Goal: Task Accomplishment & Management: Manage account settings

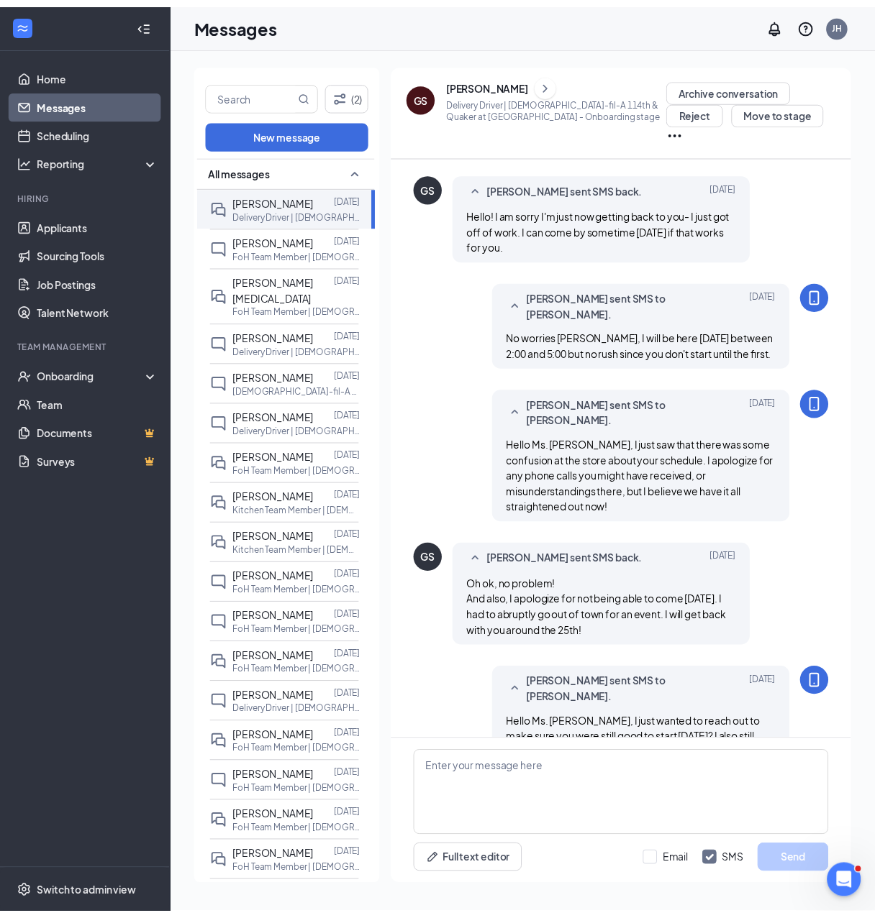
scroll to position [534, 0]
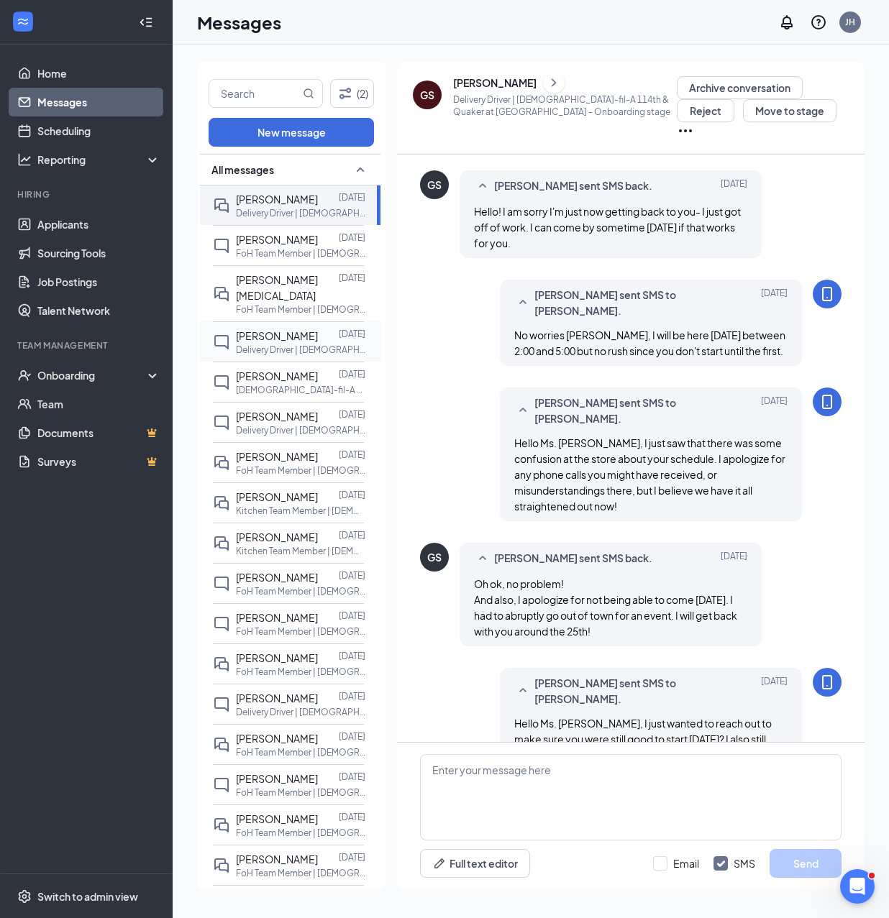
click at [275, 328] on div "[PERSON_NAME]" at bounding box center [277, 336] width 82 height 16
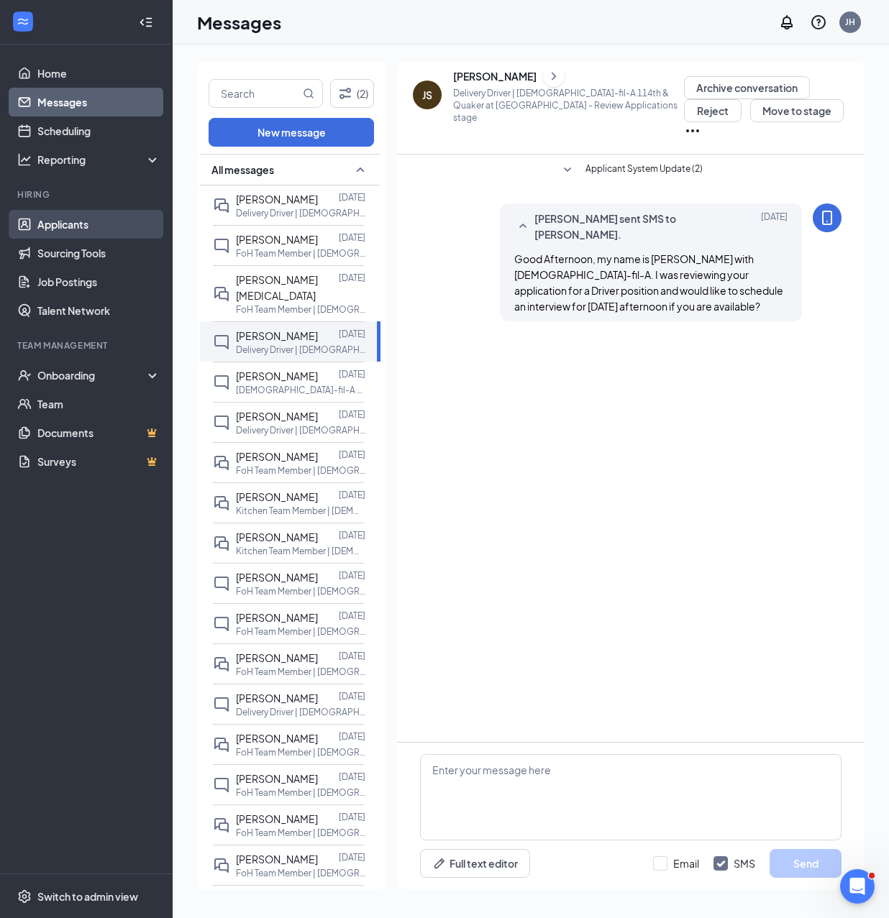
click at [81, 228] on link "Applicants" at bounding box center [98, 224] width 123 height 29
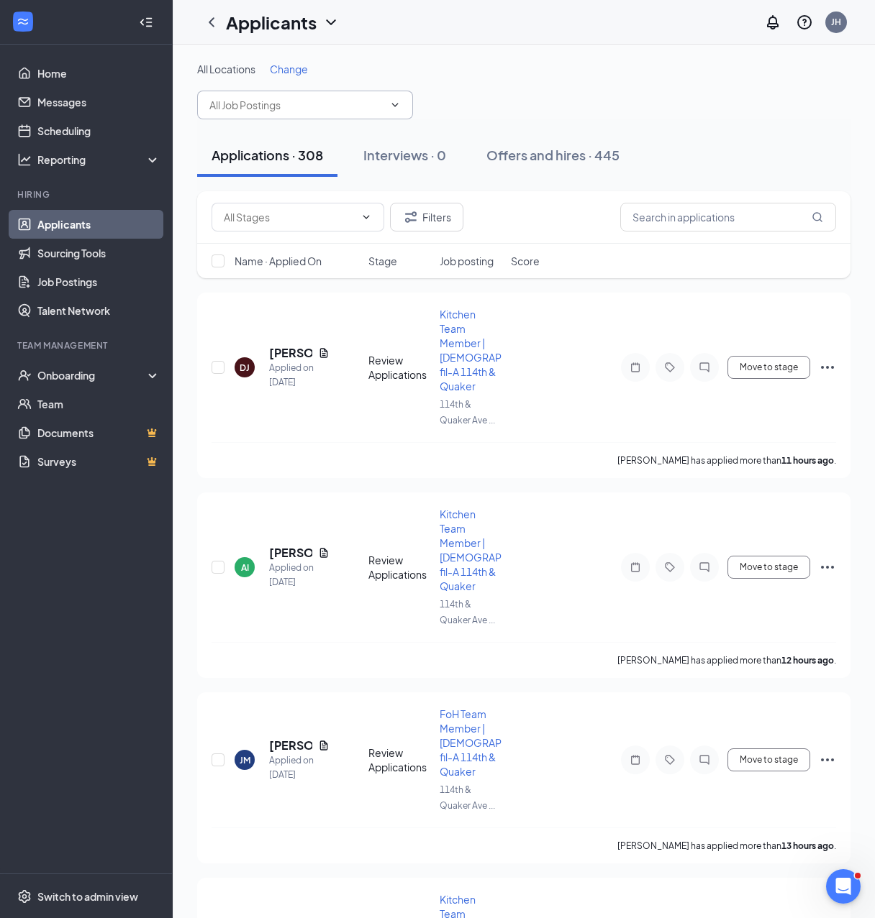
click at [314, 110] on input "text" at bounding box center [296, 105] width 174 height 16
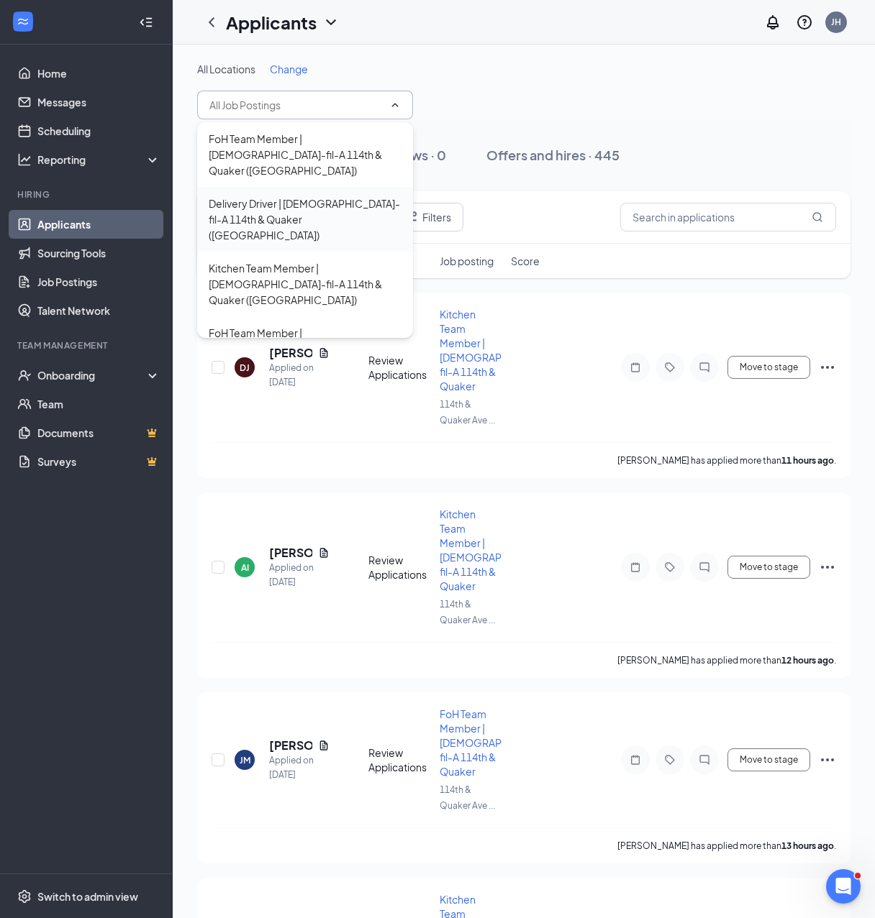
click at [314, 196] on div "Delivery Driver | [DEMOGRAPHIC_DATA]-fil-A 114th & Quaker ([GEOGRAPHIC_DATA])" at bounding box center [305, 219] width 193 height 47
type input "Delivery Driver | [DEMOGRAPHIC_DATA]-fil-A 114th & Quaker ([GEOGRAPHIC_DATA])"
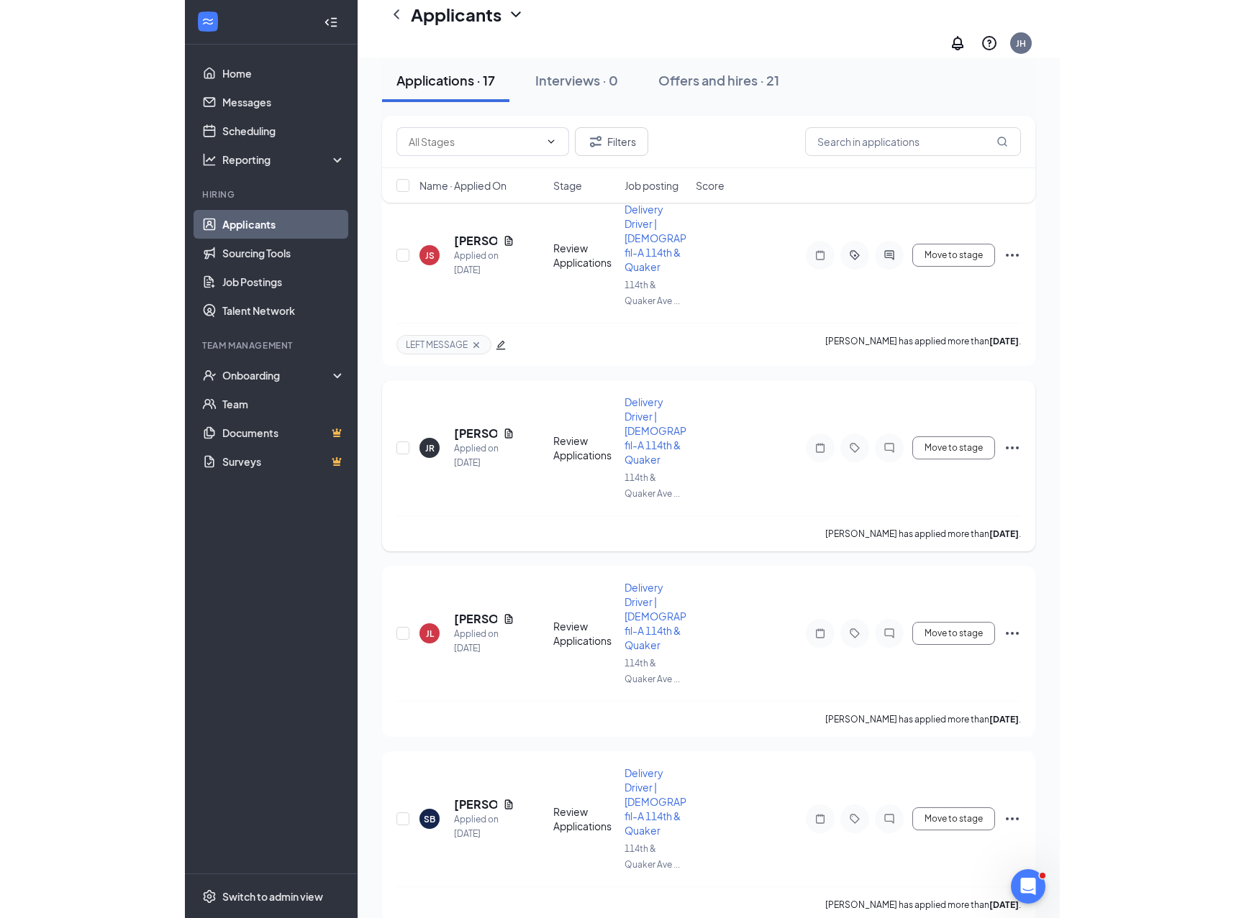
scroll to position [191, 0]
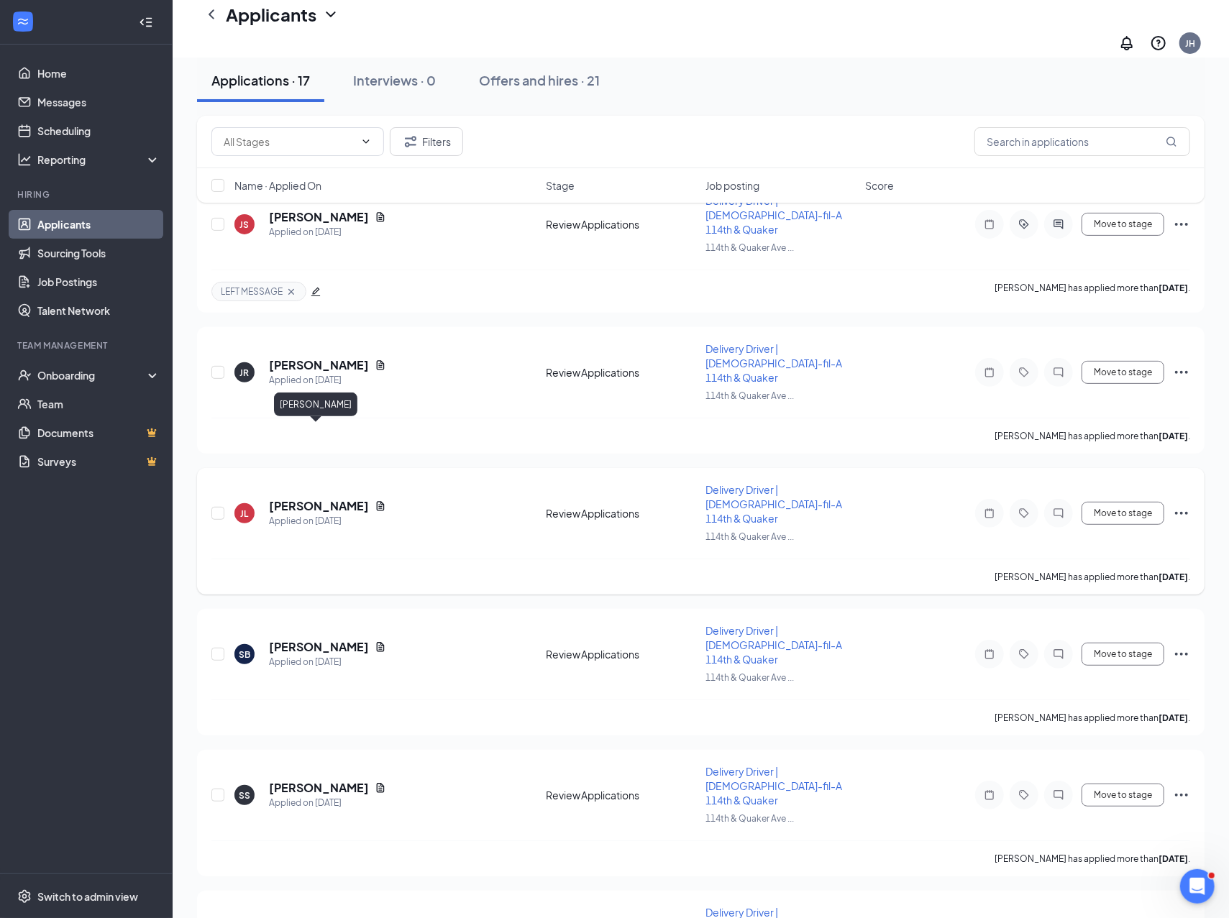
click at [309, 498] on h5 "[PERSON_NAME]" at bounding box center [319, 506] width 100 height 16
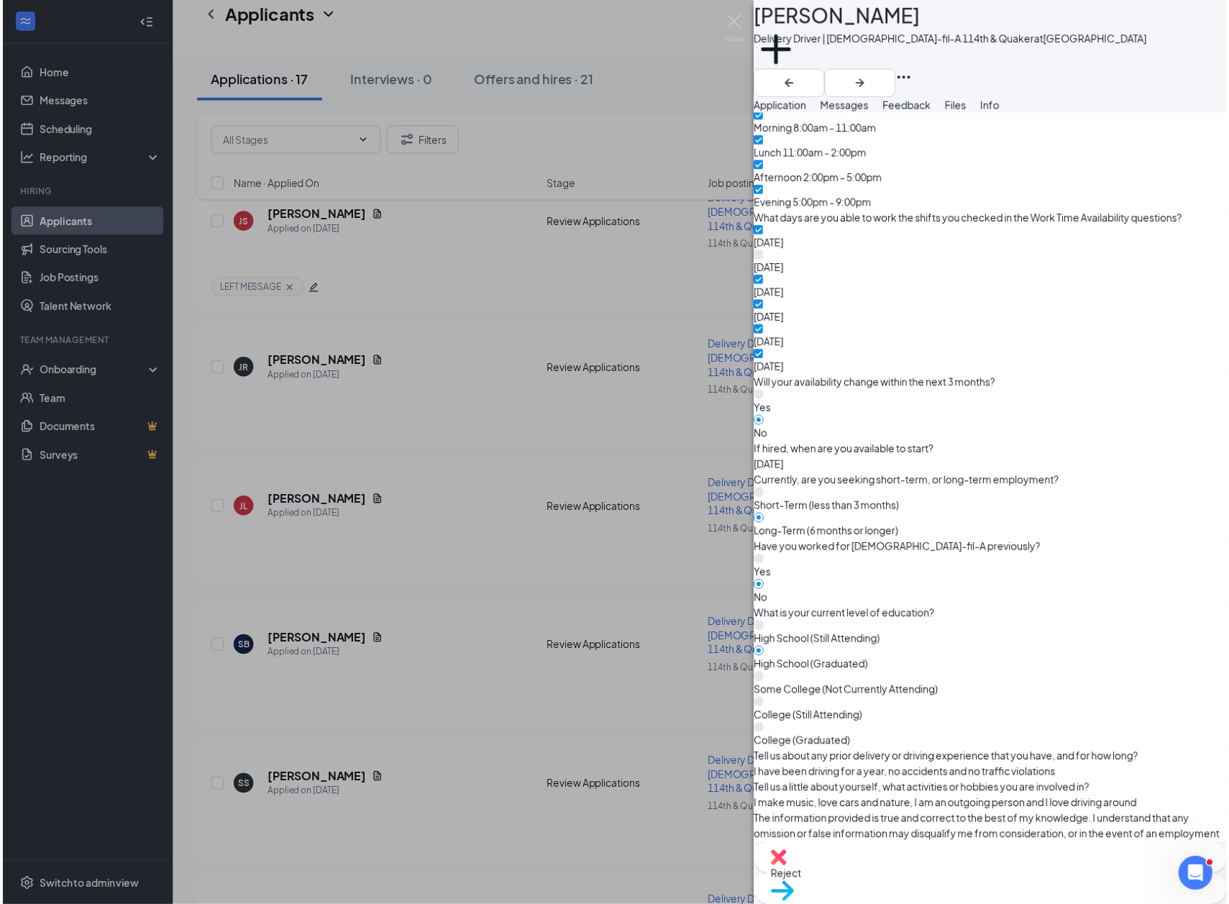
scroll to position [959, 0]
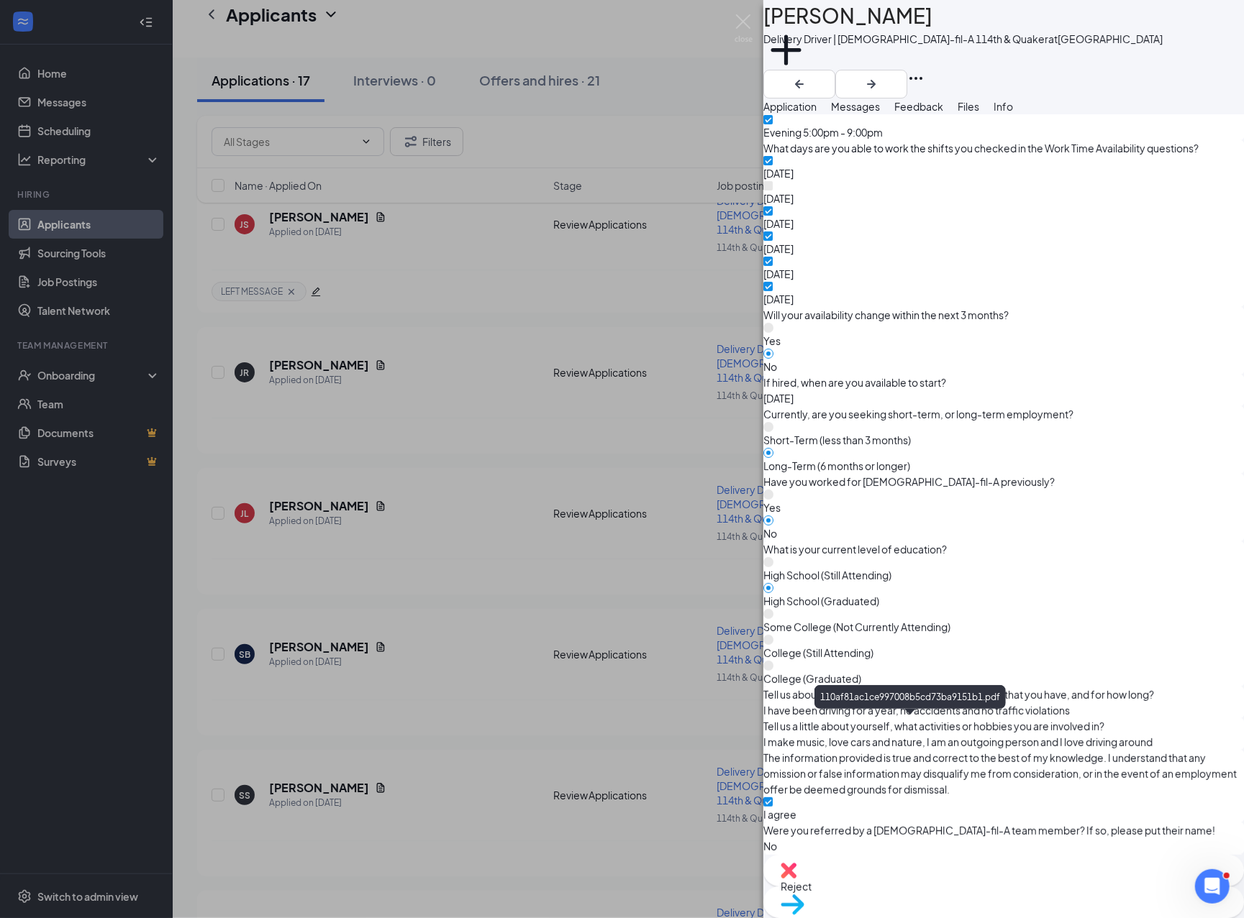
click at [460, 381] on div "[PERSON_NAME] Delivery Driver | [DEMOGRAPHIC_DATA]-fil-A 114th & Quaker at [GEO…" at bounding box center [622, 459] width 1244 height 918
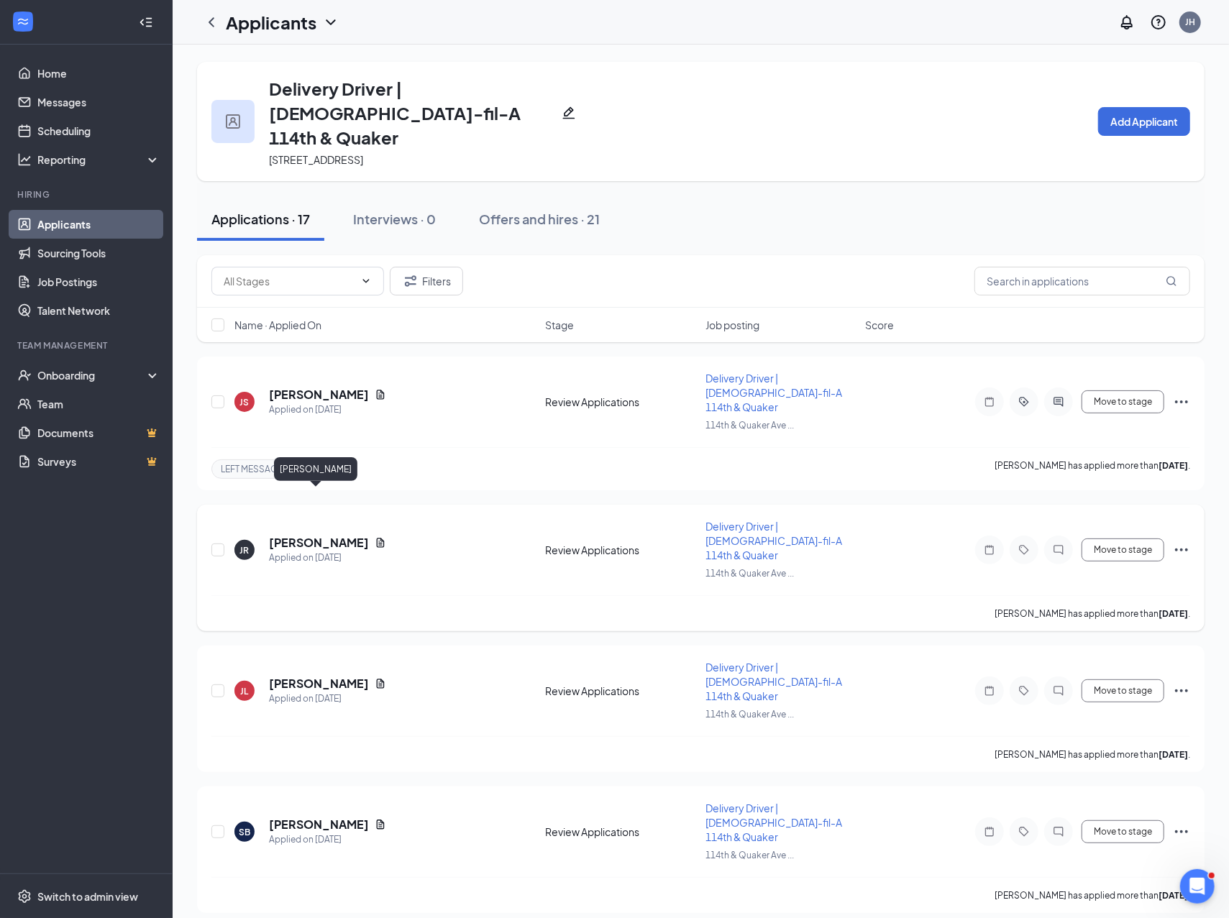
click at [297, 535] on h5 "[PERSON_NAME]" at bounding box center [319, 543] width 100 height 16
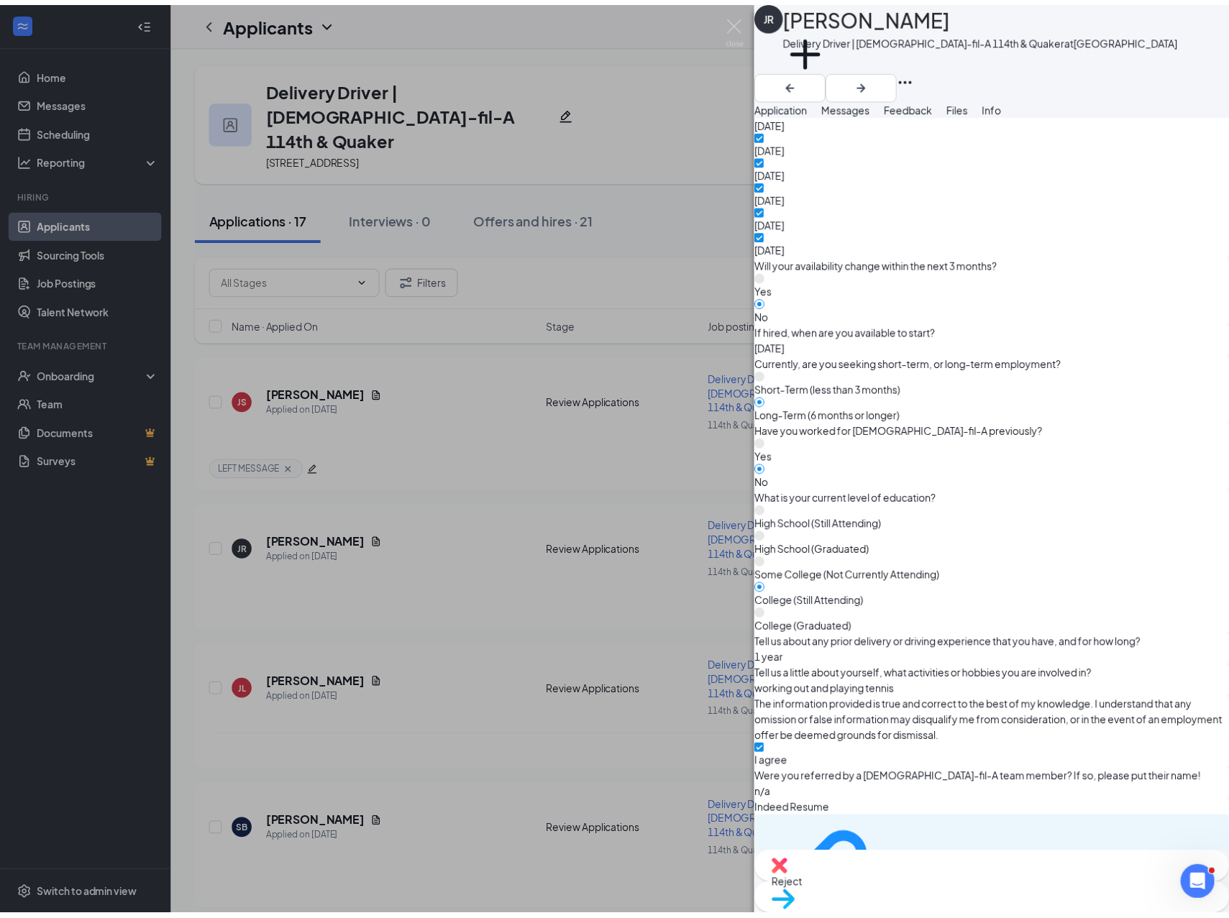
scroll to position [1054, 0]
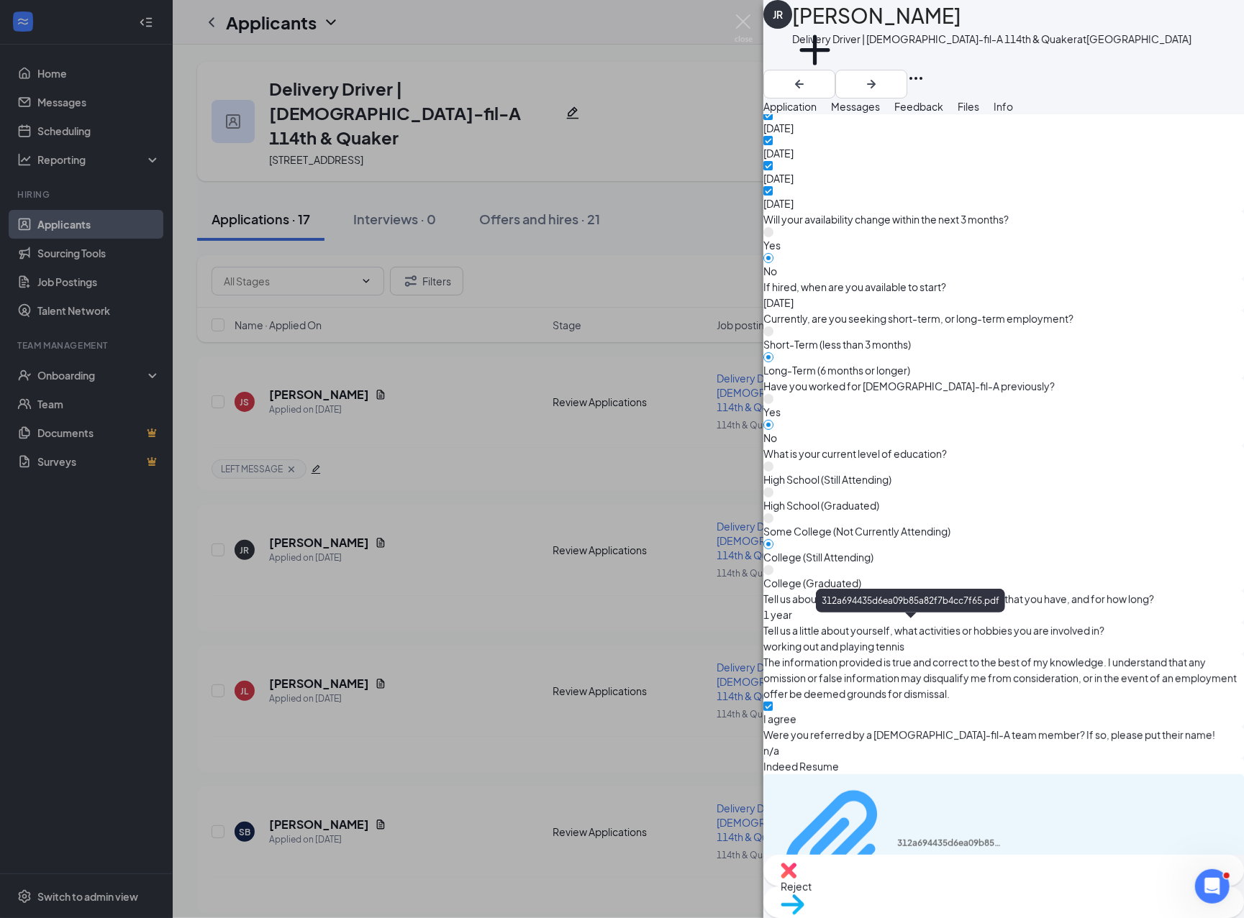
click at [888, 838] on div "312a694435d6ea09b85a82f7b4cc7f65.pdf" at bounding box center [951, 844] width 108 height 12
click at [501, 548] on div "JR [PERSON_NAME] Delivery Driver | [DEMOGRAPHIC_DATA]-fil-A 114th & Quaker at […" at bounding box center [622, 459] width 1244 height 918
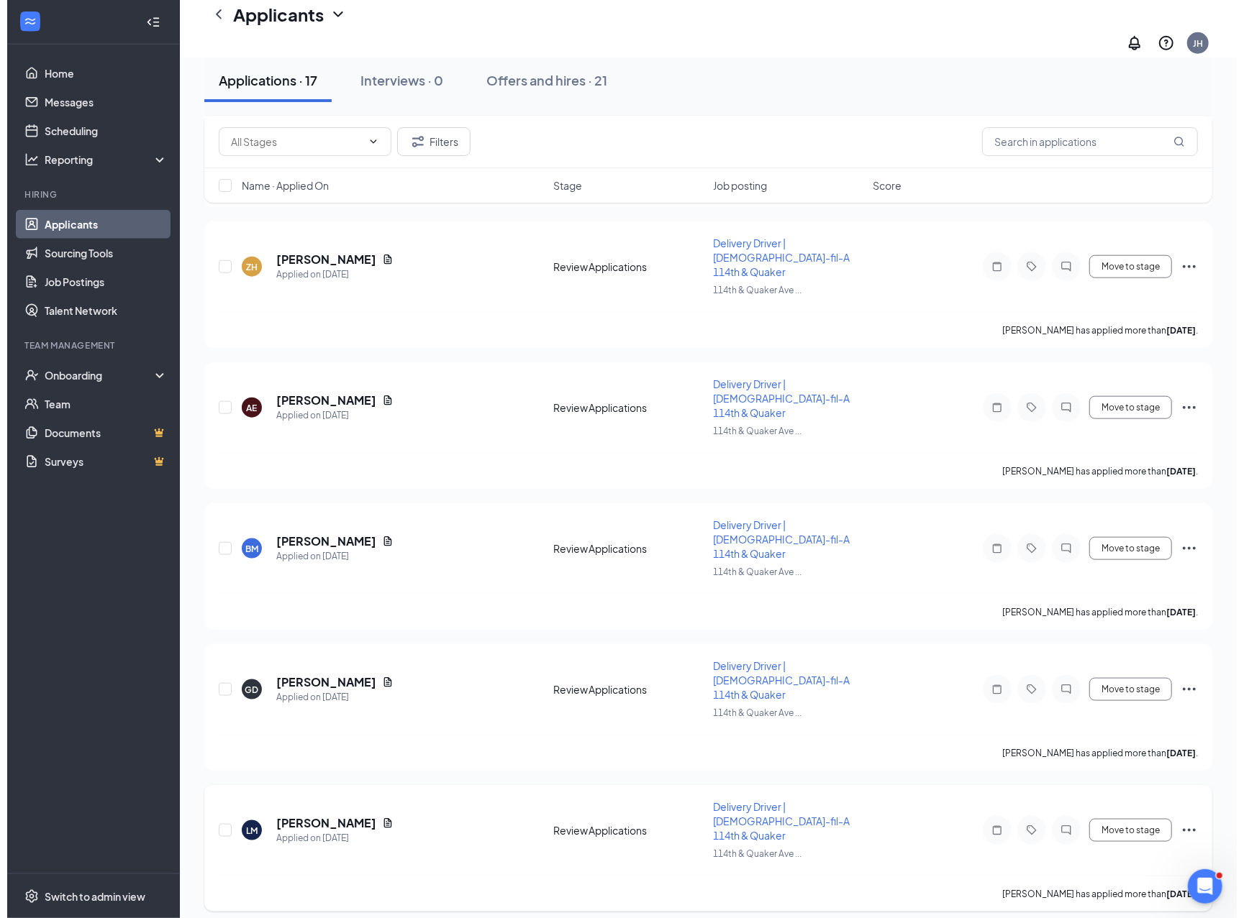
scroll to position [863, 0]
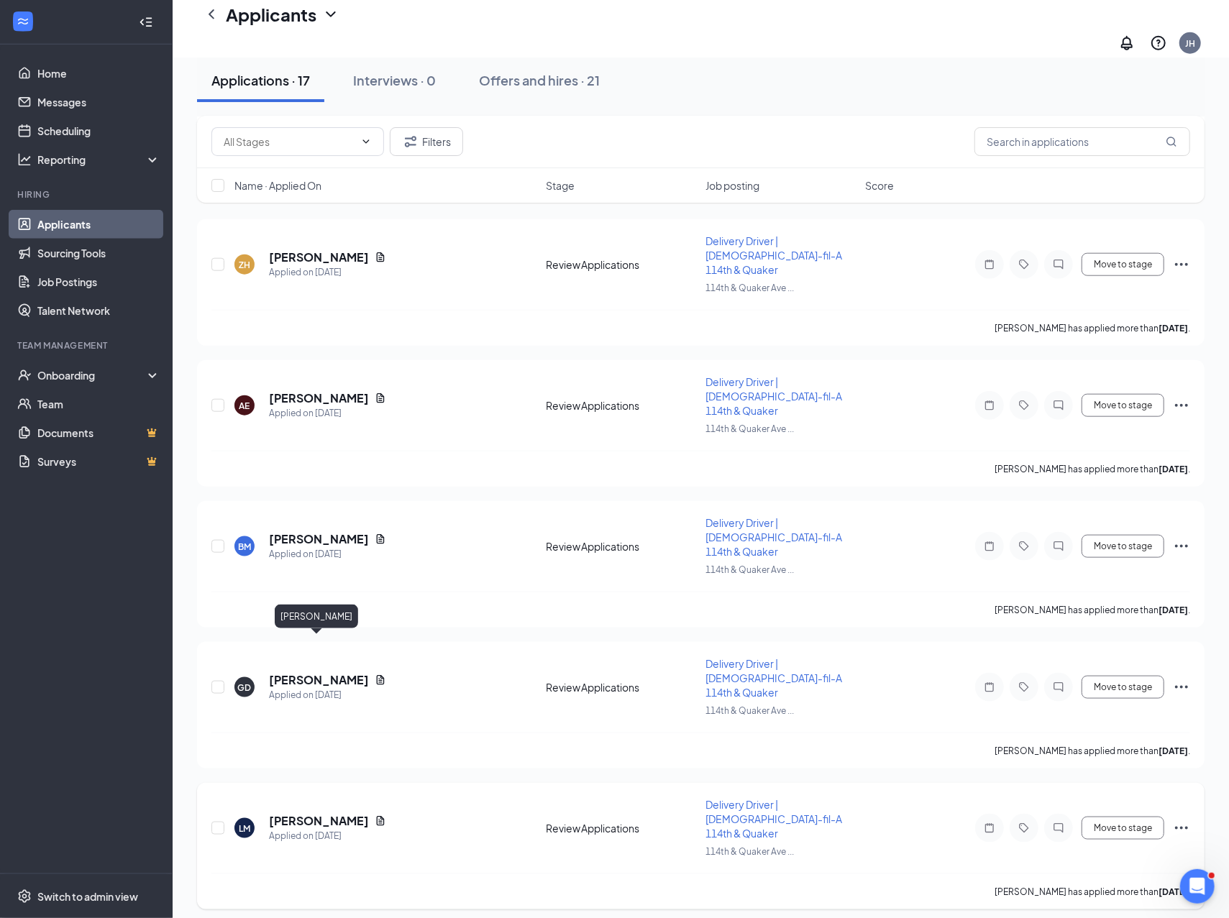
click at [317, 813] on h5 "[PERSON_NAME]" at bounding box center [319, 821] width 100 height 16
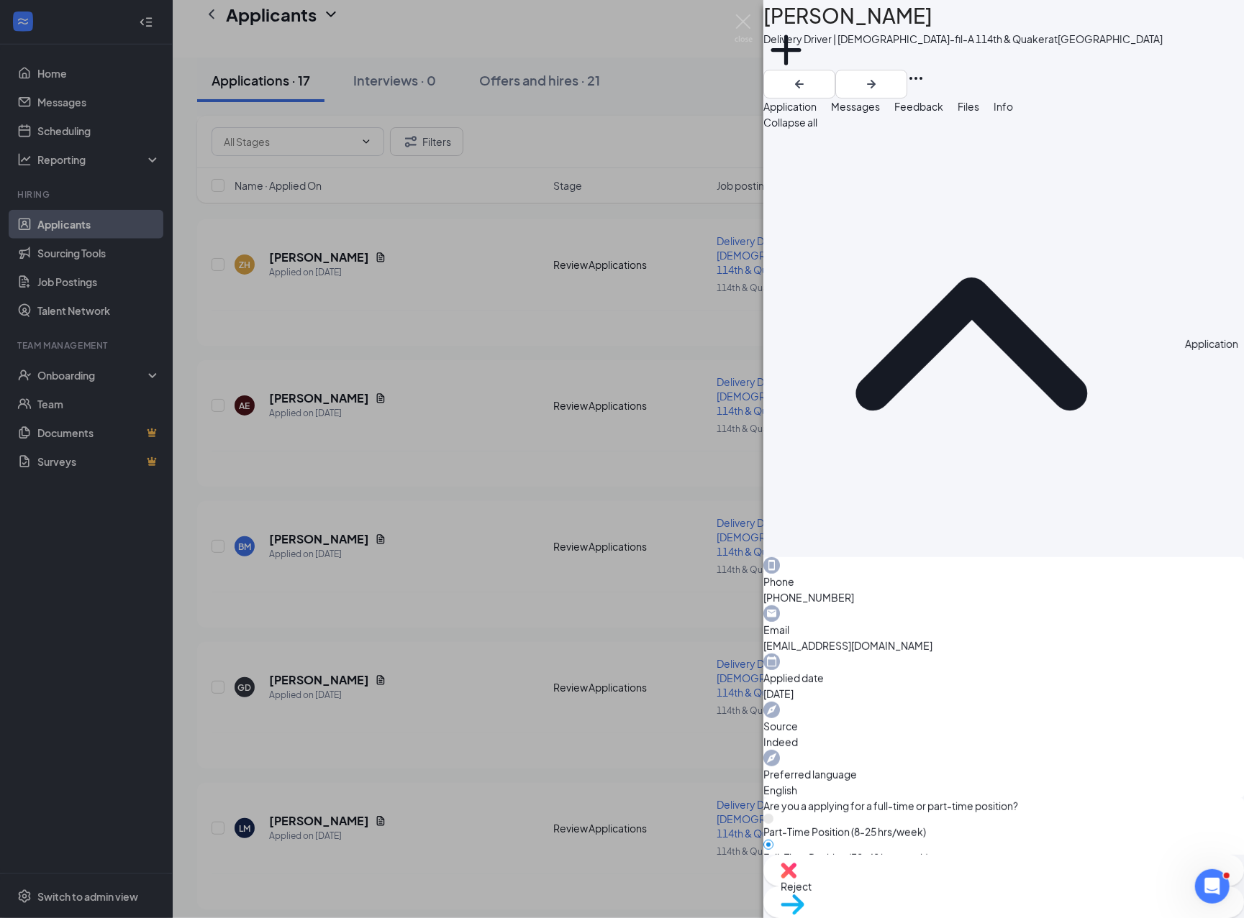
click at [406, 398] on div "[PERSON_NAME] Delivery Driver | [DEMOGRAPHIC_DATA]-fil-A 114th & Quaker at [GEO…" at bounding box center [622, 459] width 1244 height 918
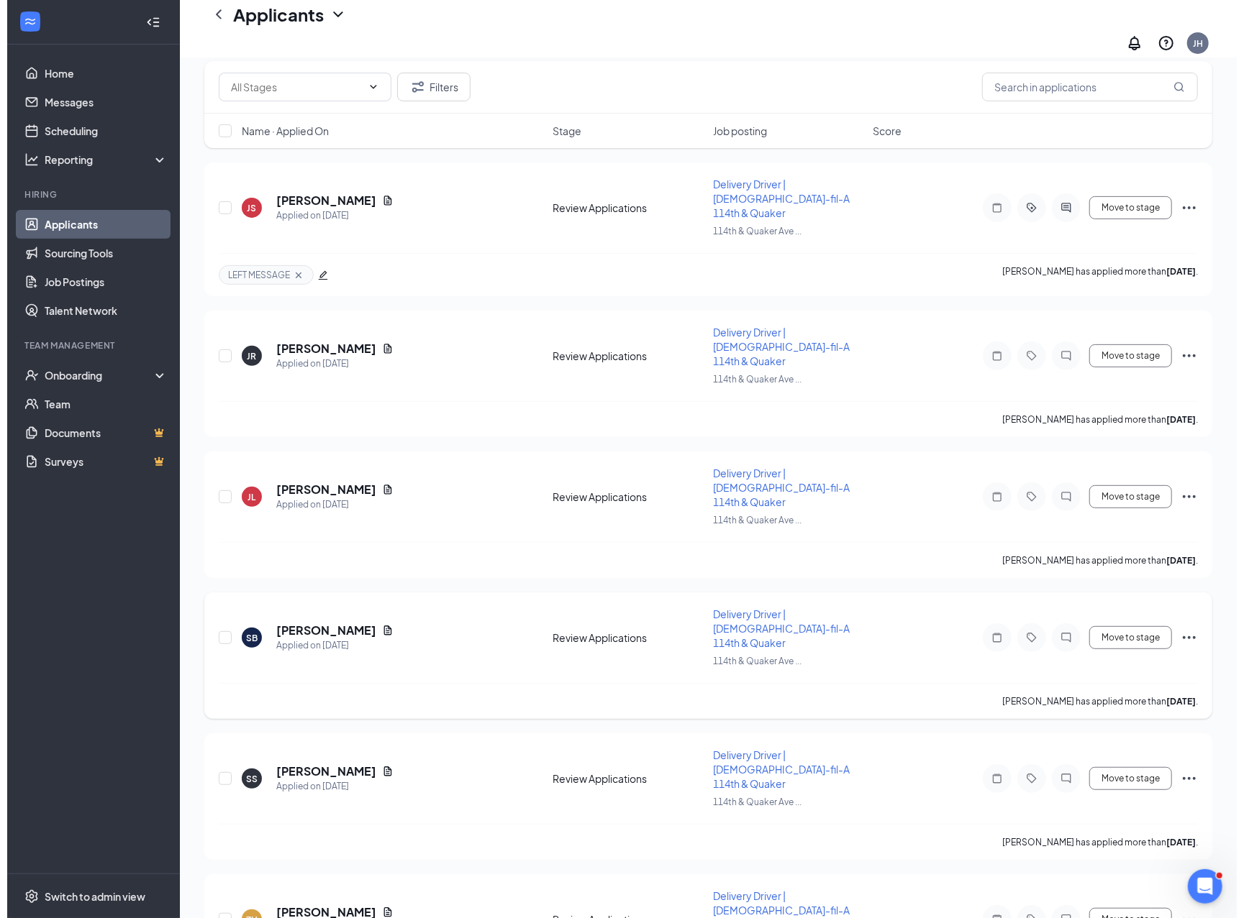
scroll to position [288, 0]
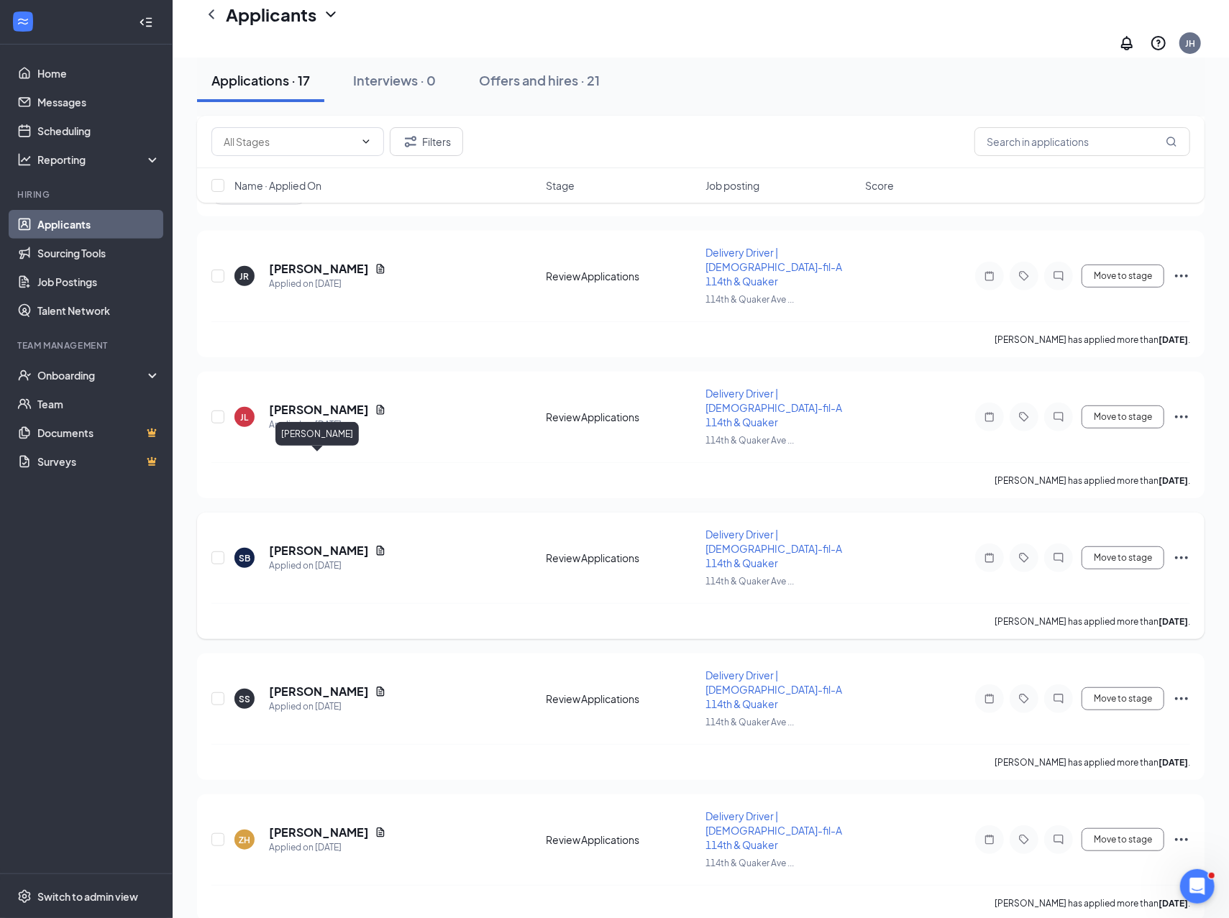
click at [334, 543] on h5 "[PERSON_NAME]" at bounding box center [319, 551] width 100 height 16
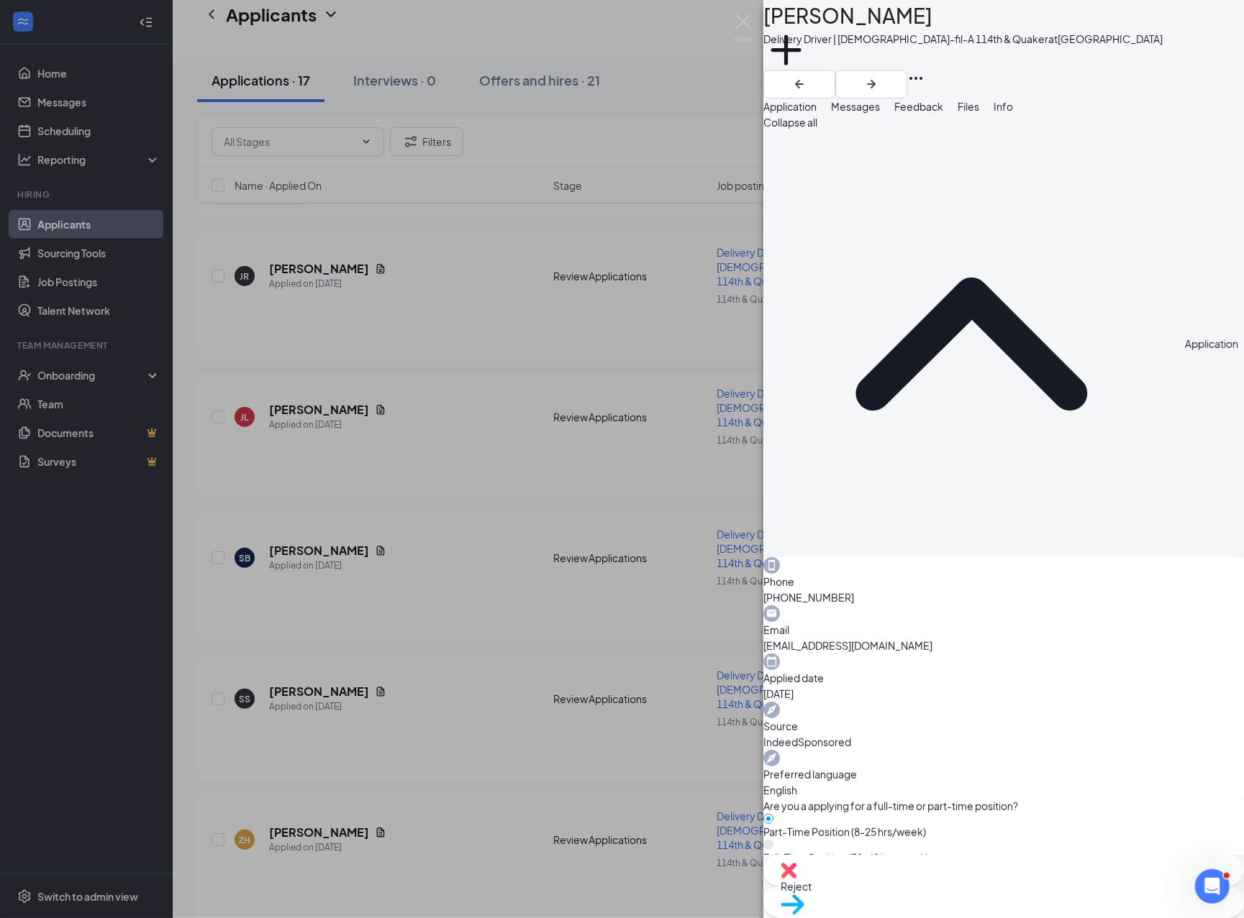
click at [380, 380] on div "SB [PERSON_NAME] Delivery Driver | [DEMOGRAPHIC_DATA]-fil-A 114th & Quaker at […" at bounding box center [622, 459] width 1244 height 918
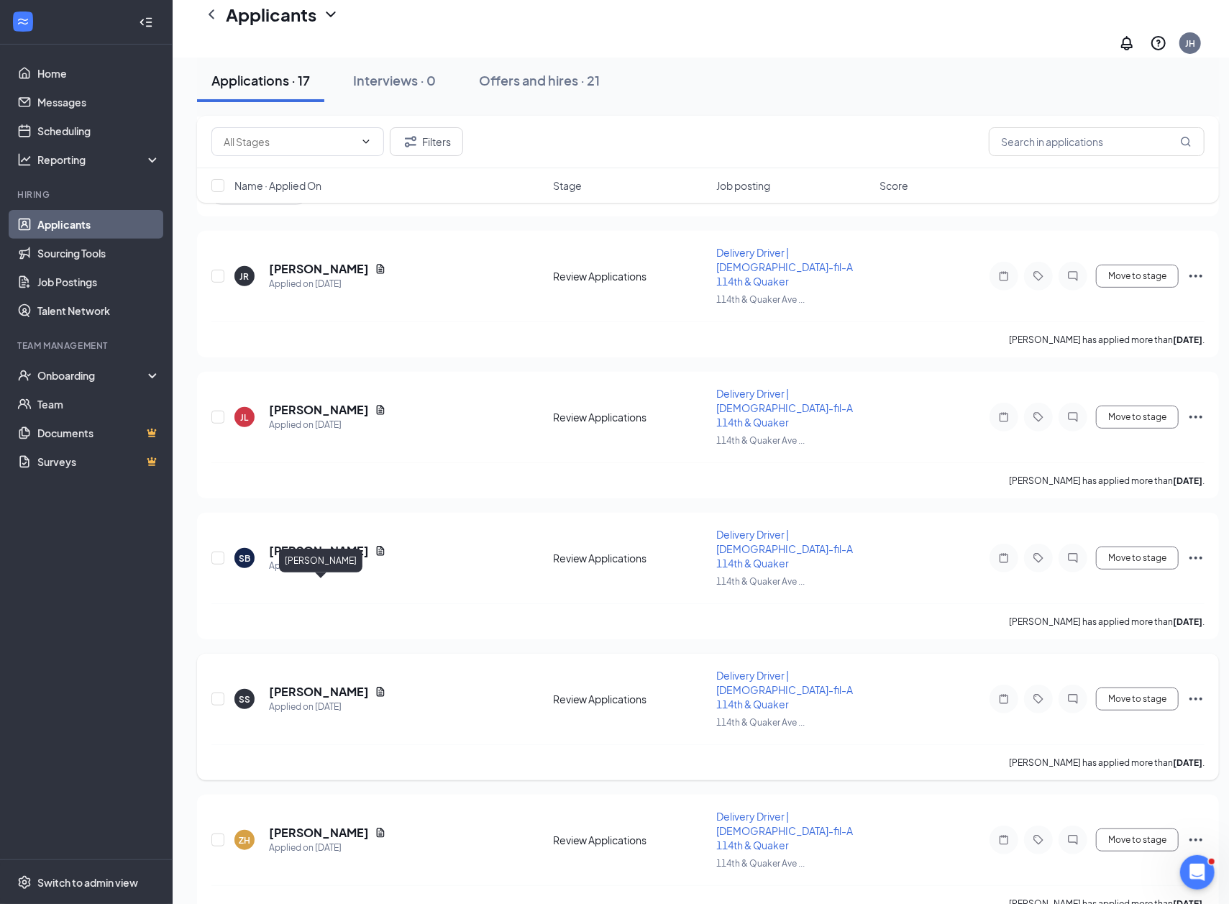
click at [355, 684] on h5 "[PERSON_NAME]" at bounding box center [319, 692] width 100 height 16
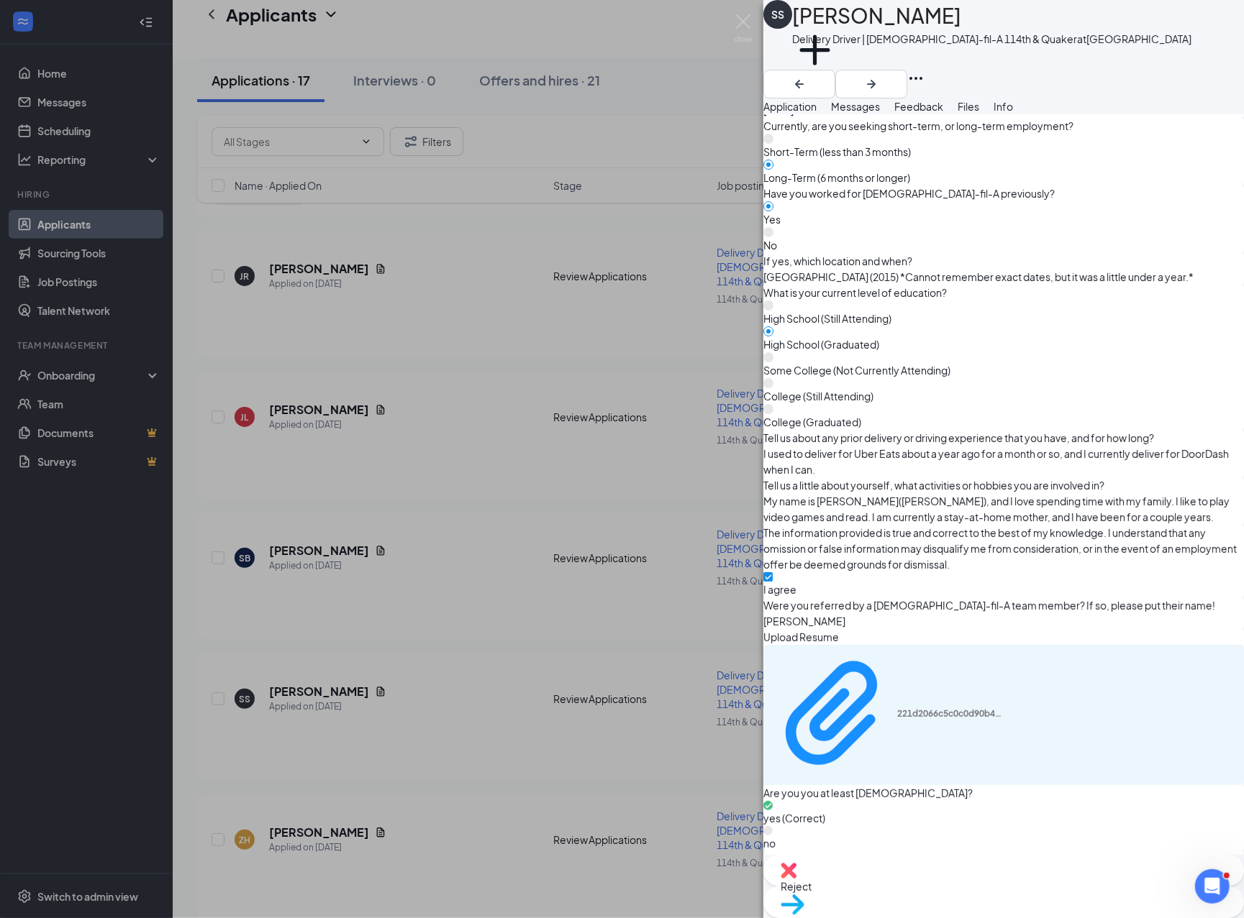
scroll to position [1246, 0]
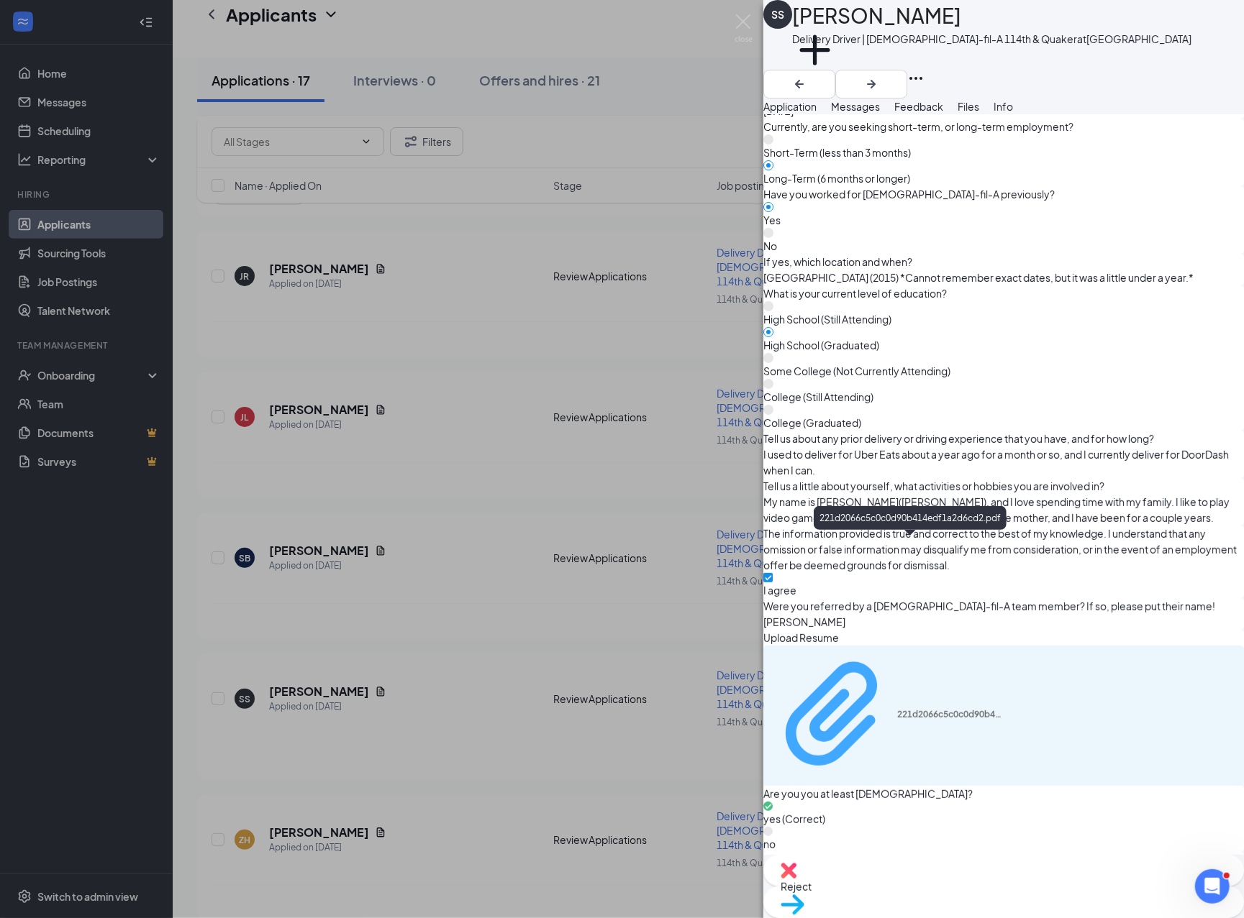
click at [888, 709] on div "221d2066c5c0c0d90b414edf1a2d6cd2.pdf" at bounding box center [951, 715] width 108 height 12
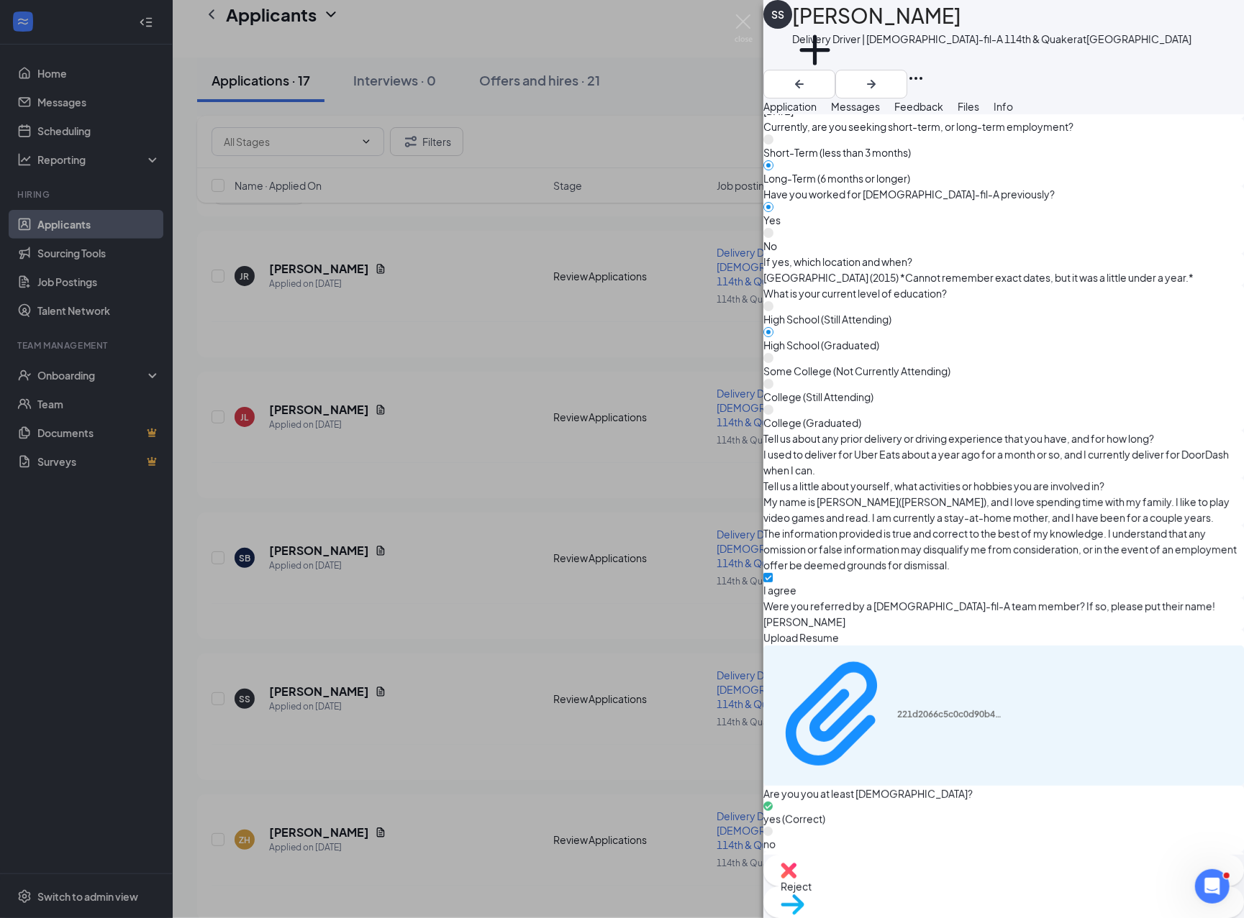
click at [880, 113] on span "Messages" at bounding box center [855, 106] width 49 height 13
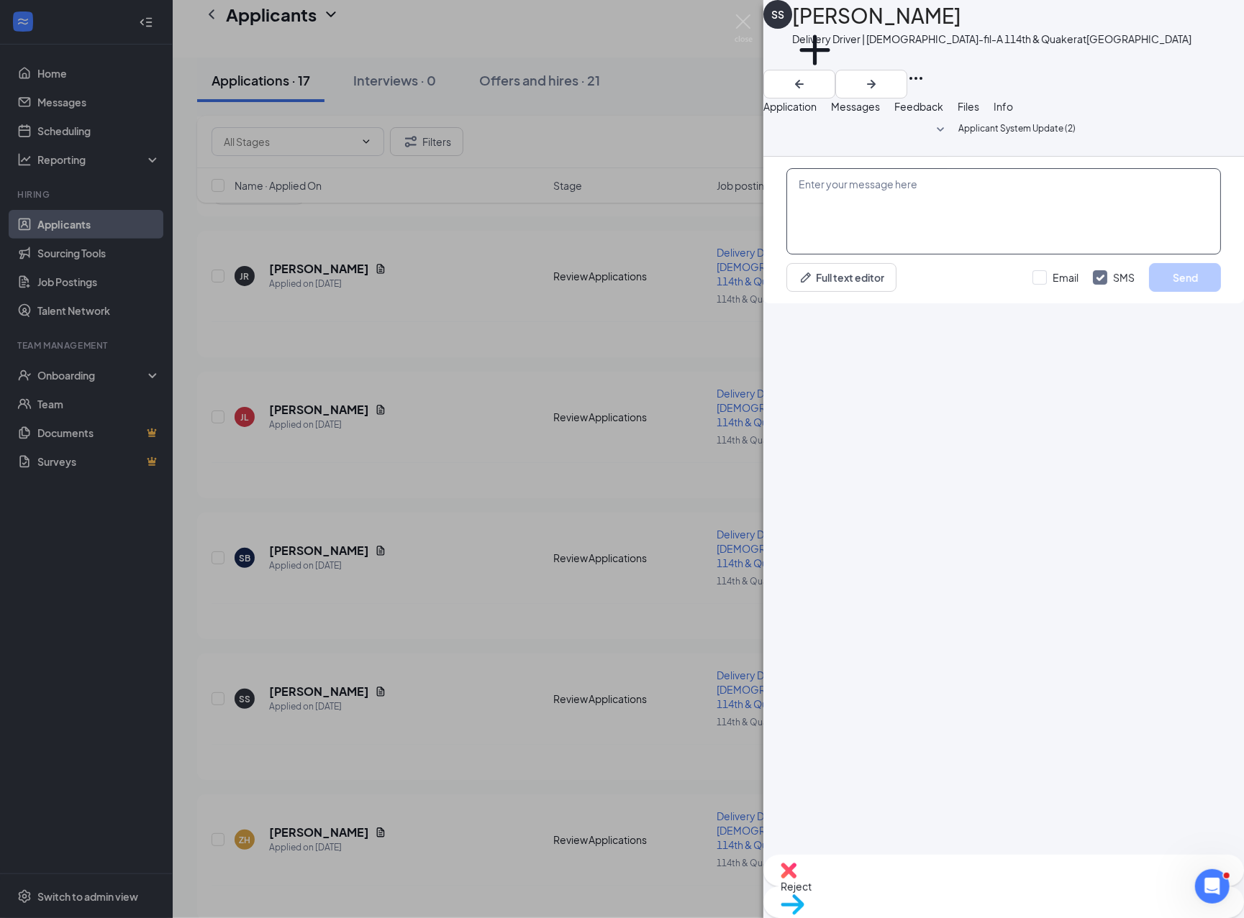
click at [888, 255] on textarea at bounding box center [1003, 211] width 434 height 86
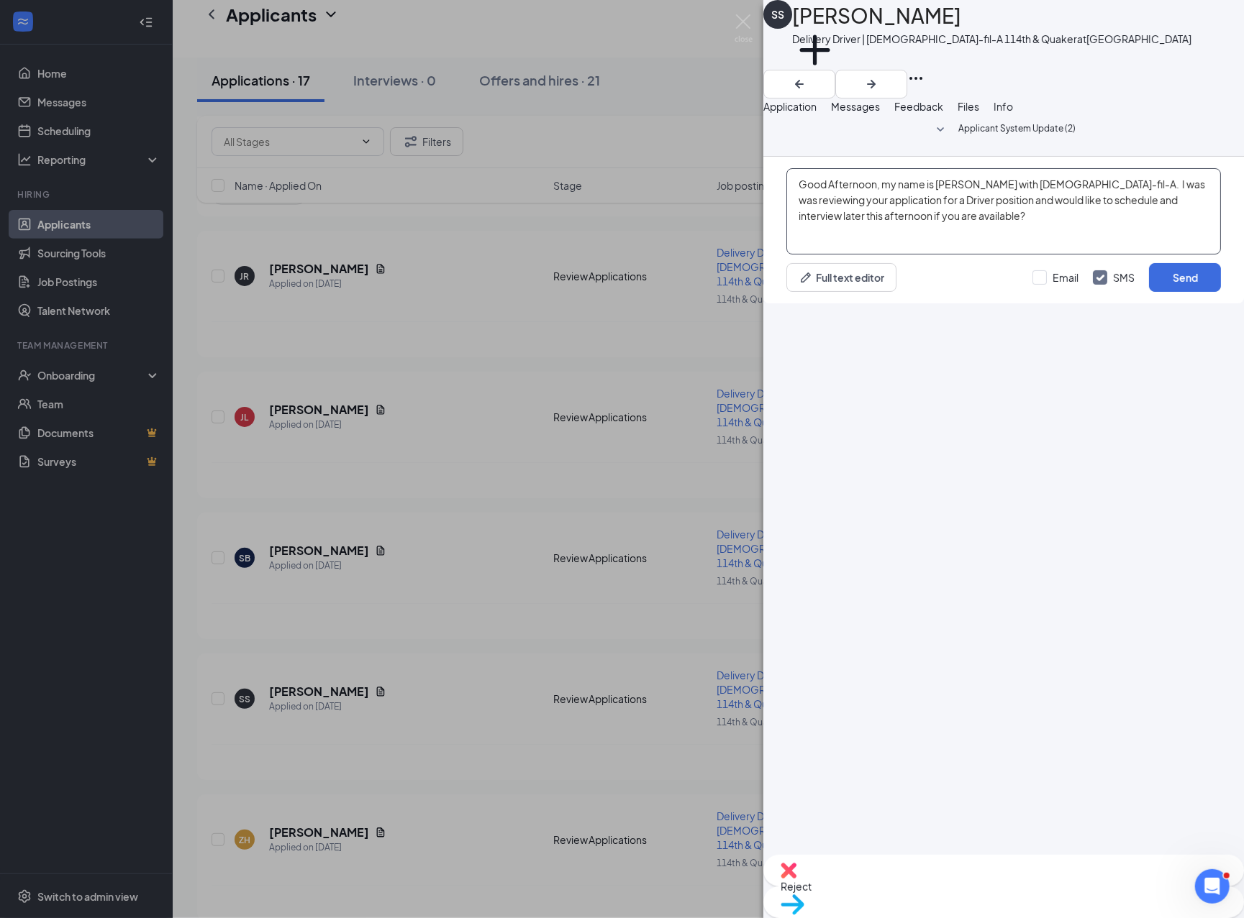
click at [888, 255] on textarea "Good Afternoon, my name is [PERSON_NAME] with [DEMOGRAPHIC_DATA]-fil-A. I was w…" at bounding box center [1003, 211] width 434 height 86
type textarea "Good Afternoon, my name is [PERSON_NAME] with [DEMOGRAPHIC_DATA]-fil-A. I was w…"
click at [888, 292] on button "Send" at bounding box center [1185, 277] width 72 height 29
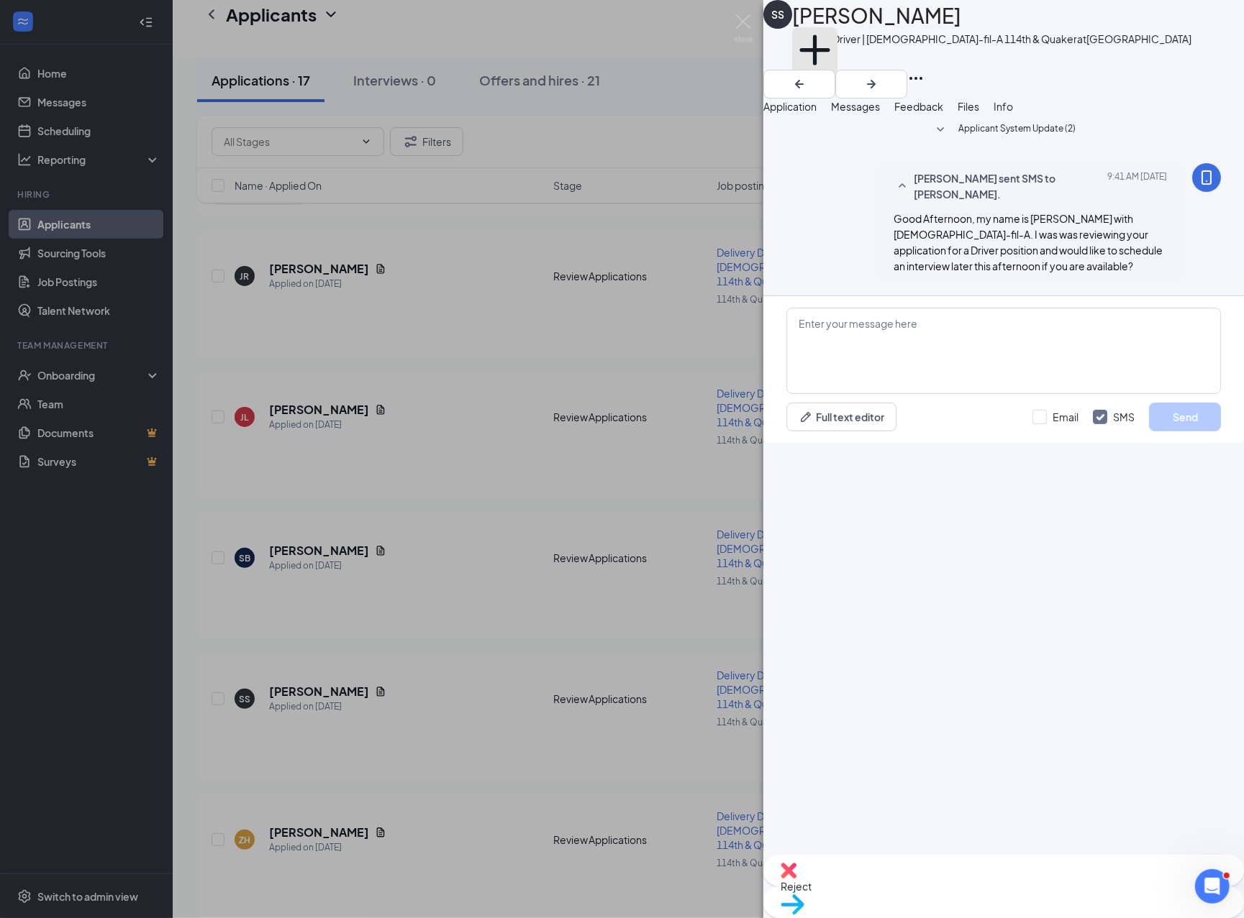
click at [837, 67] on button "Add a tag" at bounding box center [814, 57] width 45 height 61
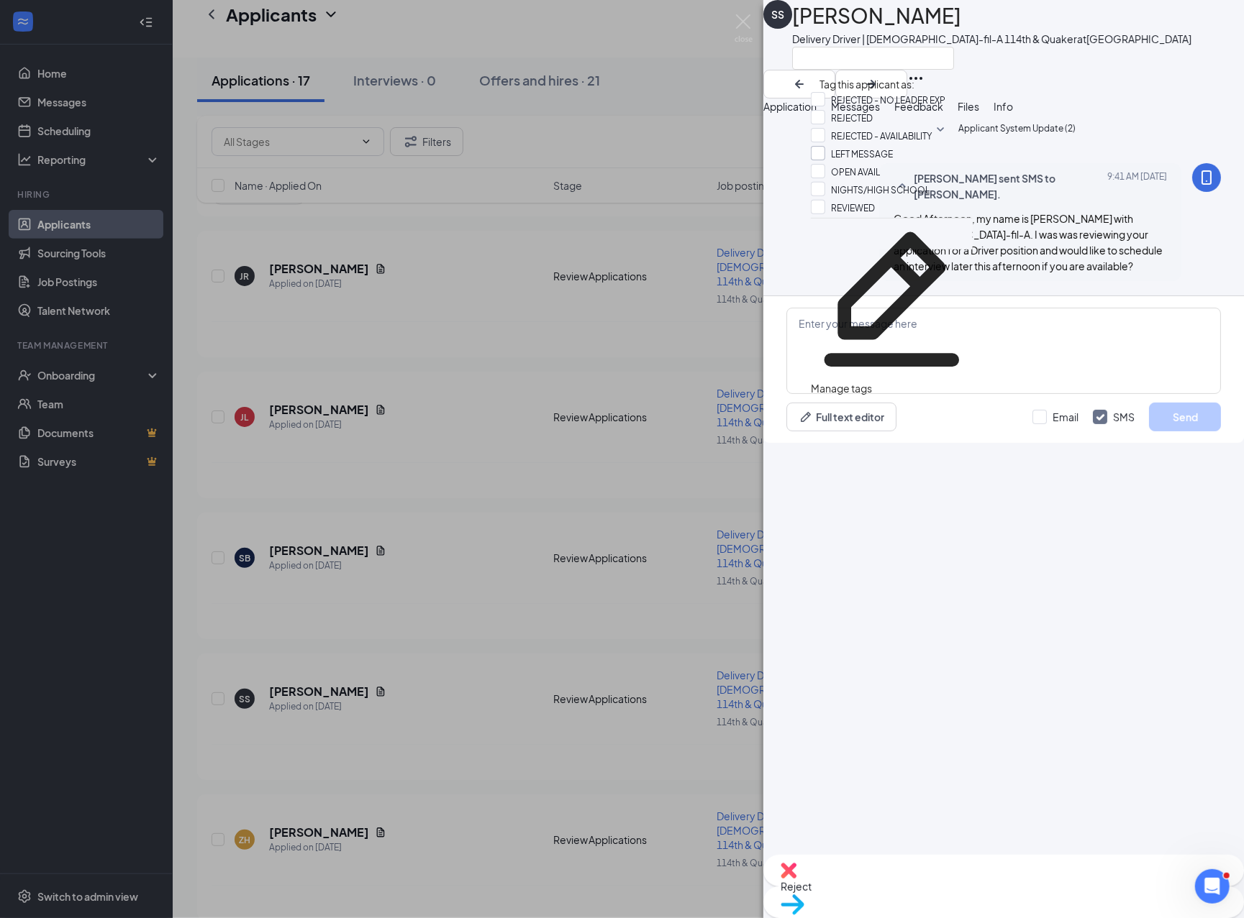
click at [860, 162] on input "LEFT MESSAGE" at bounding box center [852, 154] width 82 height 16
checkbox input "true"
click at [888, 58] on div at bounding box center [991, 58] width 399 height 24
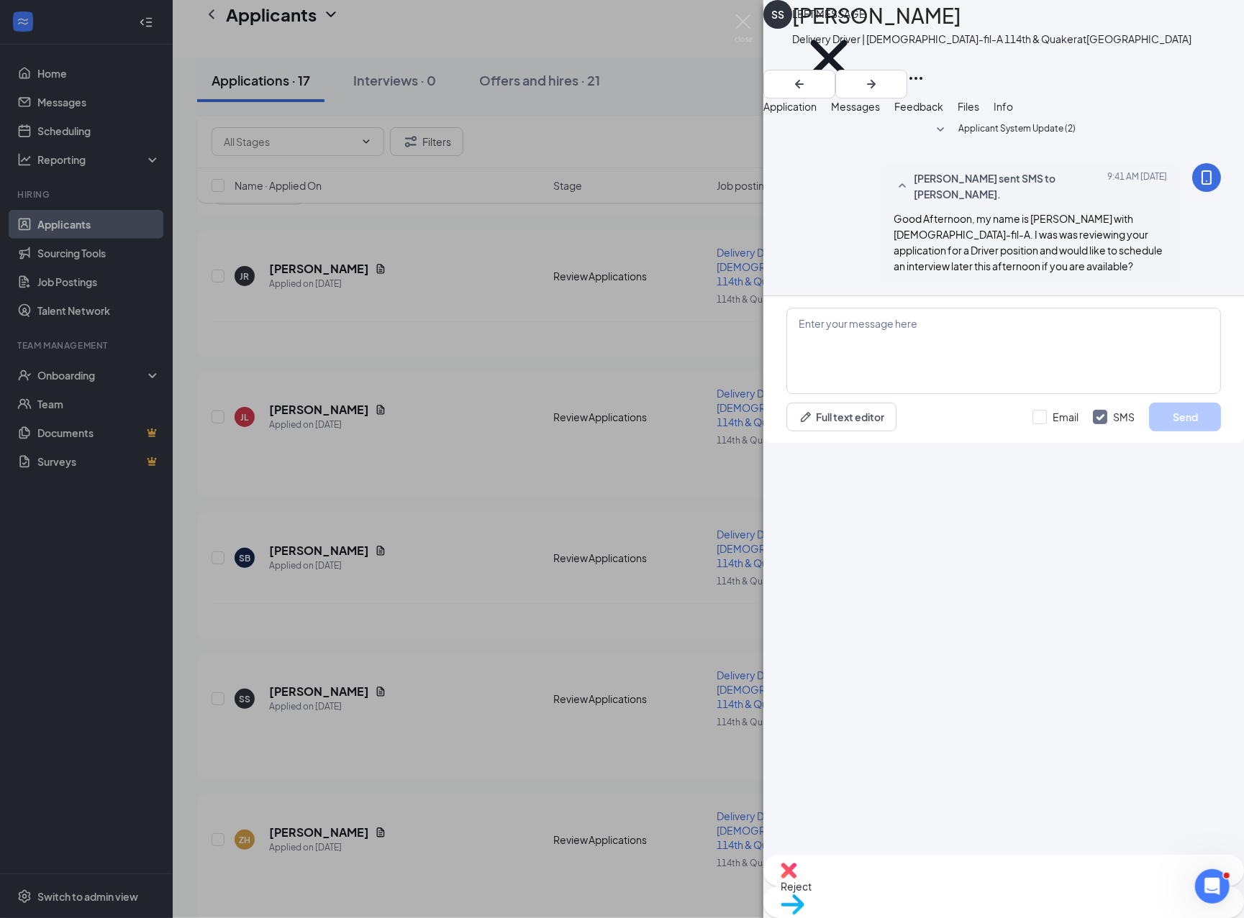
click at [806, 113] on span "Application" at bounding box center [789, 106] width 53 height 13
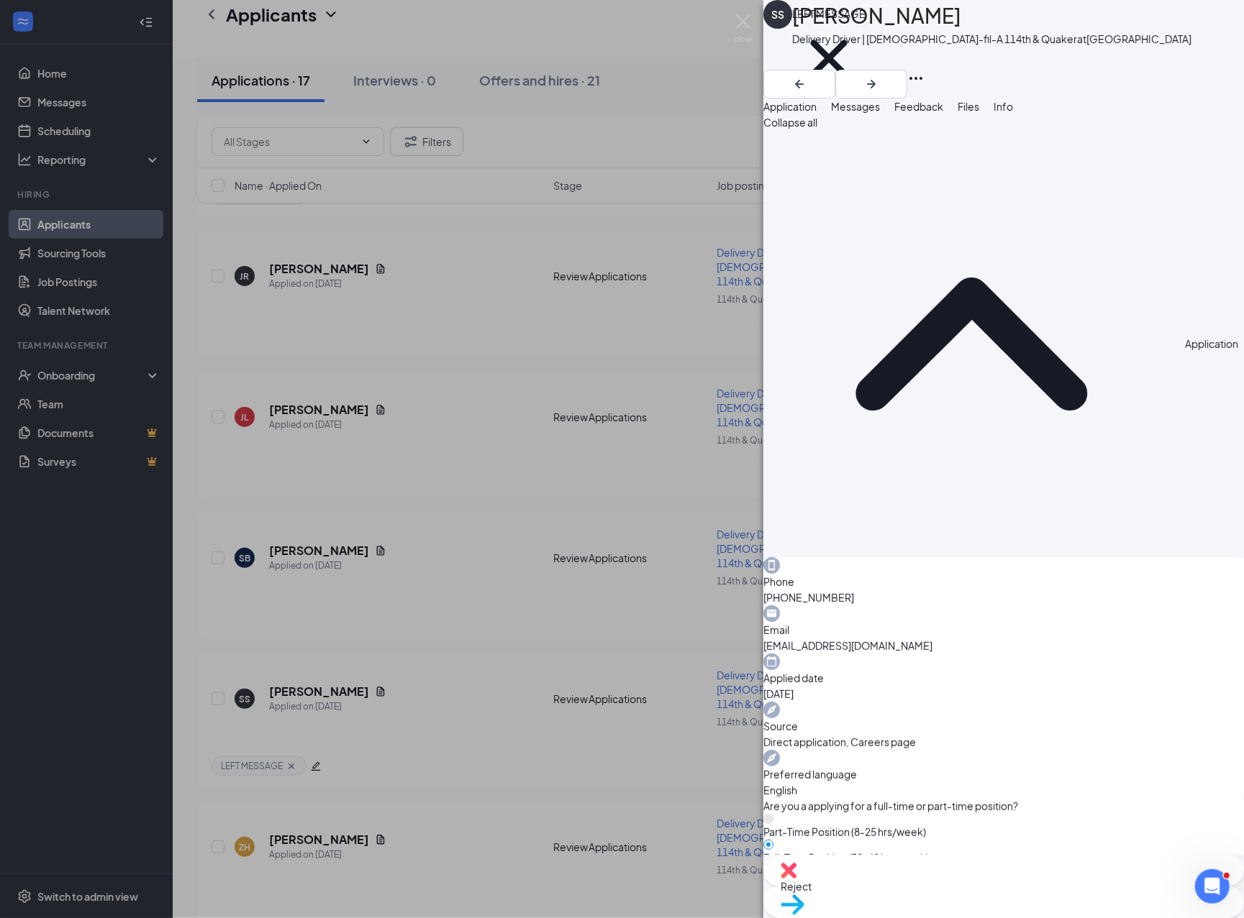
click at [483, 357] on div "SS [PERSON_NAME] Delivery Driver | [DEMOGRAPHIC_DATA]-fil-A 114th & Quaker at […" at bounding box center [622, 459] width 1244 height 918
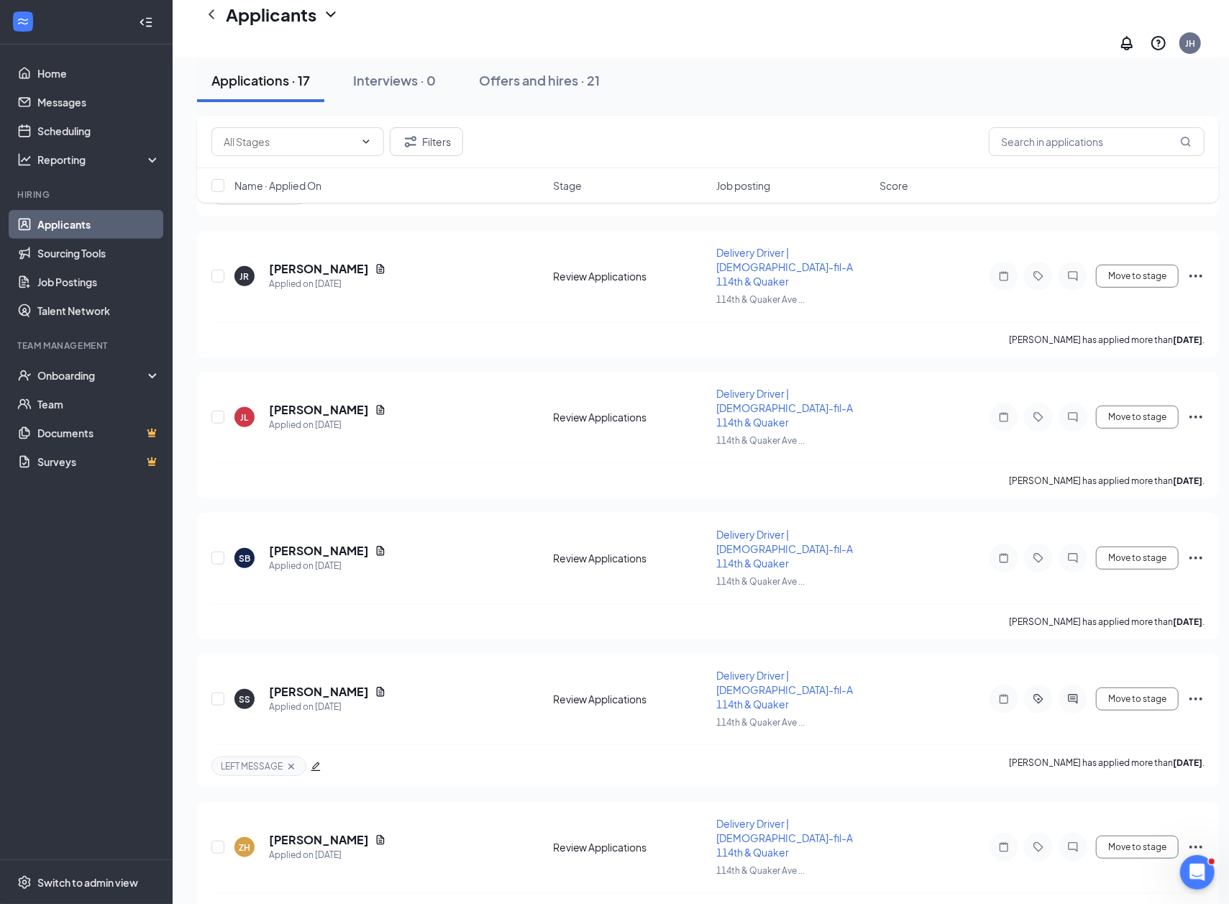
click at [96, 223] on link "Applicants" at bounding box center [98, 224] width 123 height 29
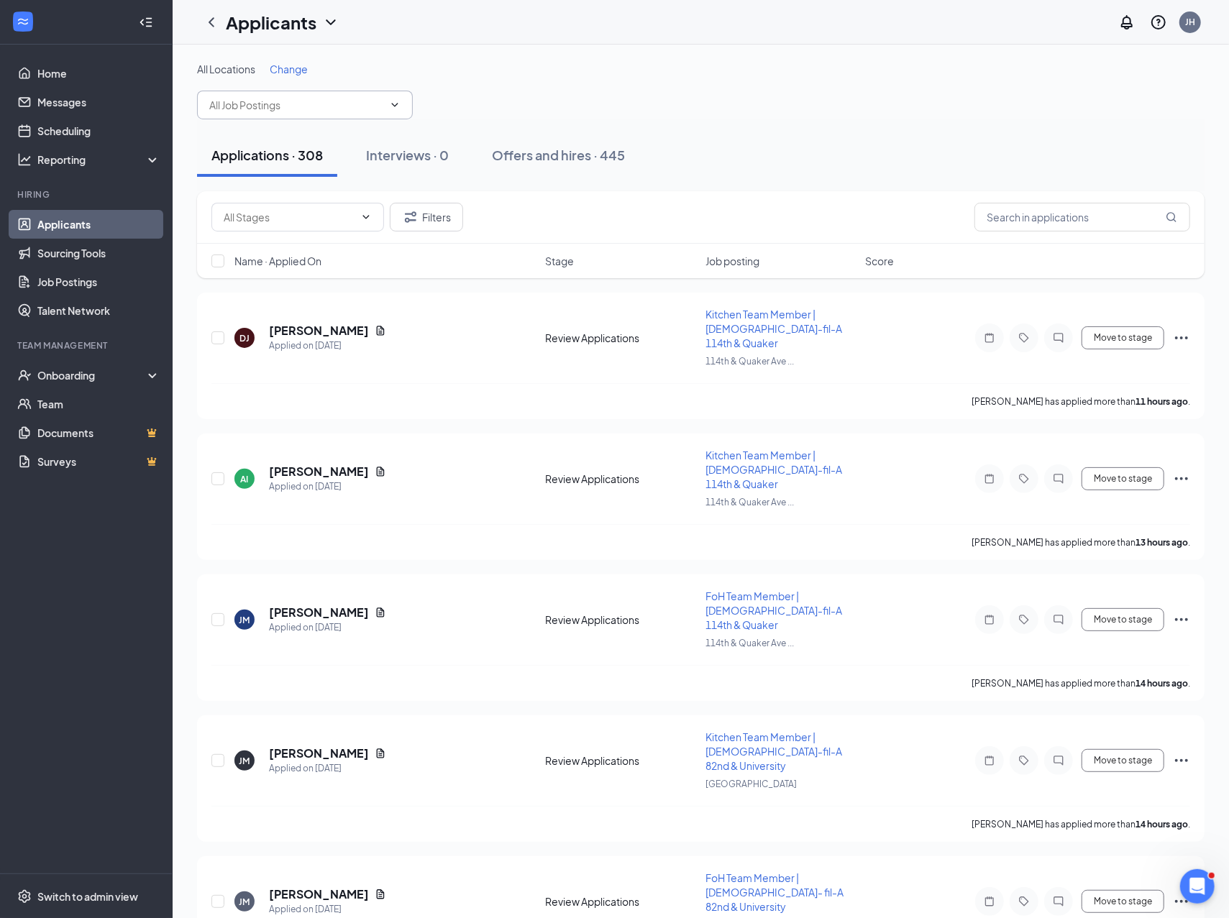
click at [283, 99] on input "text" at bounding box center [296, 105] width 174 height 16
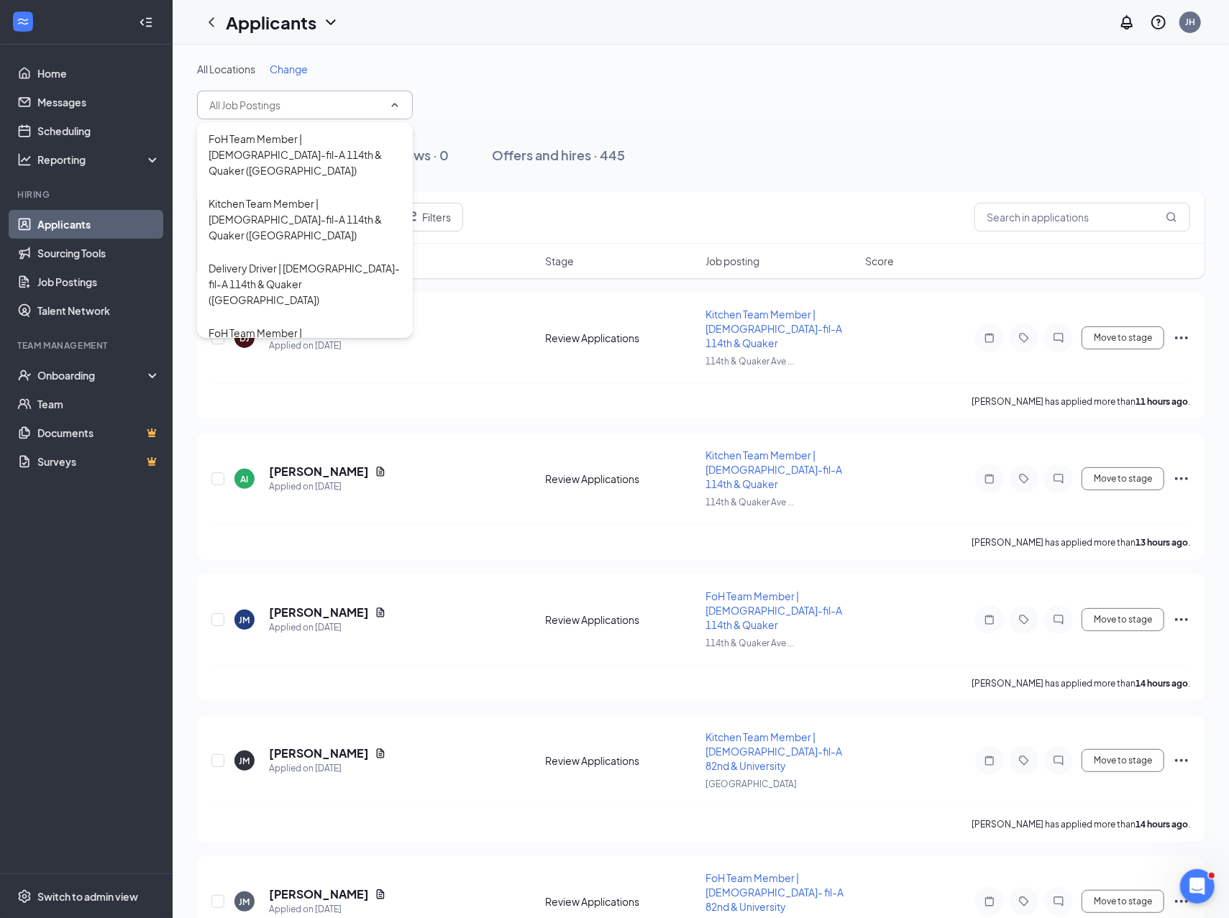
click at [745, 145] on div "Applications · 308 Interviews · 0 Offers and hires · 445" at bounding box center [701, 155] width 1008 height 43
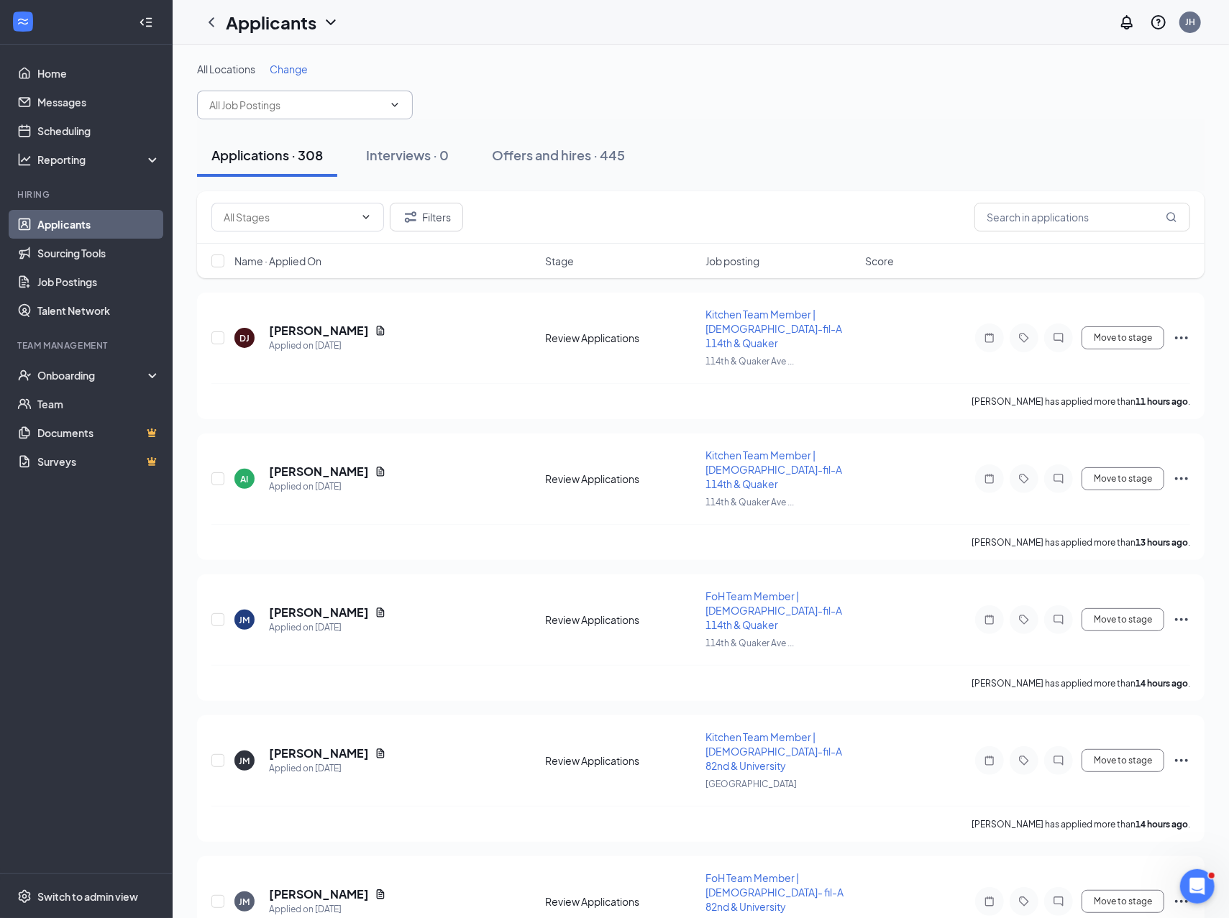
click at [296, 115] on span at bounding box center [305, 105] width 216 height 29
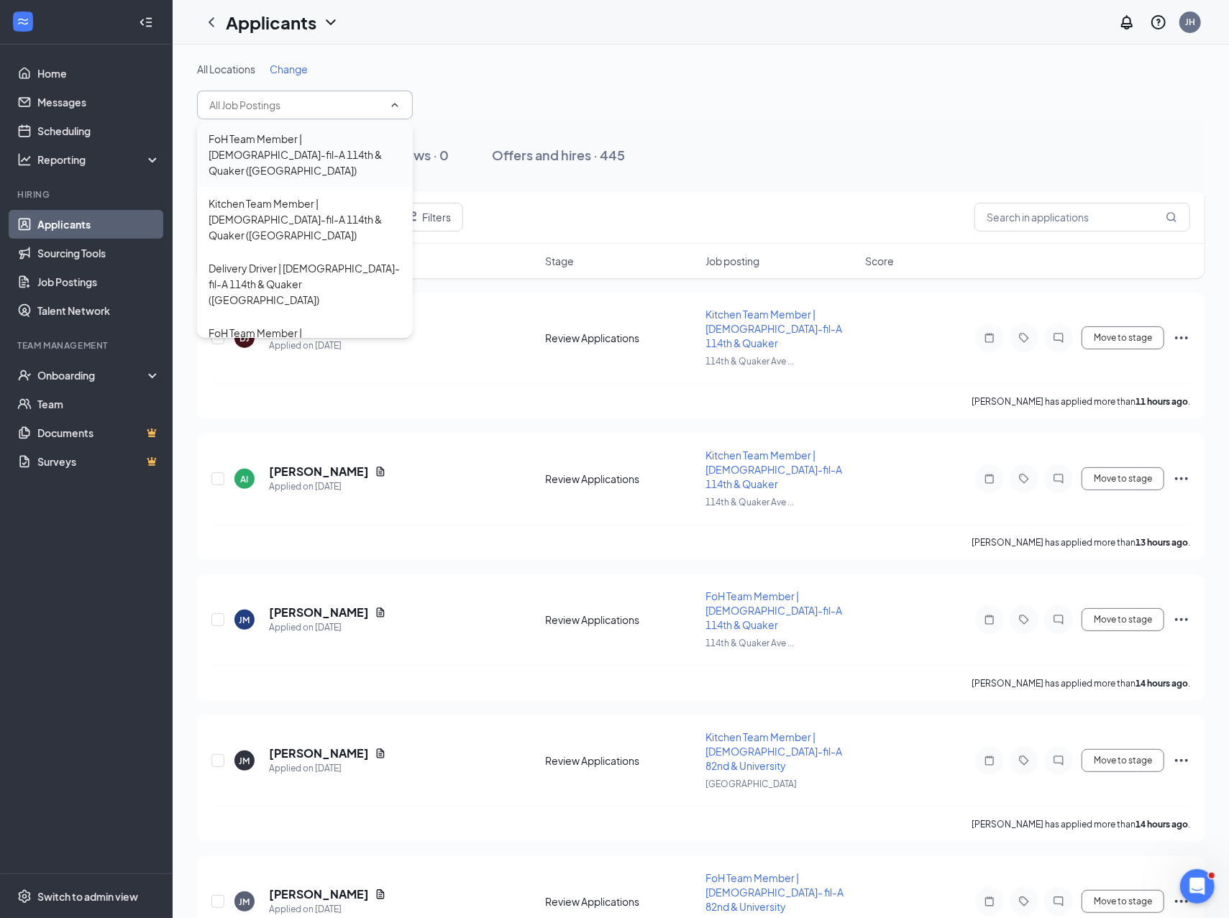
click at [299, 147] on div "FoH Team Member | [DEMOGRAPHIC_DATA]-fil-A 114th & Quaker ([GEOGRAPHIC_DATA])" at bounding box center [305, 154] width 193 height 47
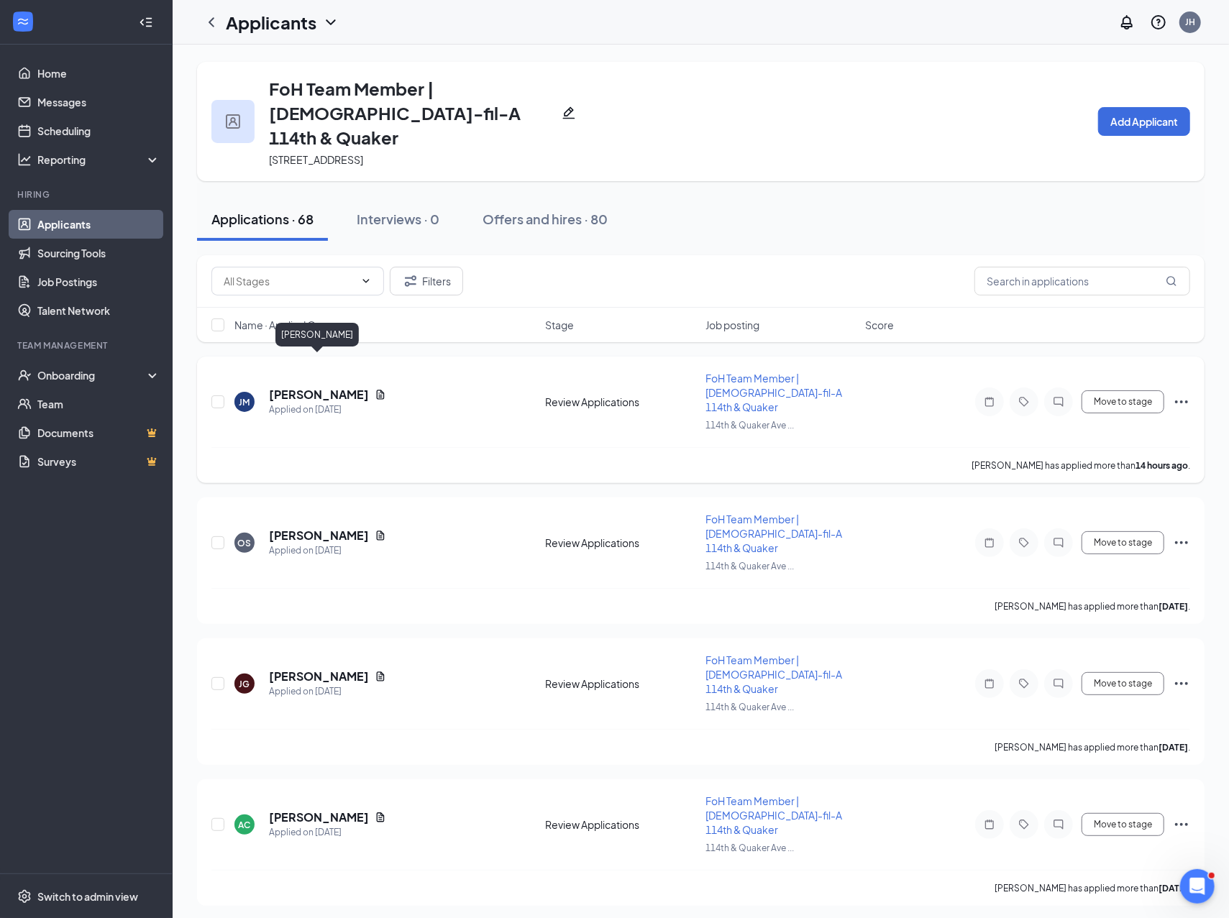
click at [329, 387] on h5 "[PERSON_NAME]" at bounding box center [319, 395] width 100 height 16
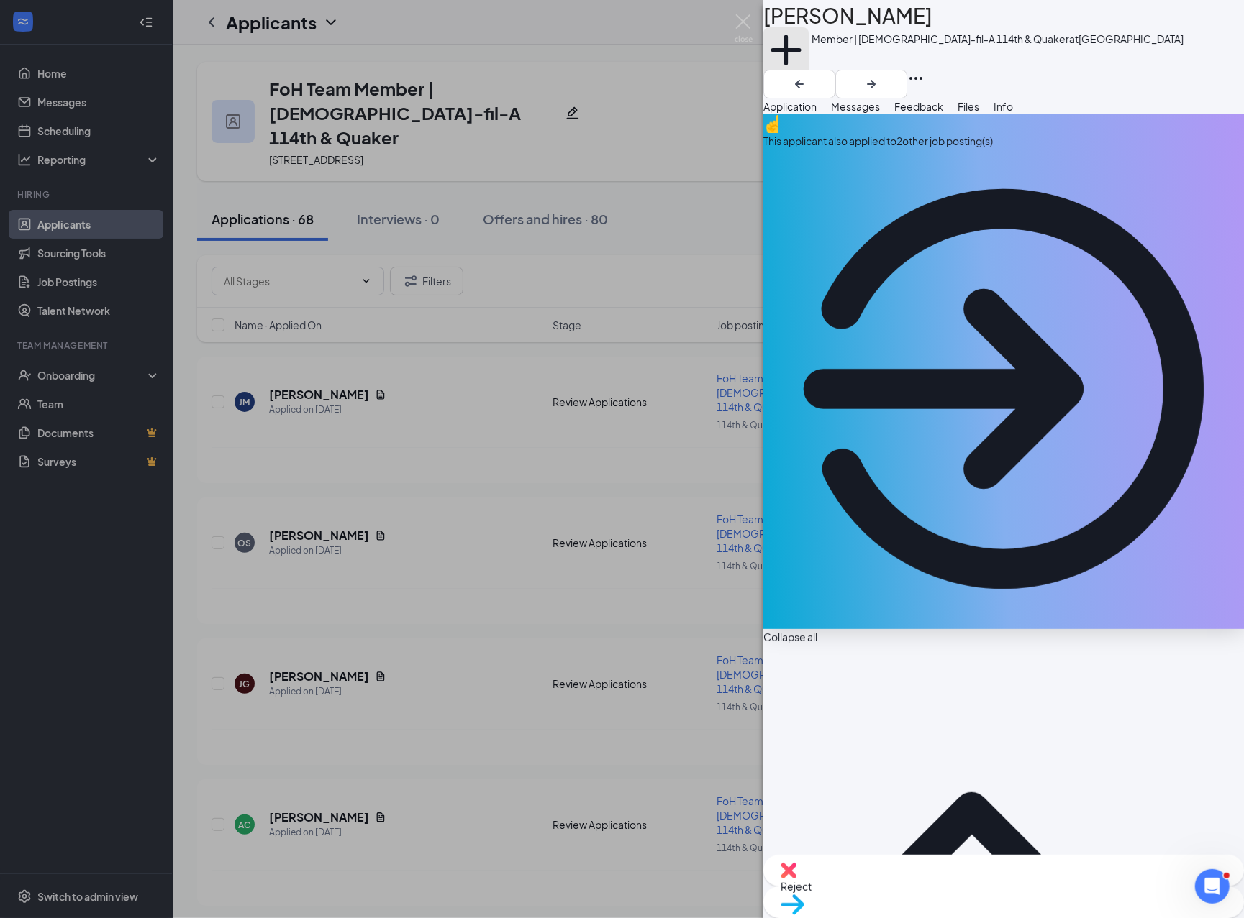
click at [808, 79] on button "Add a tag" at bounding box center [785, 57] width 45 height 61
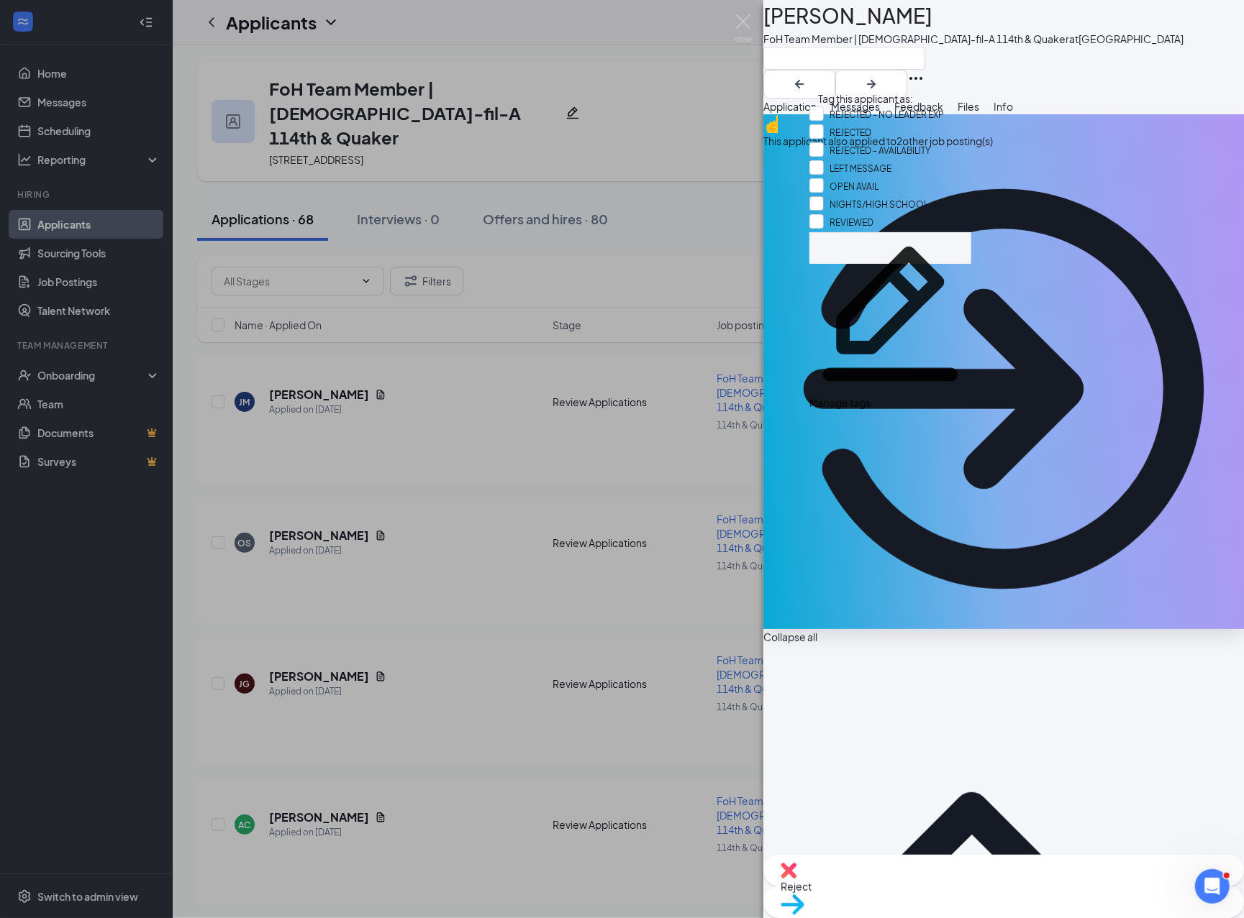
click at [870, 212] on input "NIGHTS/HIGH SCHOOL" at bounding box center [868, 204] width 119 height 16
checkbox input "true"
drag, startPoint x: 1046, startPoint y: 65, endPoint x: 1037, endPoint y: 72, distance: 11.2
click at [888, 65] on div at bounding box center [973, 58] width 420 height 24
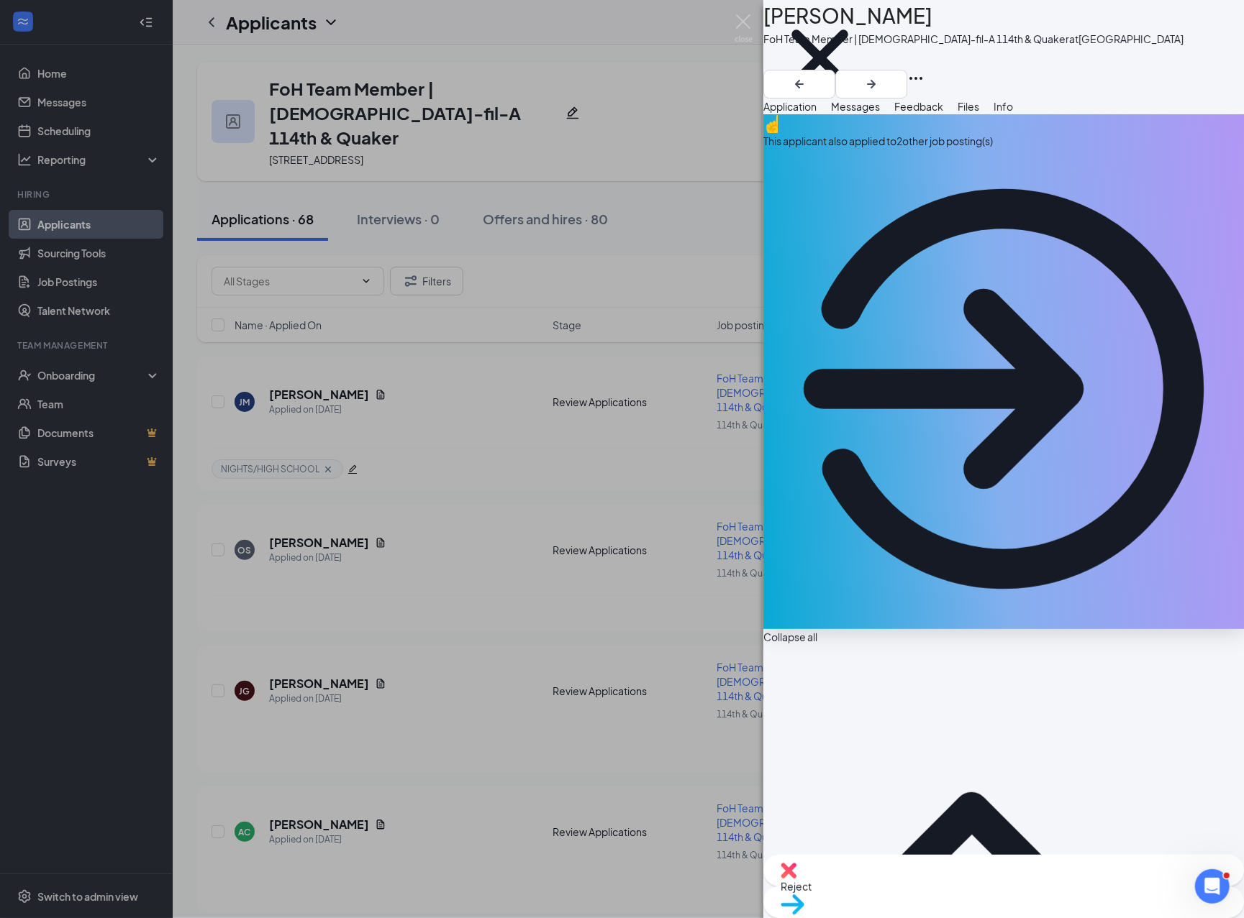
click at [467, 378] on div "[PERSON_NAME] [PERSON_NAME] FoH Team Member | [DEMOGRAPHIC_DATA]-fil-A 114th & …" at bounding box center [622, 459] width 1244 height 918
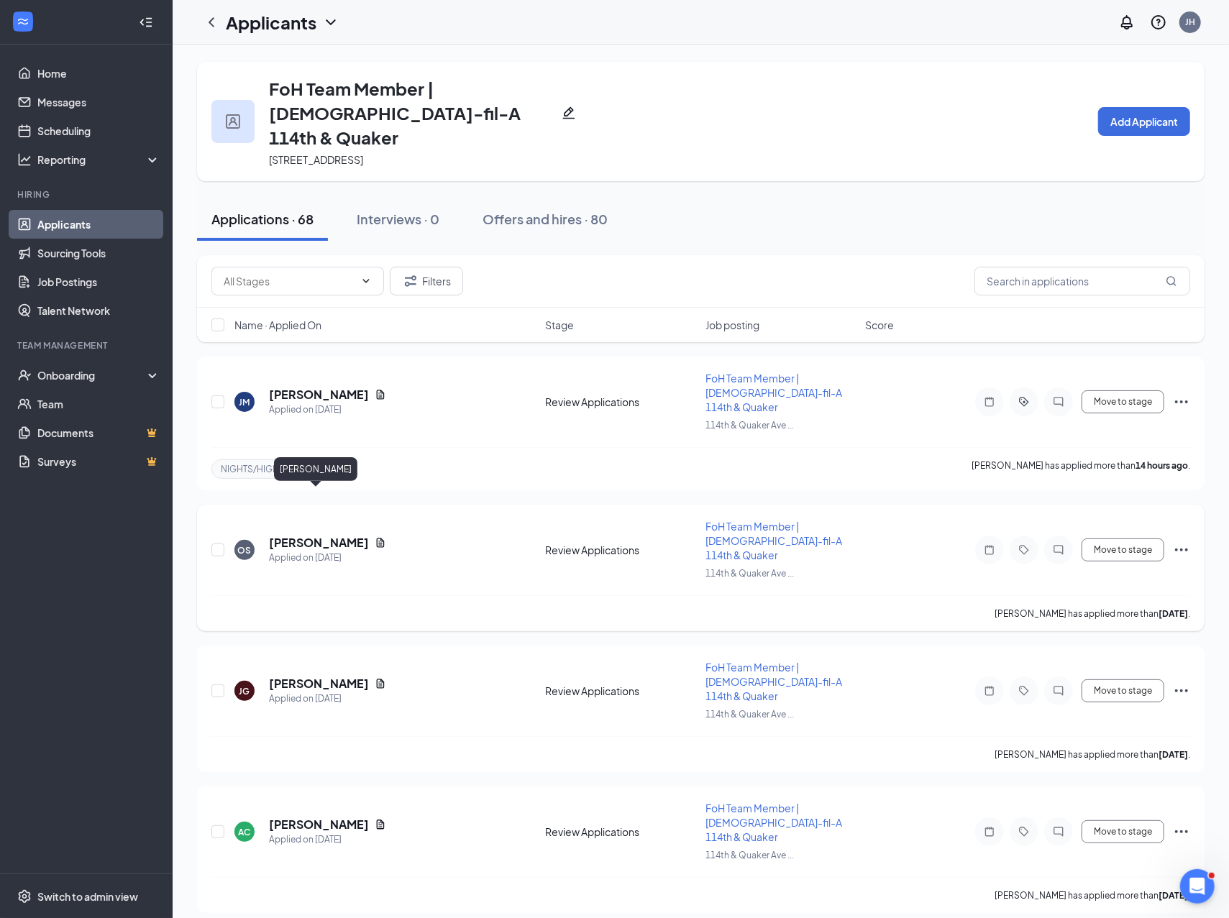
click at [324, 535] on h5 "[PERSON_NAME]" at bounding box center [319, 543] width 100 height 16
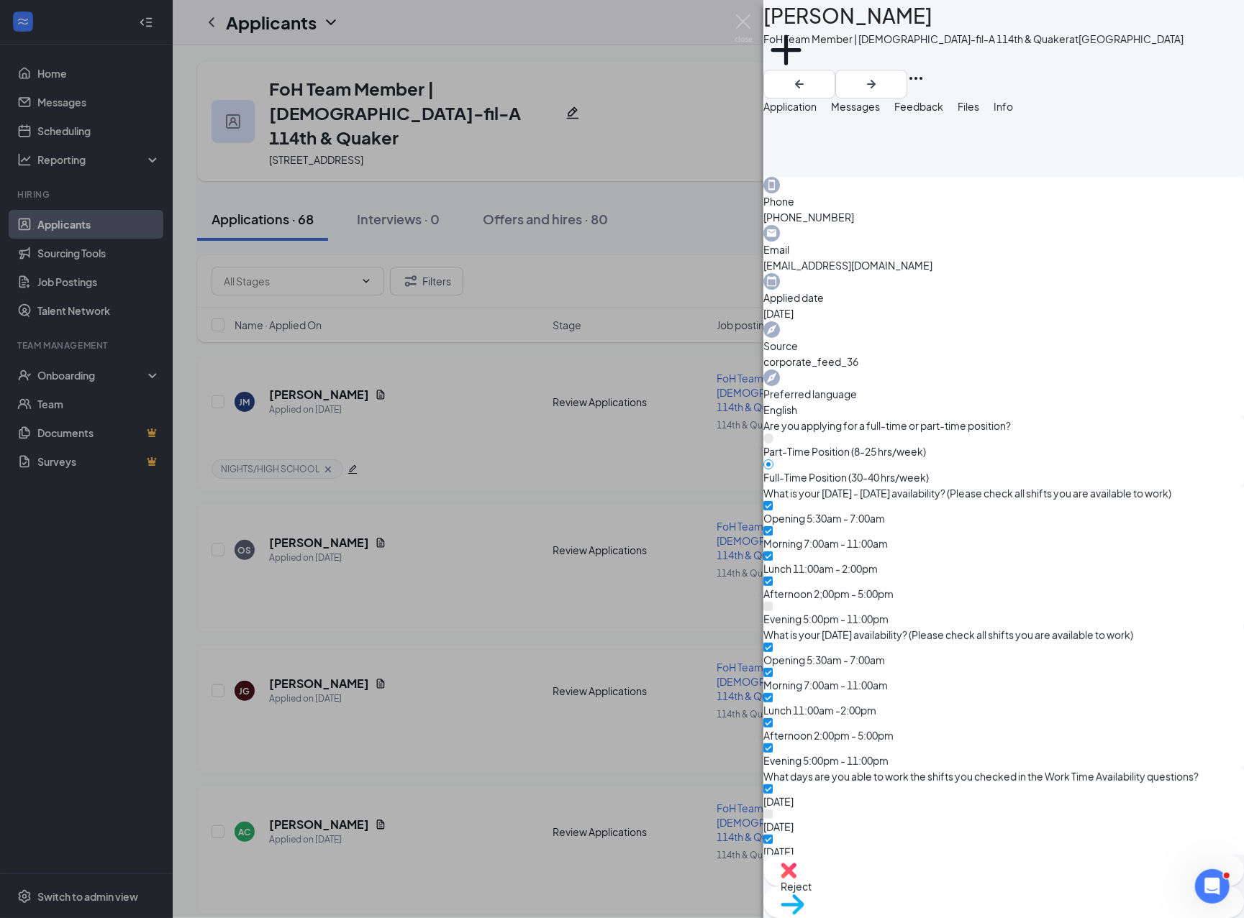
scroll to position [959, 0]
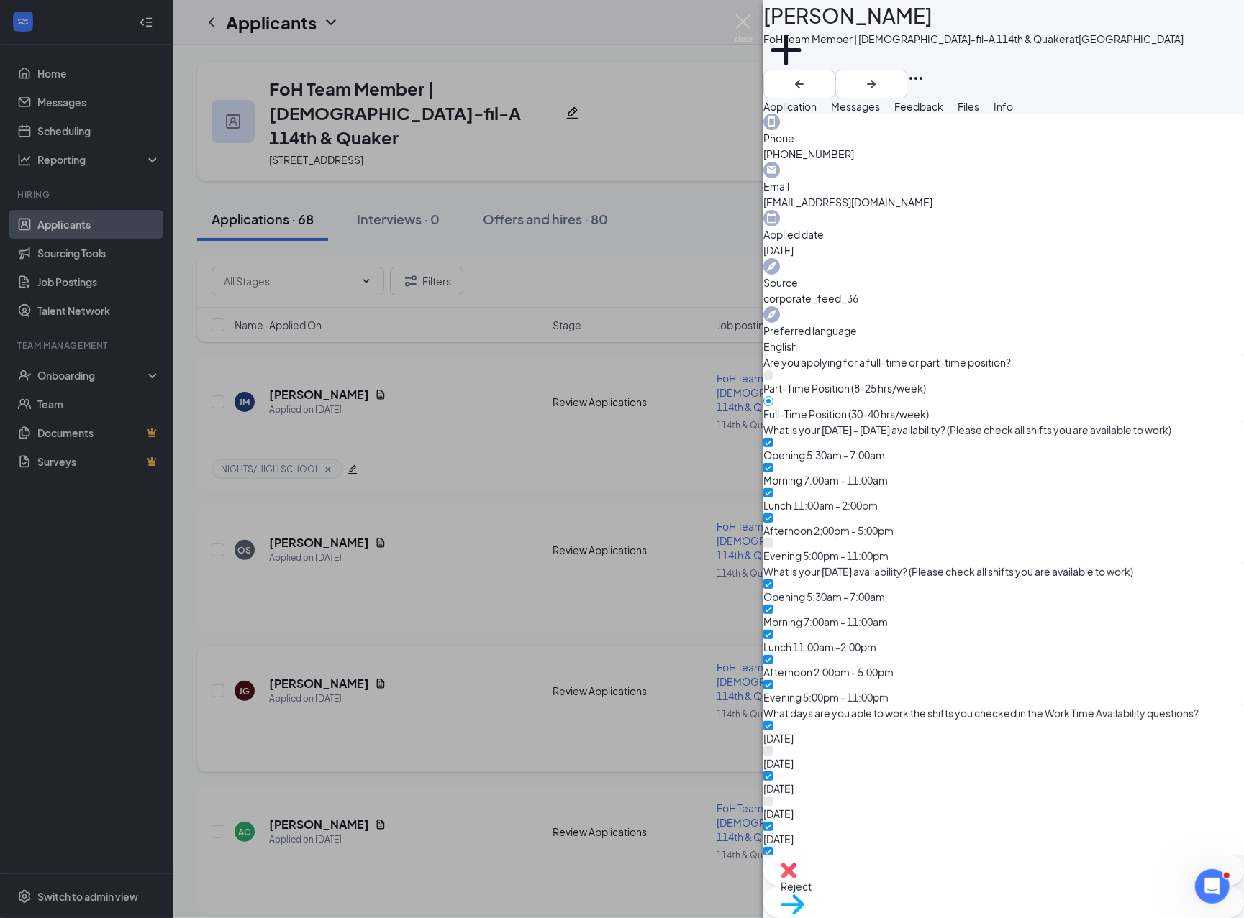
click at [465, 466] on div "OS [PERSON_NAME] FoH Team Member | [DEMOGRAPHIC_DATA]-fil-A 114th & Quaker at […" at bounding box center [622, 459] width 1244 height 918
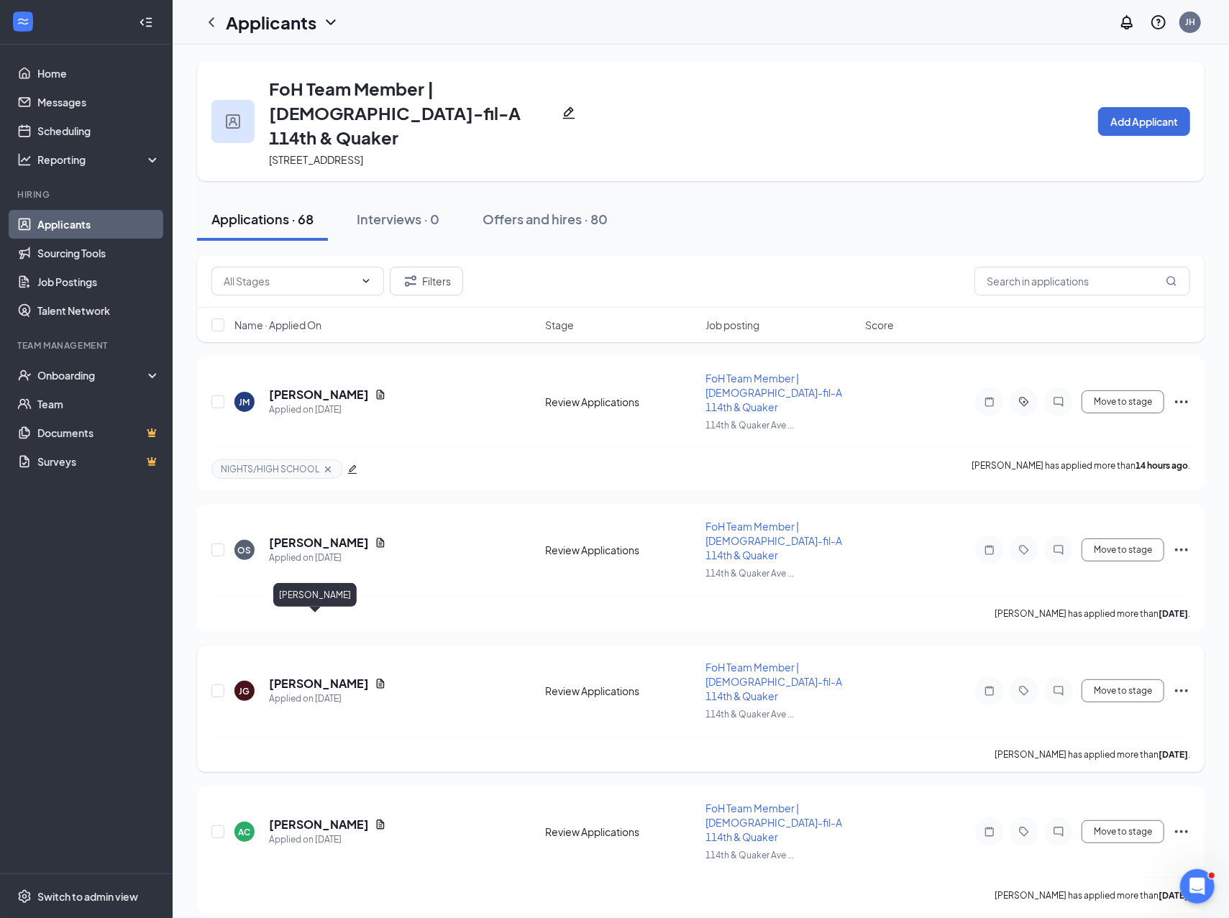
click at [315, 676] on h5 "[PERSON_NAME]" at bounding box center [319, 684] width 100 height 16
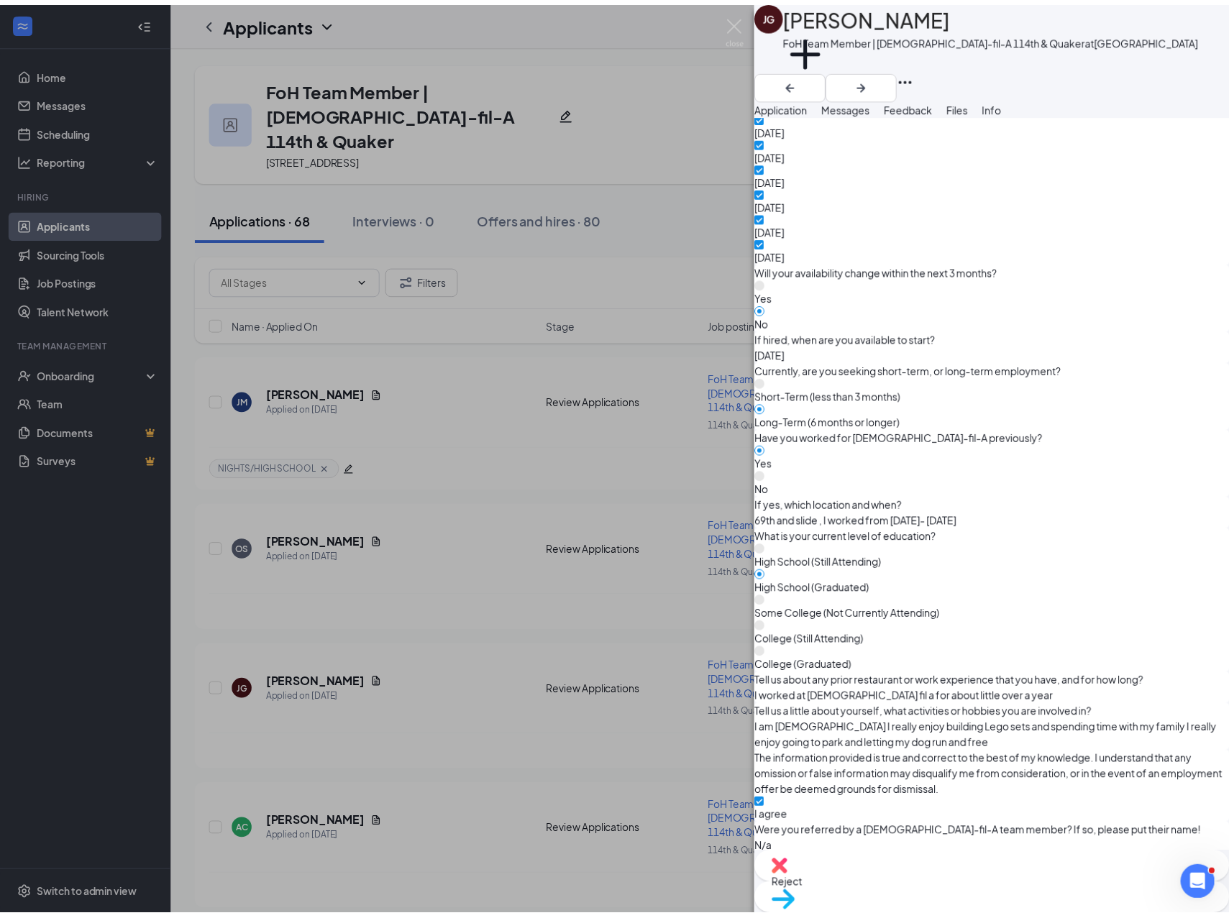
scroll to position [1054, 0]
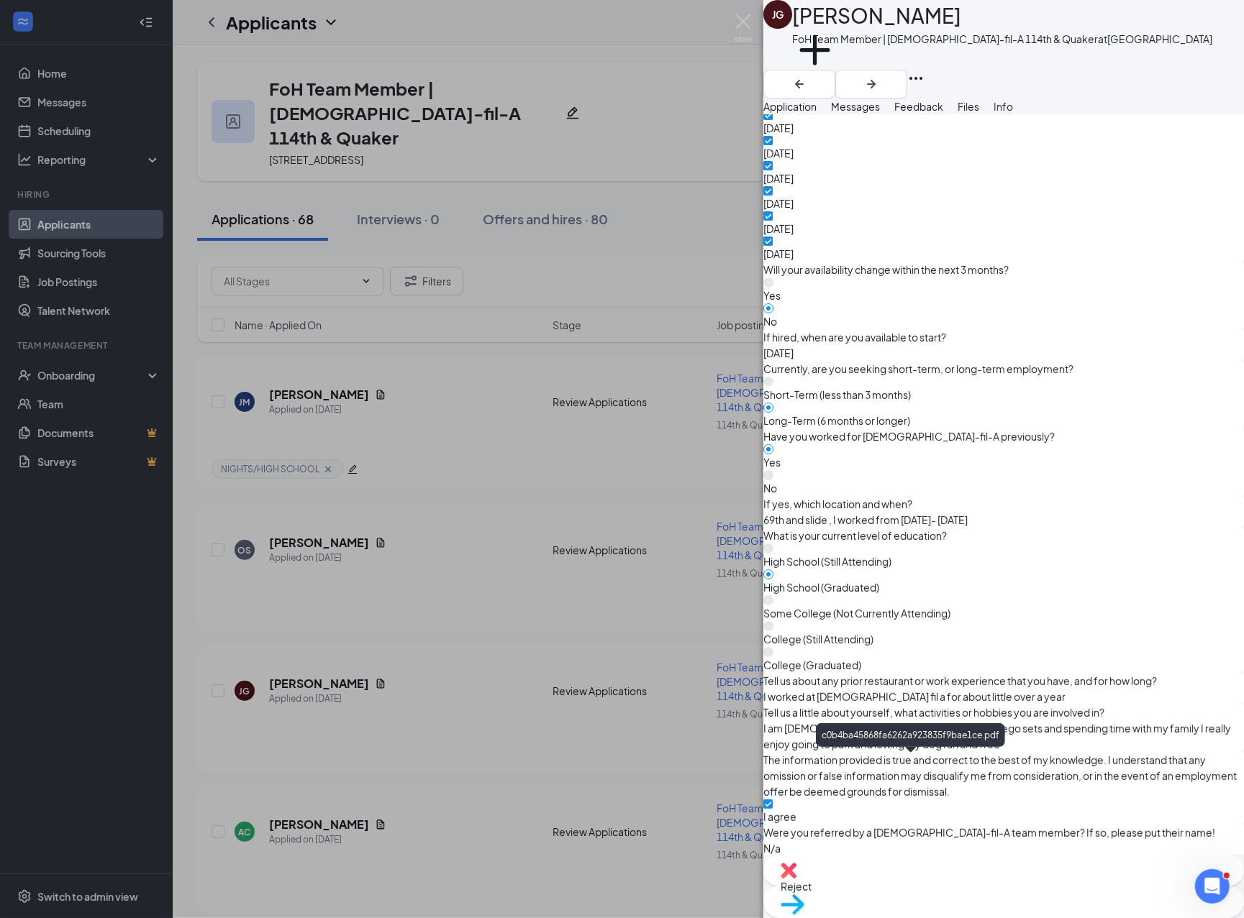
click at [462, 502] on div "[PERSON_NAME] [PERSON_NAME] FoH Team Member | [DEMOGRAPHIC_DATA]-fil-A 114th & …" at bounding box center [622, 459] width 1244 height 918
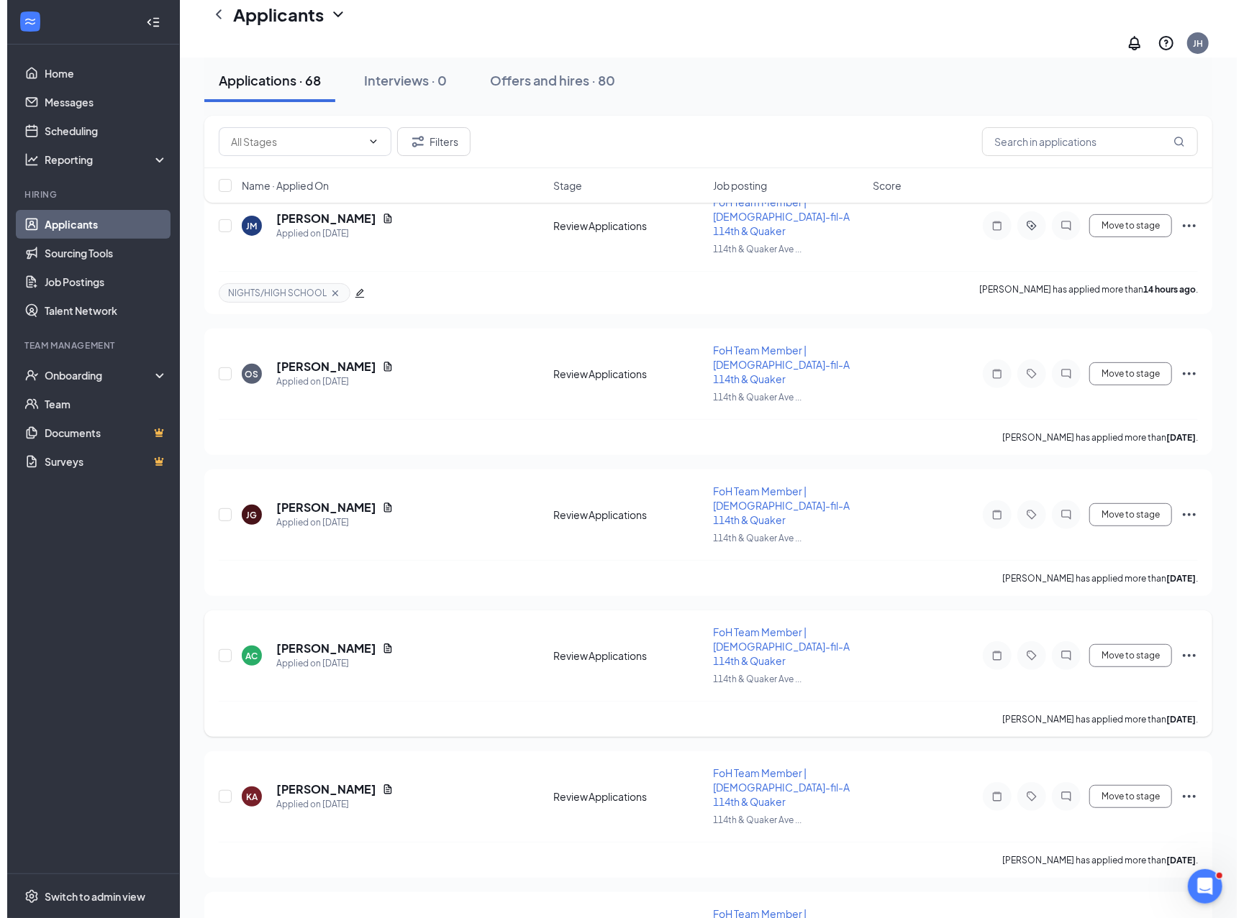
scroll to position [191, 0]
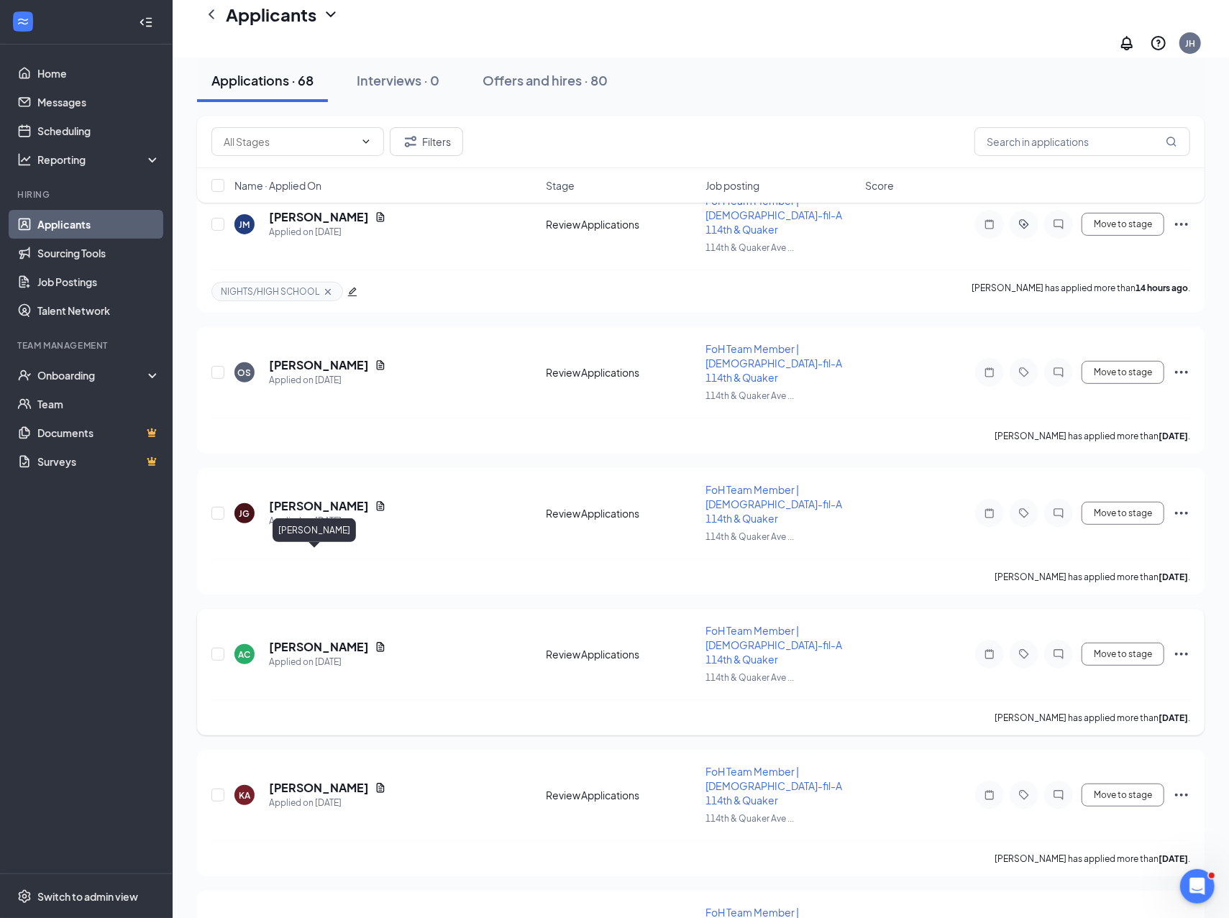
click at [306, 639] on h5 "[PERSON_NAME]" at bounding box center [319, 647] width 100 height 16
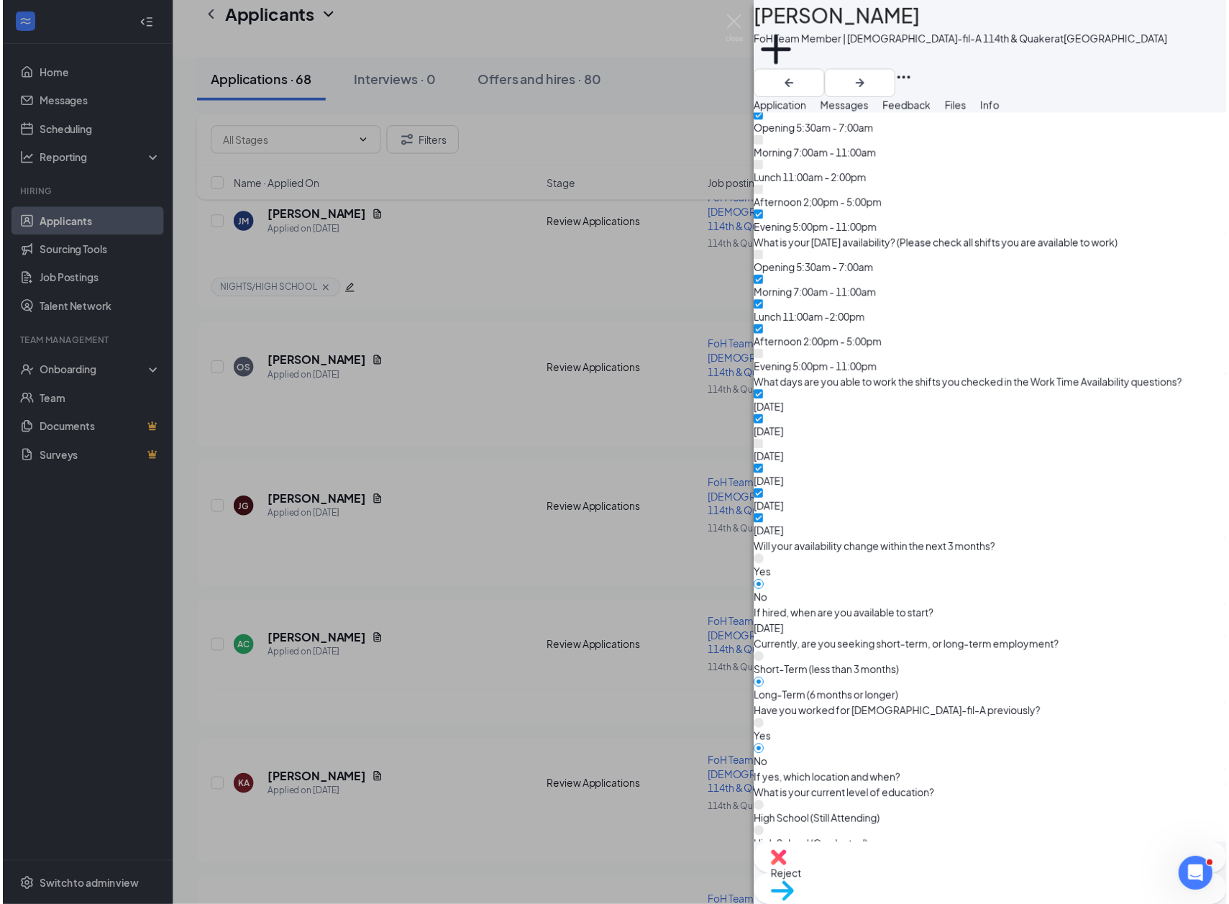
scroll to position [863, 0]
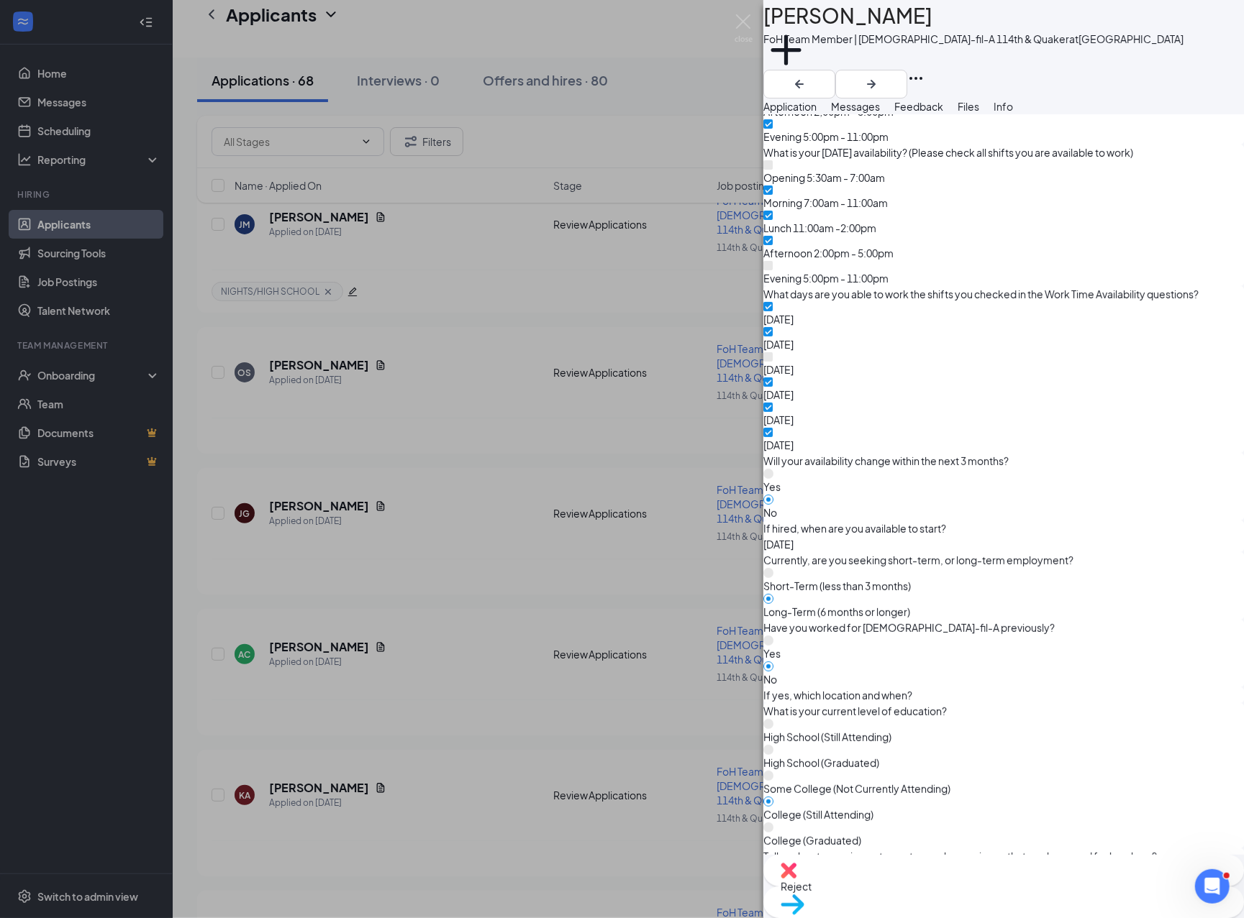
click at [427, 607] on div "AC [PERSON_NAME] FoH Team Member | [DEMOGRAPHIC_DATA]-fil-A 114th & Quaker at […" at bounding box center [622, 459] width 1244 height 918
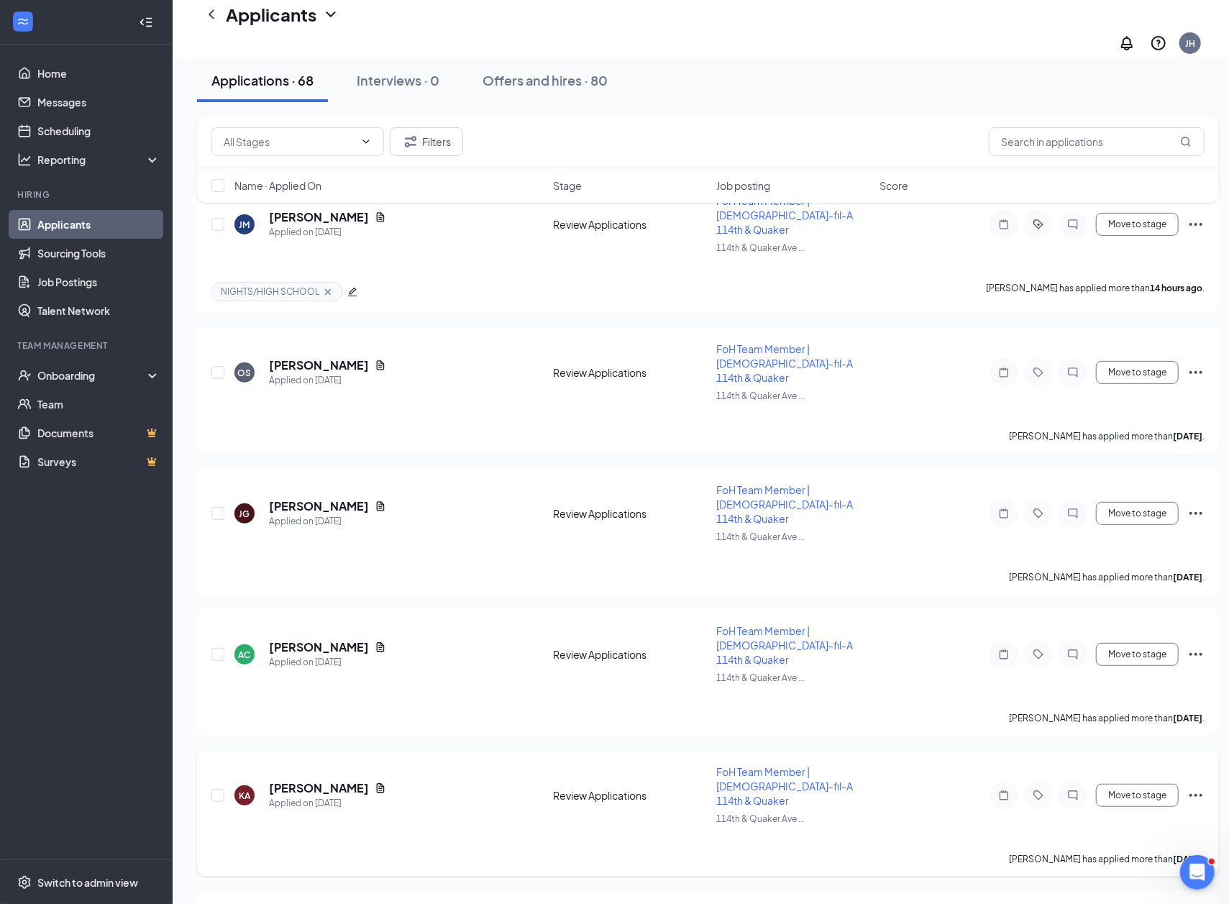
click at [294, 780] on h5 "[PERSON_NAME]" at bounding box center [319, 788] width 100 height 16
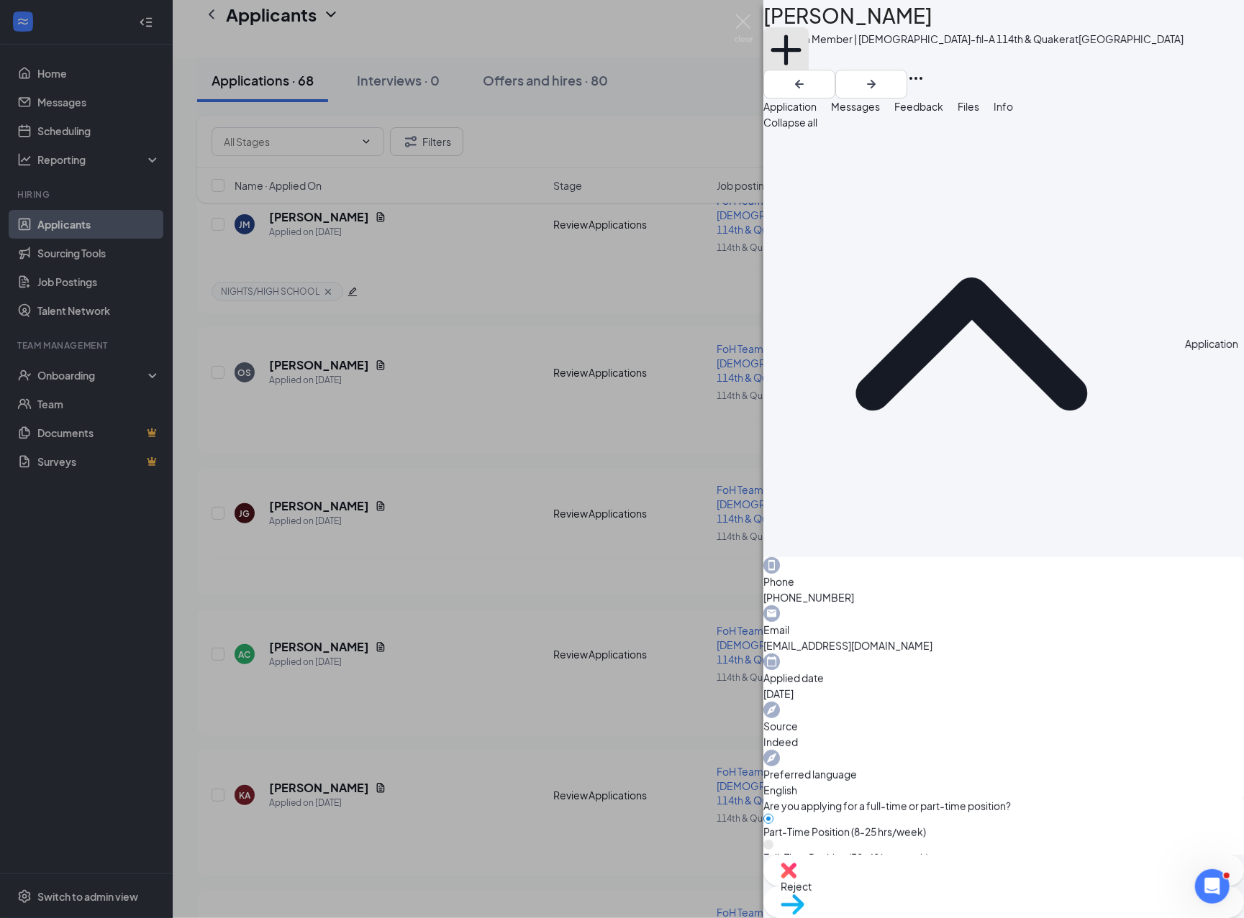
click at [808, 78] on button "Add a tag" at bounding box center [785, 57] width 45 height 61
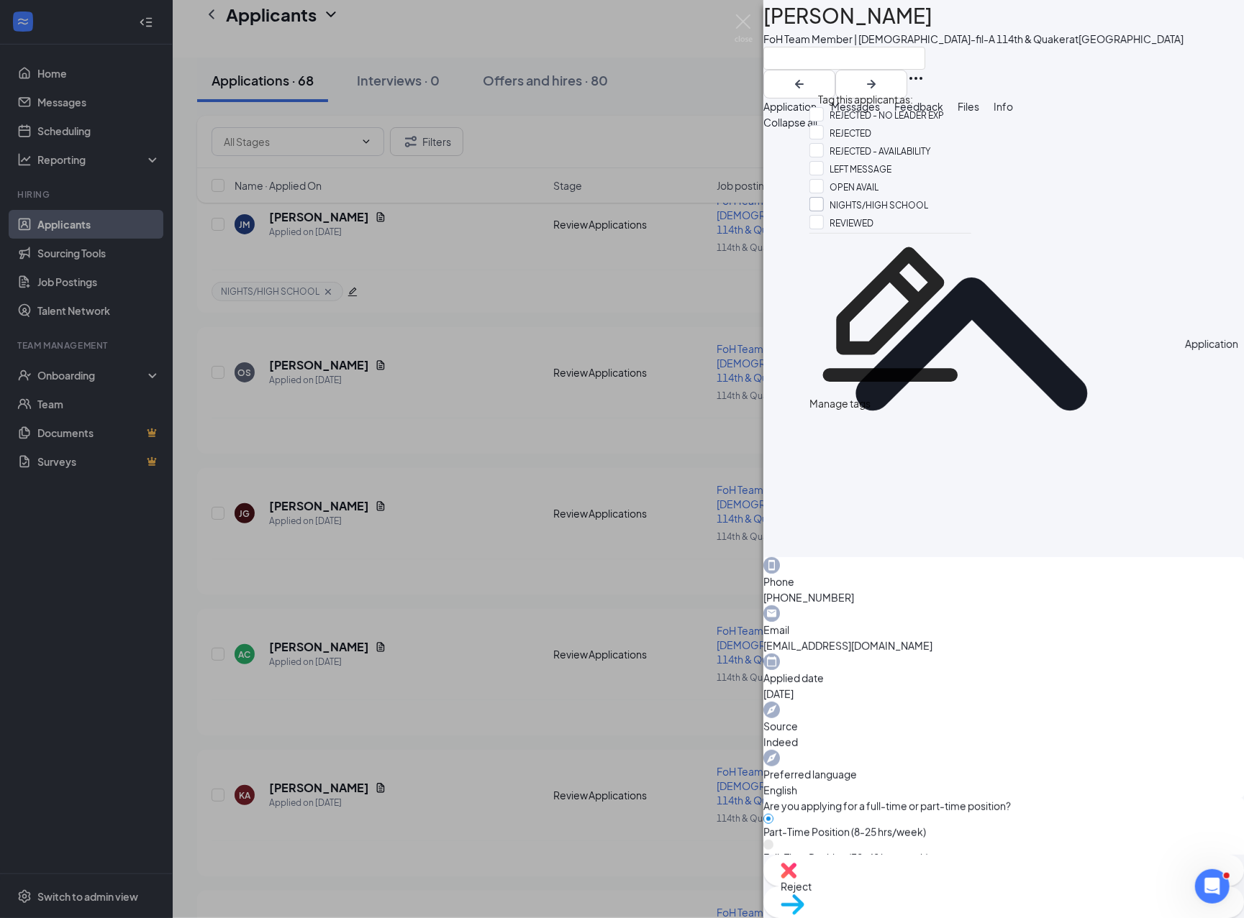
click at [887, 213] on input "NIGHTS/HIGH SCHOOL" at bounding box center [868, 205] width 119 height 16
checkbox input "true"
click at [888, 70] on div at bounding box center [973, 58] width 420 height 24
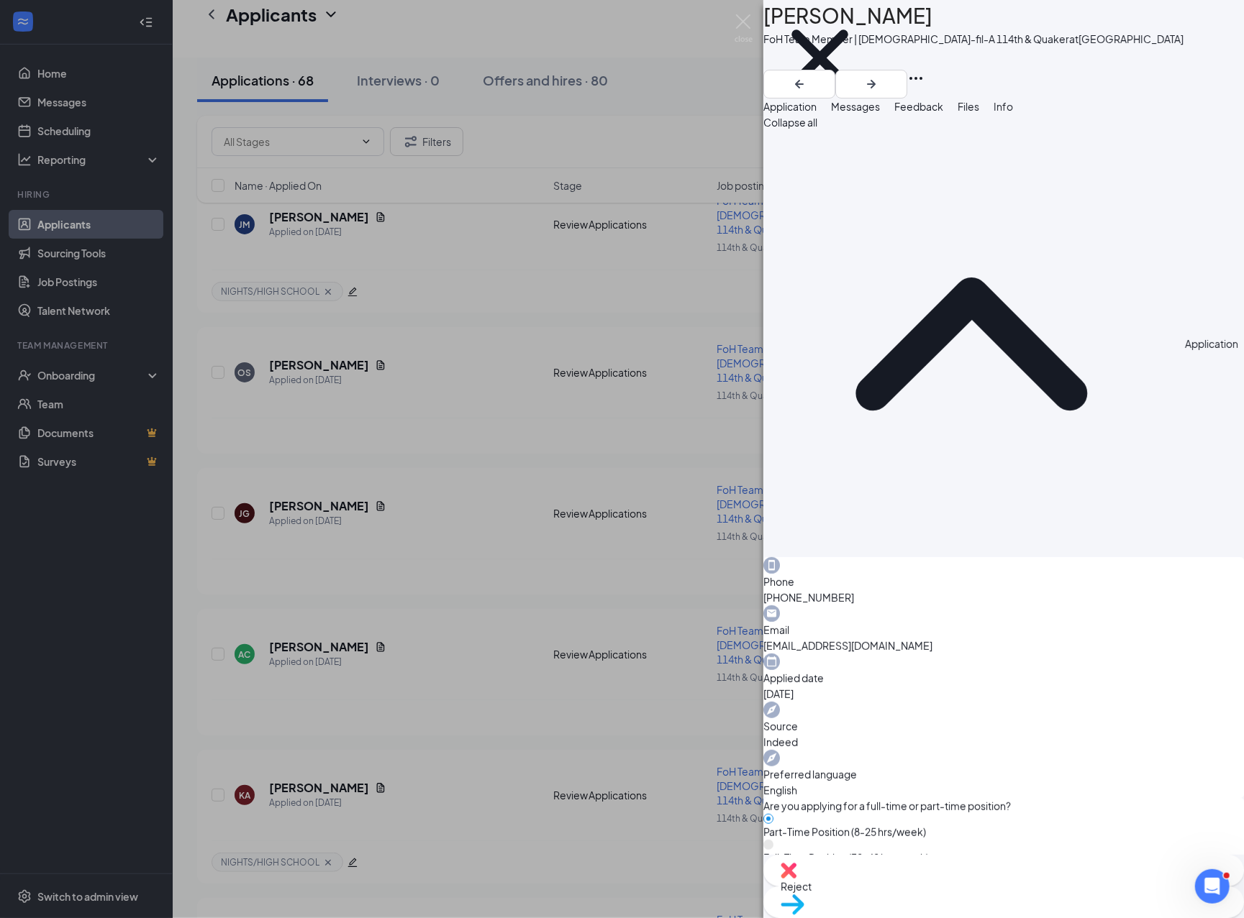
click at [409, 596] on div "[PERSON_NAME] FoH Team Member | [DEMOGRAPHIC_DATA]-fil-A 114th & Quaker at [GEO…" at bounding box center [622, 459] width 1244 height 918
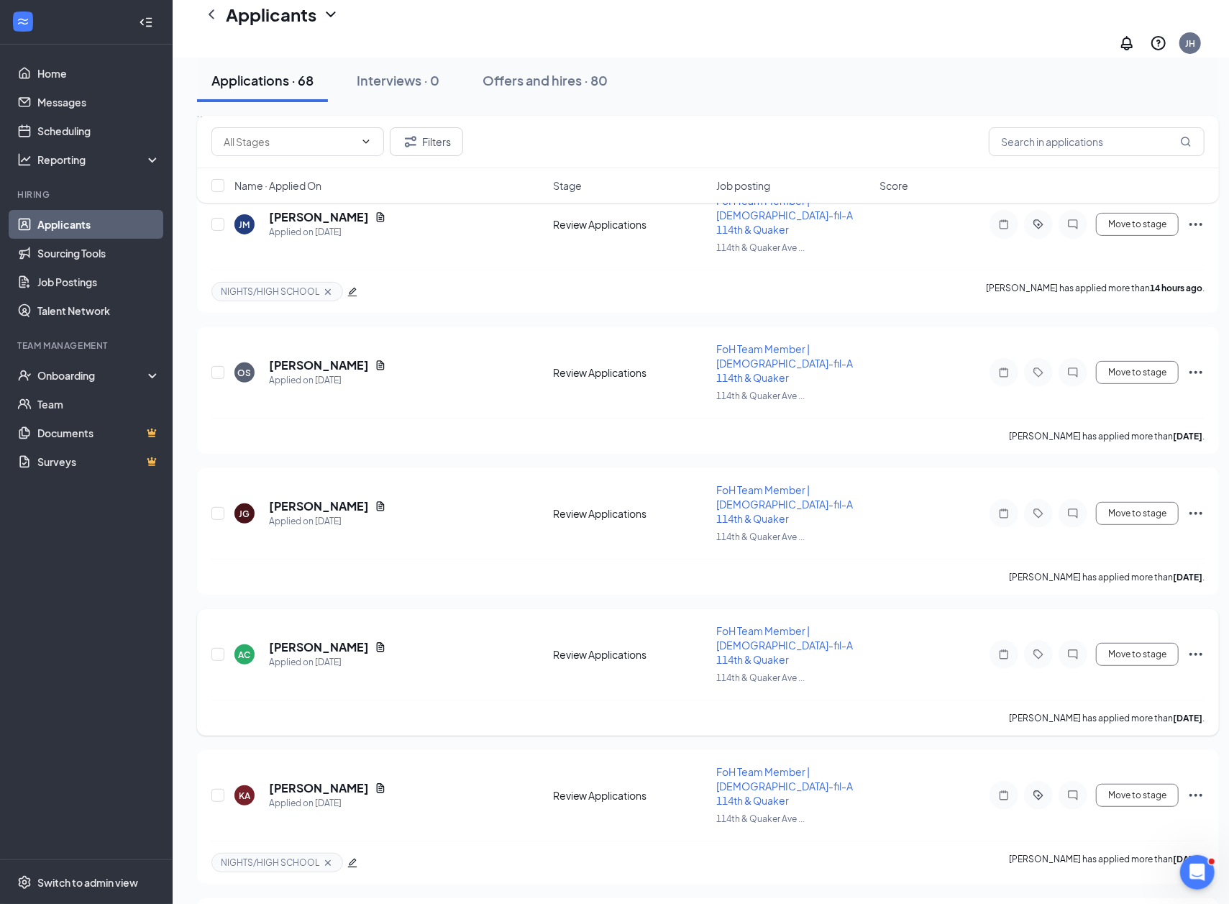
click at [283, 639] on h5 "[PERSON_NAME]" at bounding box center [319, 647] width 100 height 16
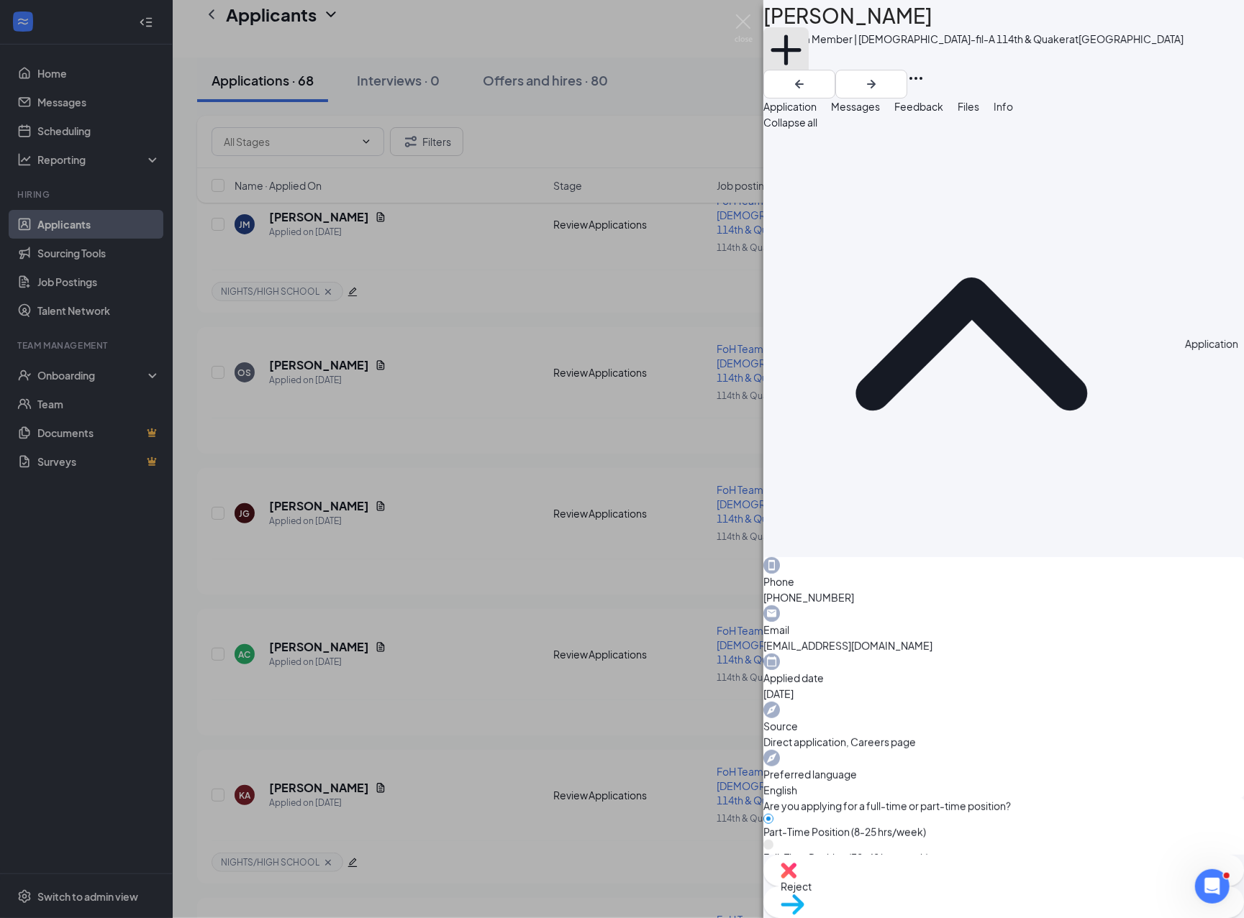
click at [808, 78] on button "Add a tag" at bounding box center [785, 57] width 45 height 61
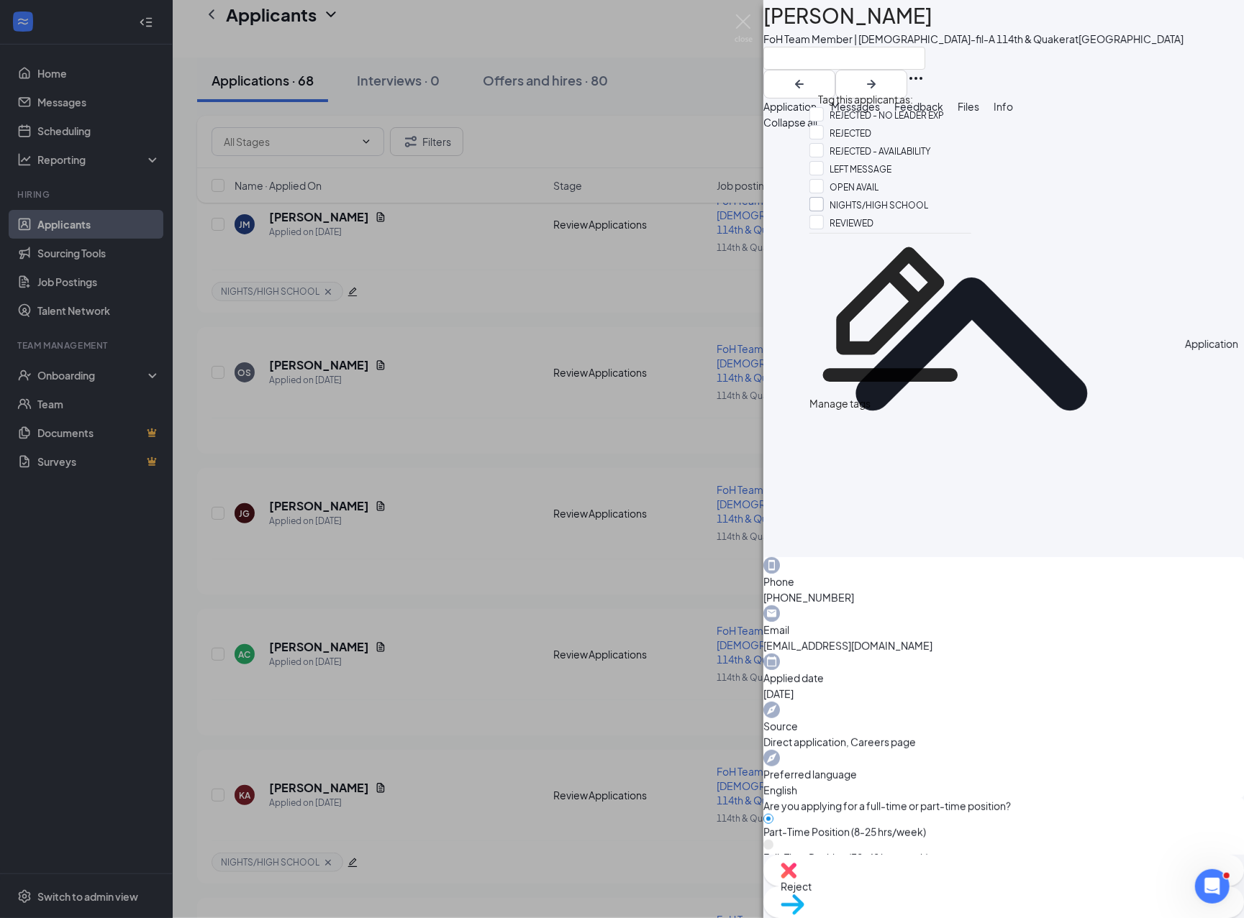
click at [881, 213] on input "NIGHTS/HIGH SCHOOL" at bounding box center [868, 205] width 119 height 16
checkbox input "true"
click at [888, 70] on div at bounding box center [973, 58] width 420 height 24
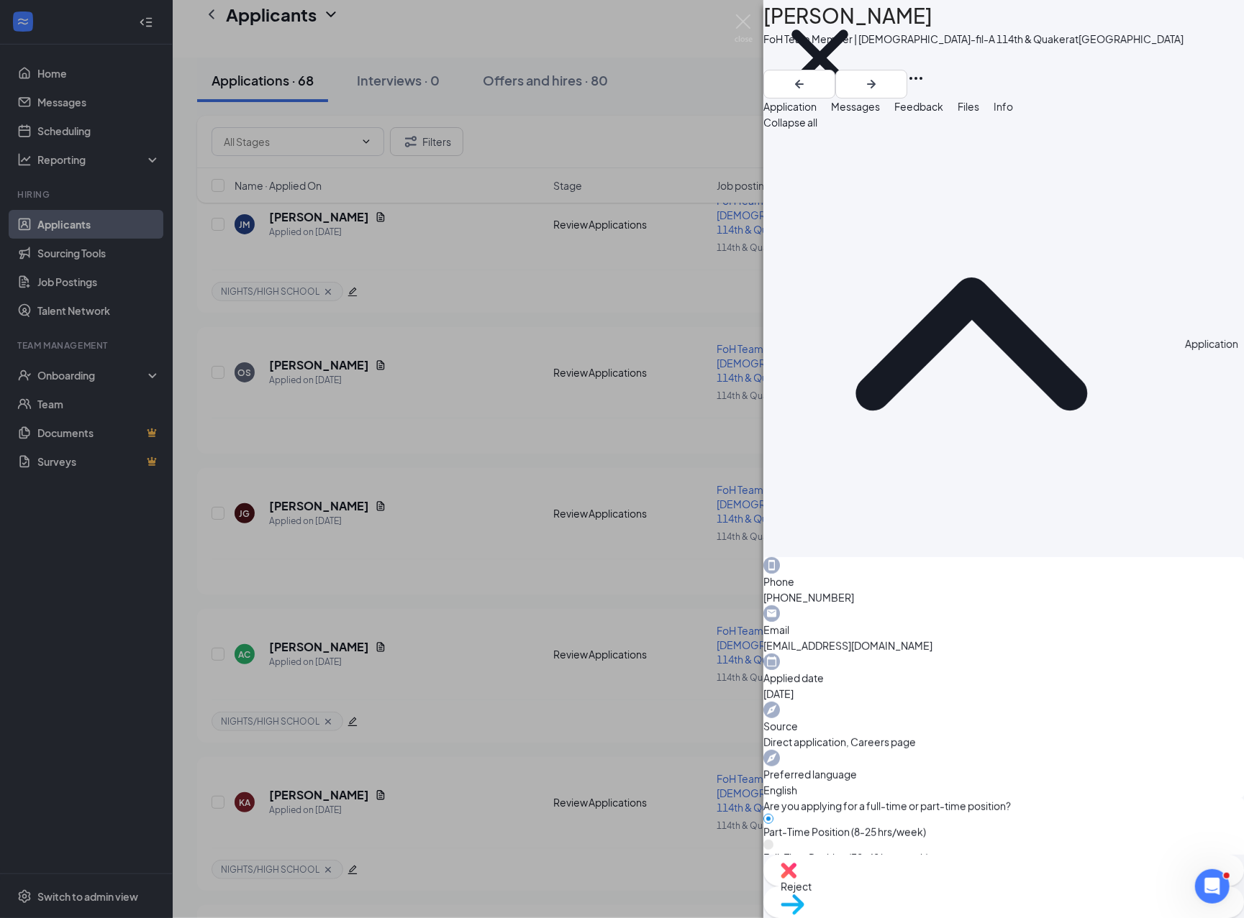
click at [511, 529] on div "AC [PERSON_NAME] FoH Team Member | [DEMOGRAPHIC_DATA]-fil-A 114th & Quaker at […" at bounding box center [622, 459] width 1244 height 918
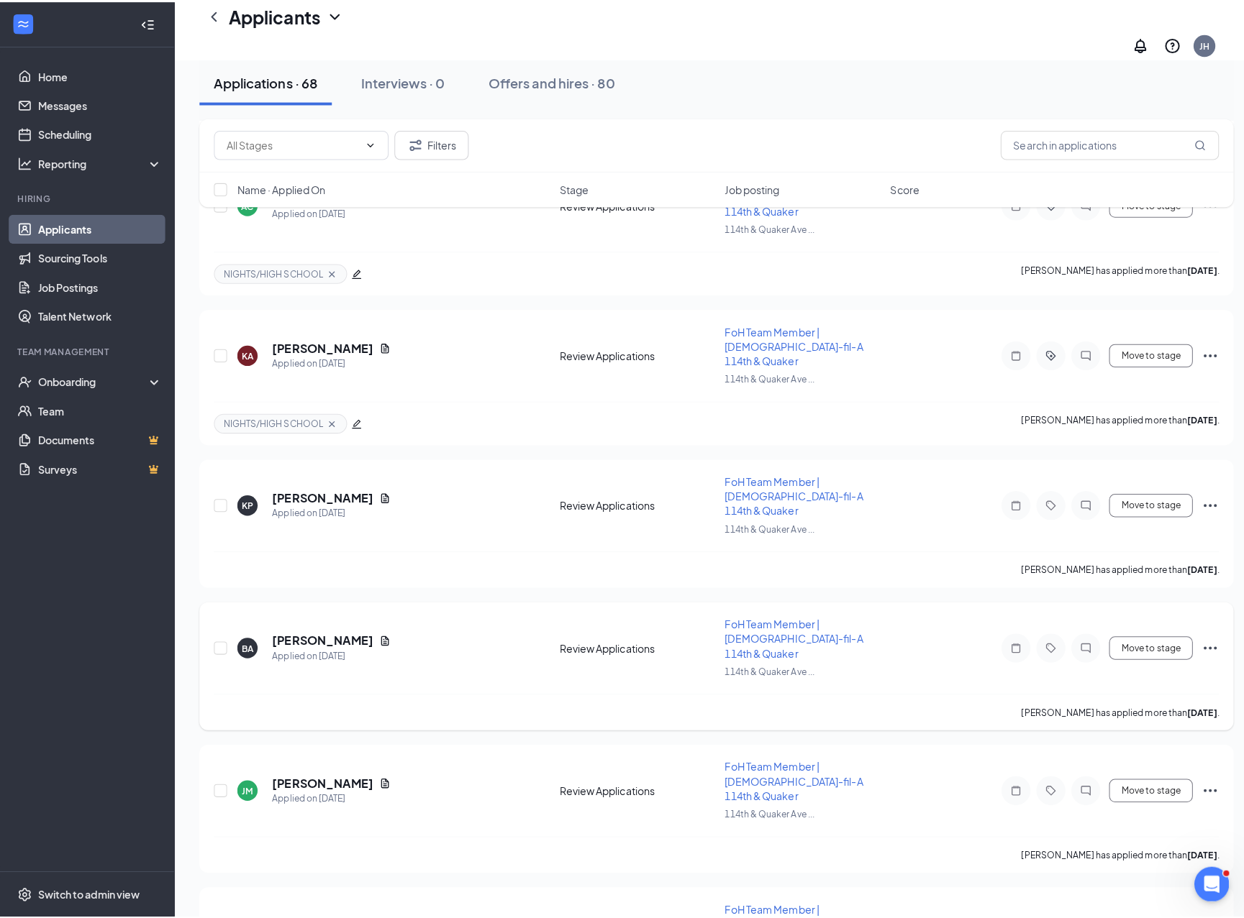
scroll to position [671, 0]
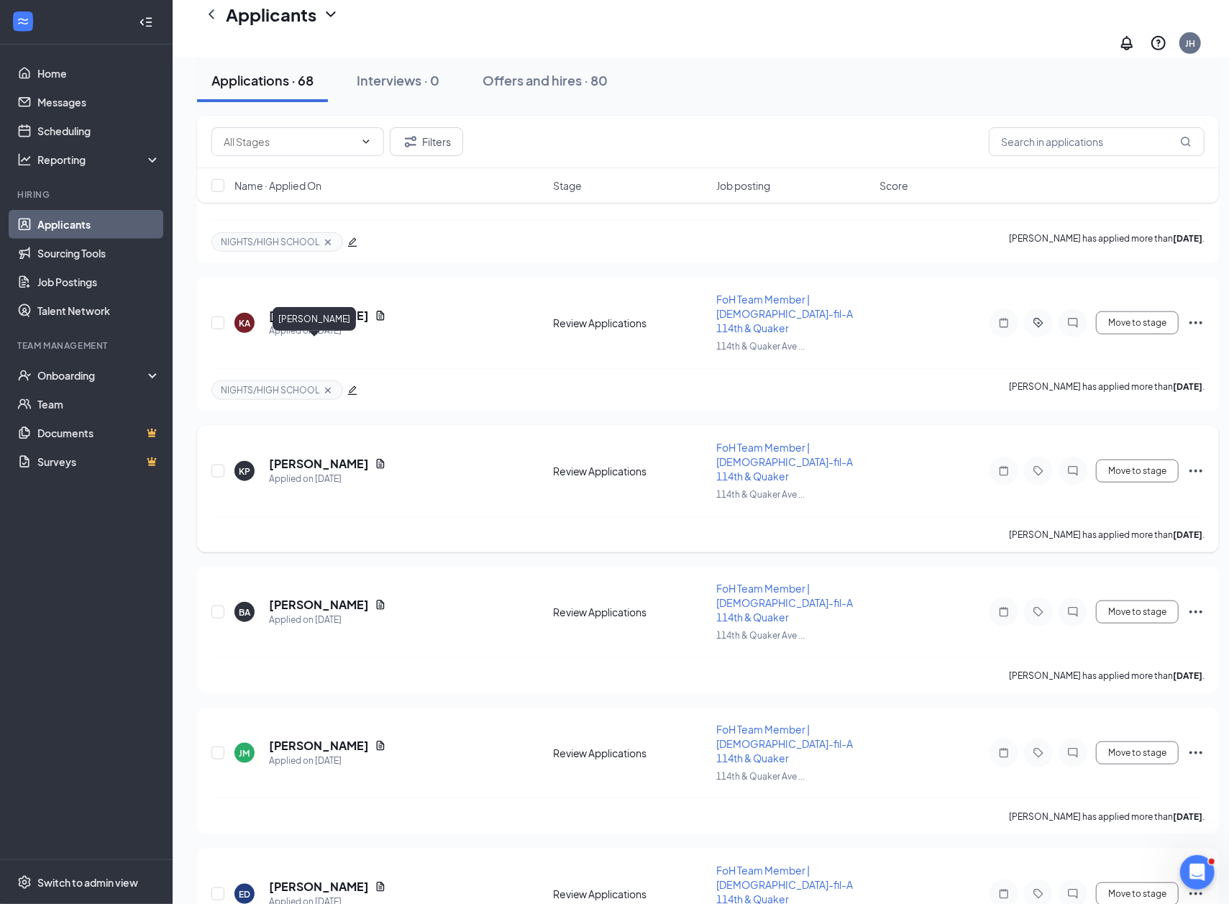
click at [292, 456] on h5 "[PERSON_NAME]" at bounding box center [319, 464] width 100 height 16
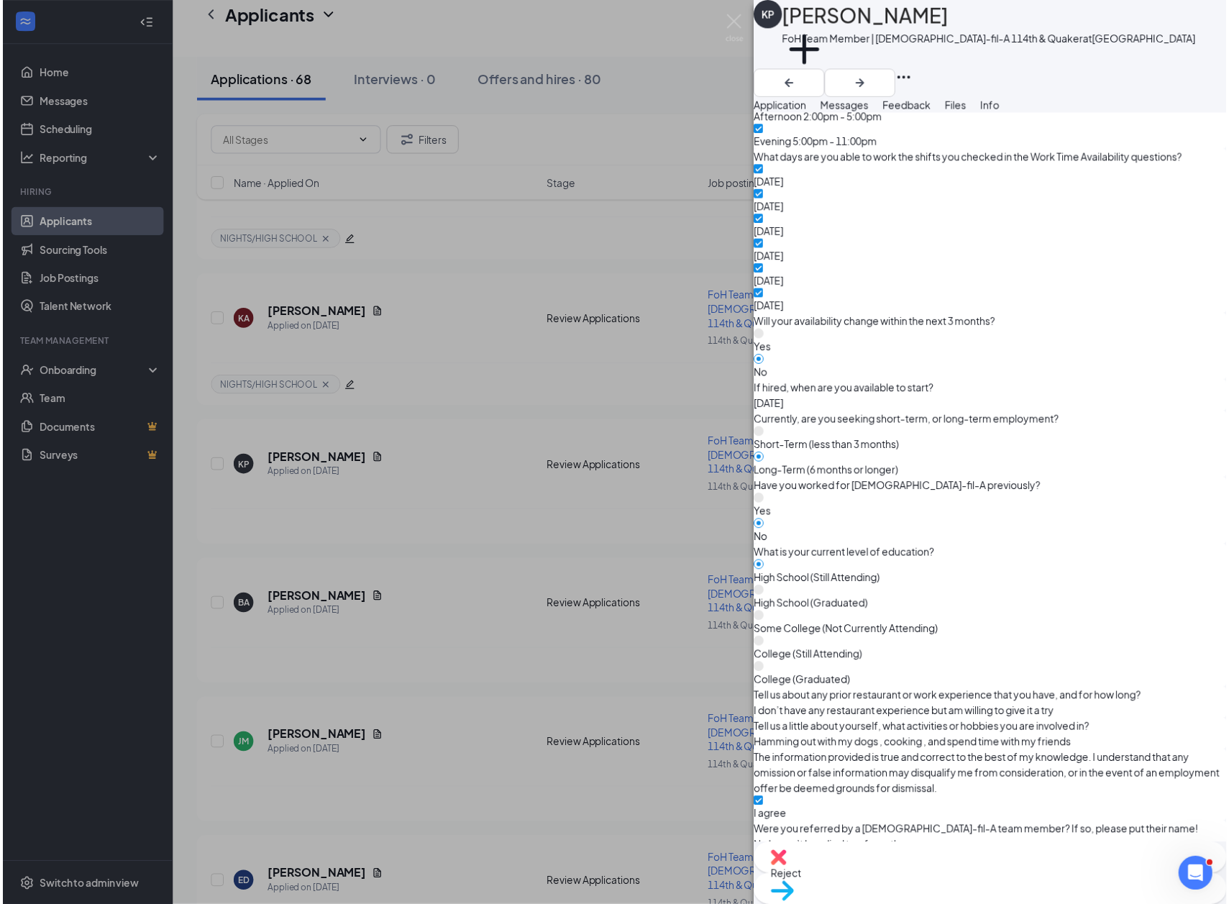
scroll to position [1054, 0]
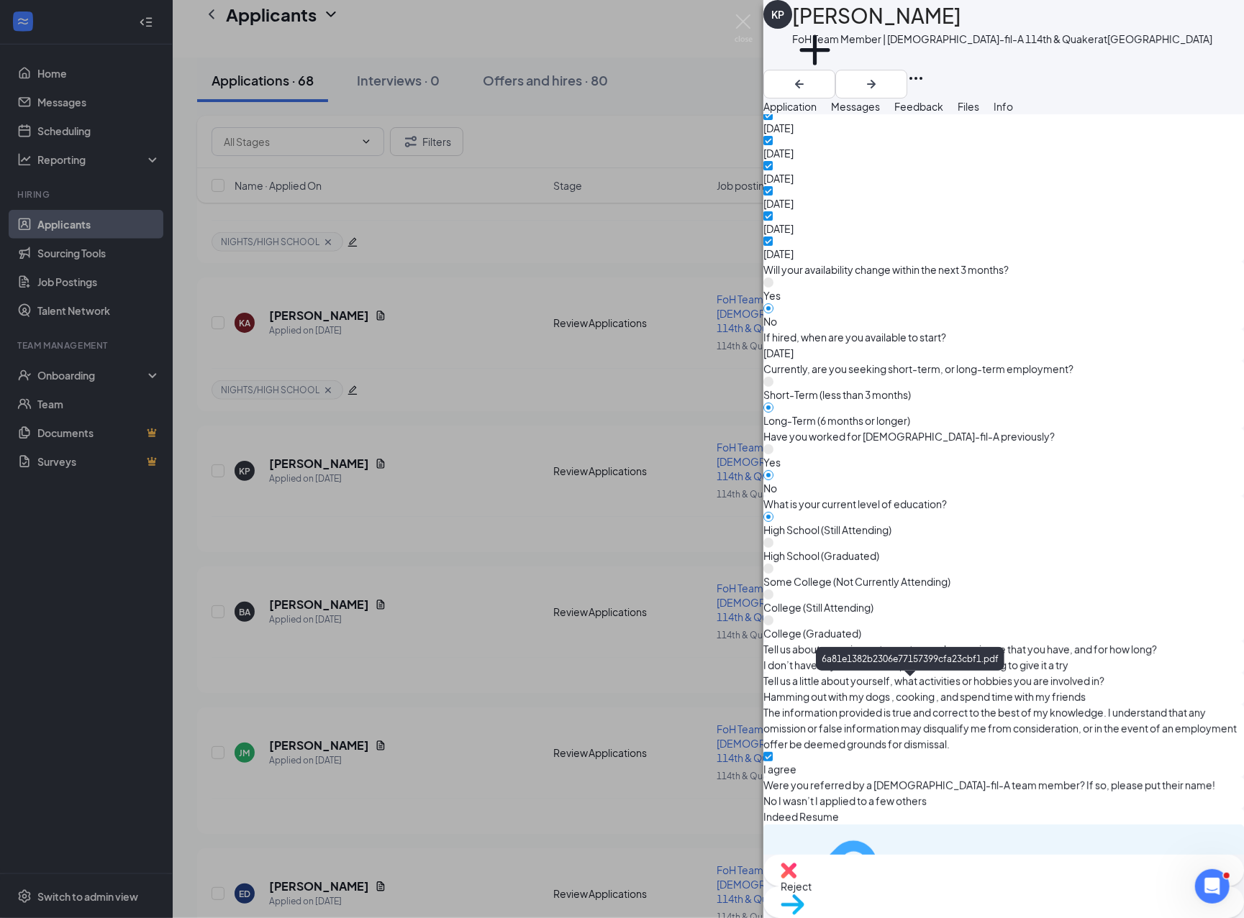
click at [888, 888] on div "6a81e1382b2306e77157399cfa23cbf1.pdf" at bounding box center [951, 894] width 108 height 12
click at [837, 78] on button "Add a tag" at bounding box center [814, 57] width 45 height 61
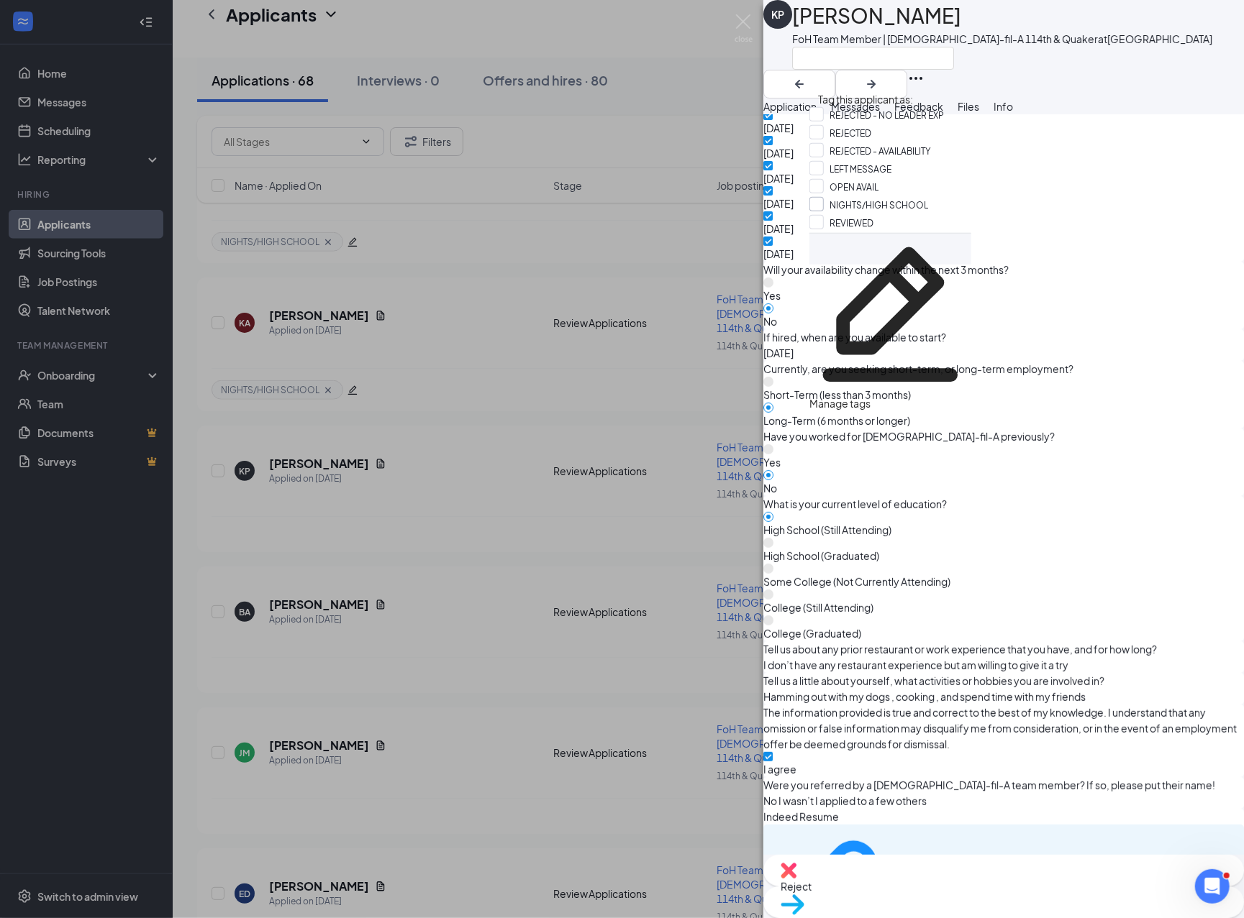
click at [886, 213] on input "NIGHTS/HIGH SCHOOL" at bounding box center [868, 205] width 119 height 16
checkbox input "true"
click at [888, 69] on div at bounding box center [1002, 58] width 420 height 24
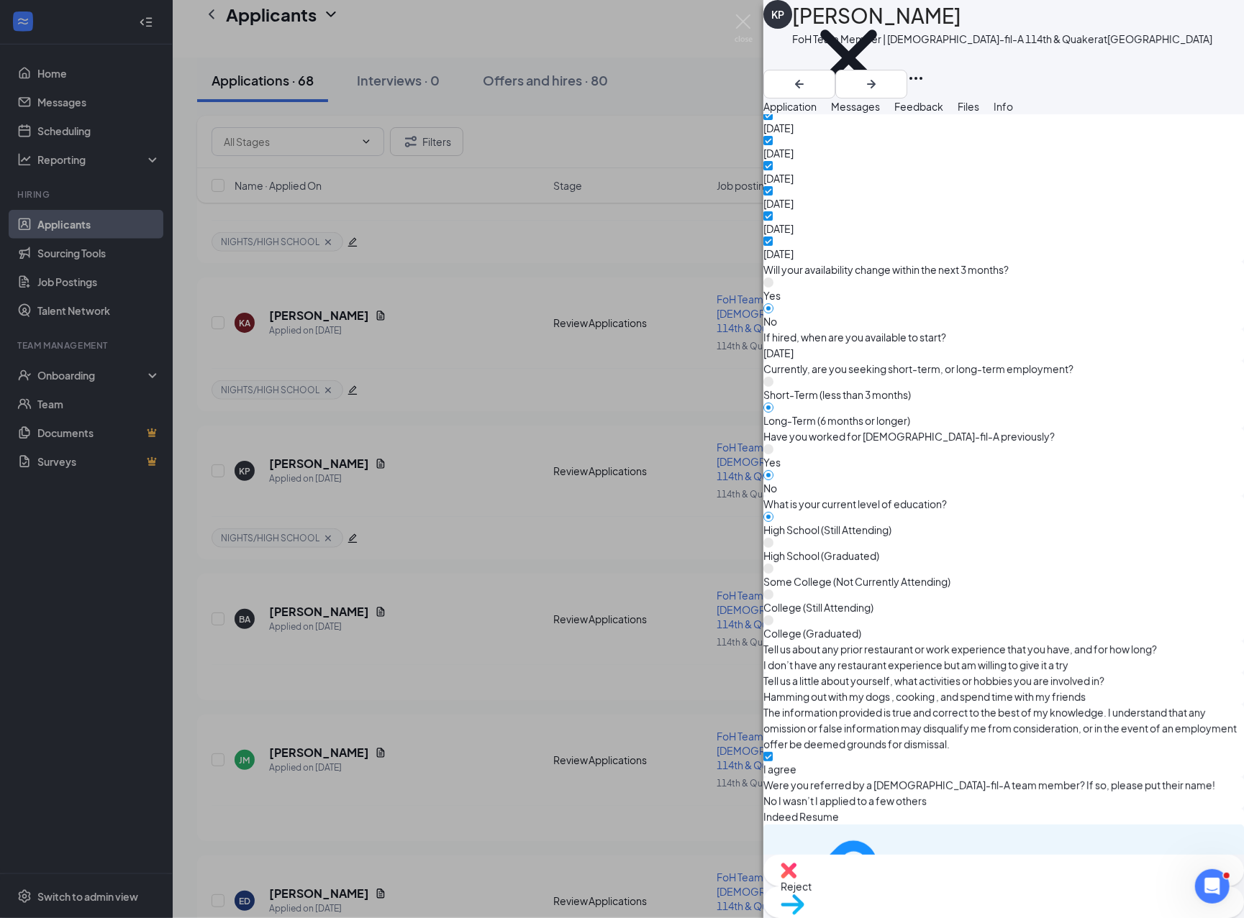
click at [439, 507] on div "[PERSON_NAME] FoH Team Member | [DEMOGRAPHIC_DATA]-fil-A 114th & Quaker at [GEO…" at bounding box center [622, 459] width 1244 height 918
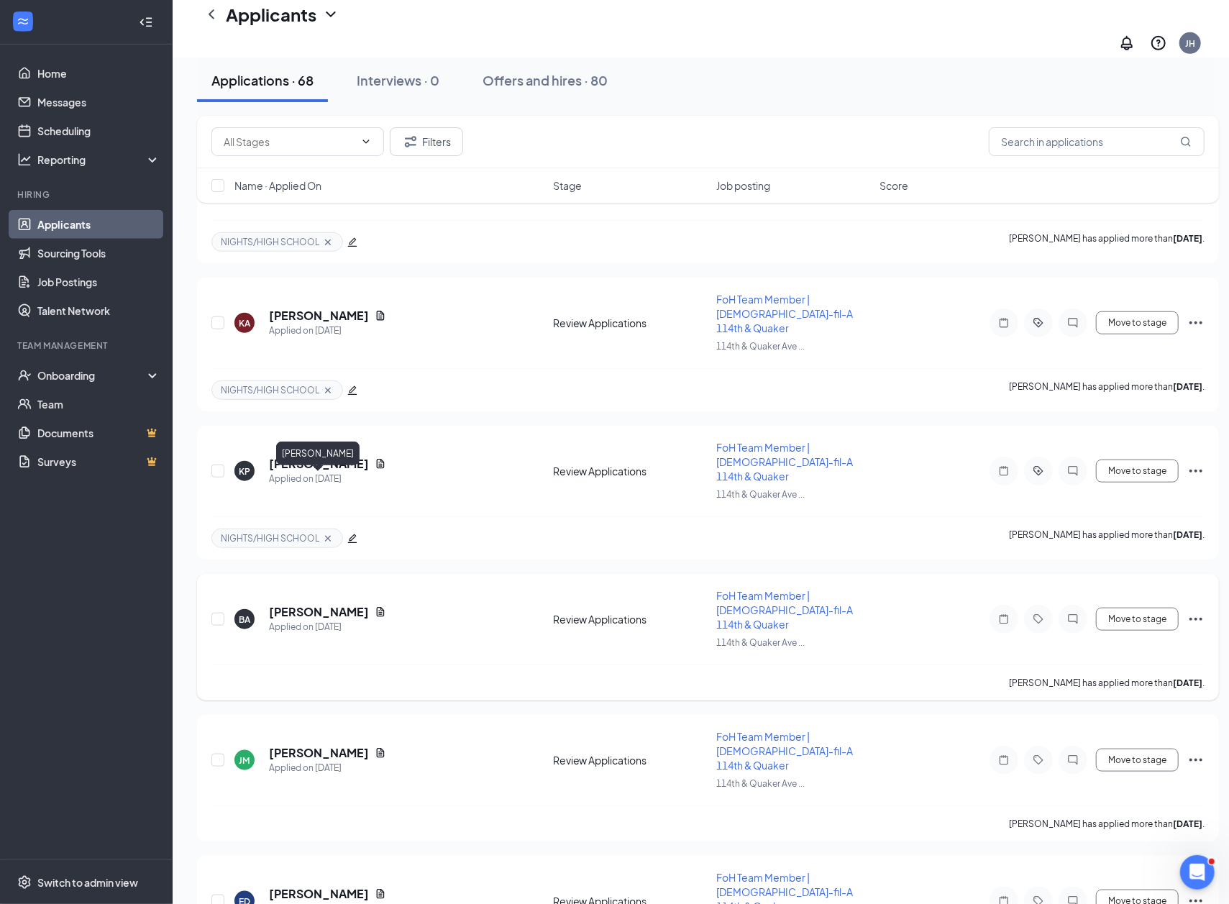
click at [292, 604] on h5 "[PERSON_NAME]" at bounding box center [319, 612] width 100 height 16
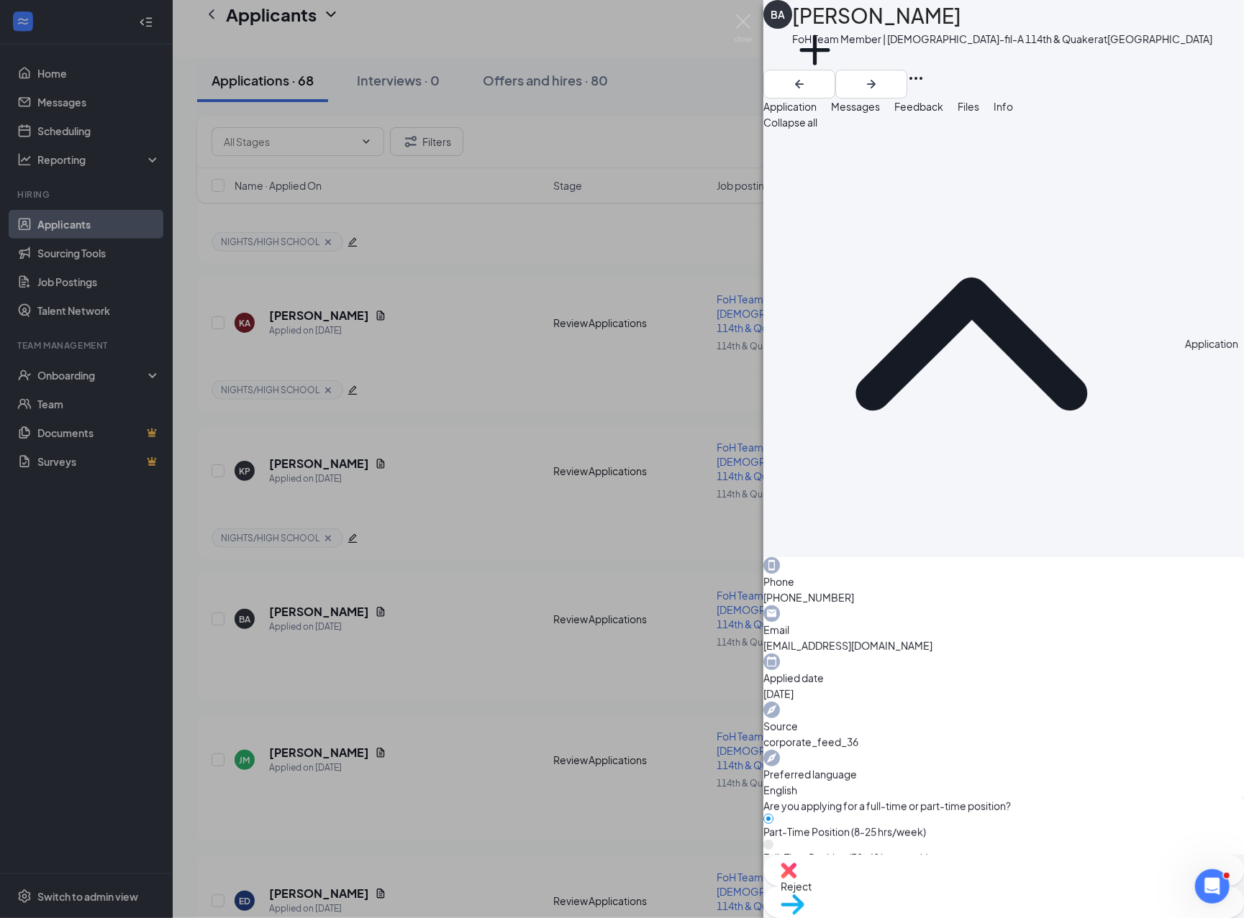
click at [844, 70] on div "Add a tag" at bounding box center [1002, 58] width 420 height 24
click at [837, 81] on button "Add a tag" at bounding box center [814, 57] width 45 height 61
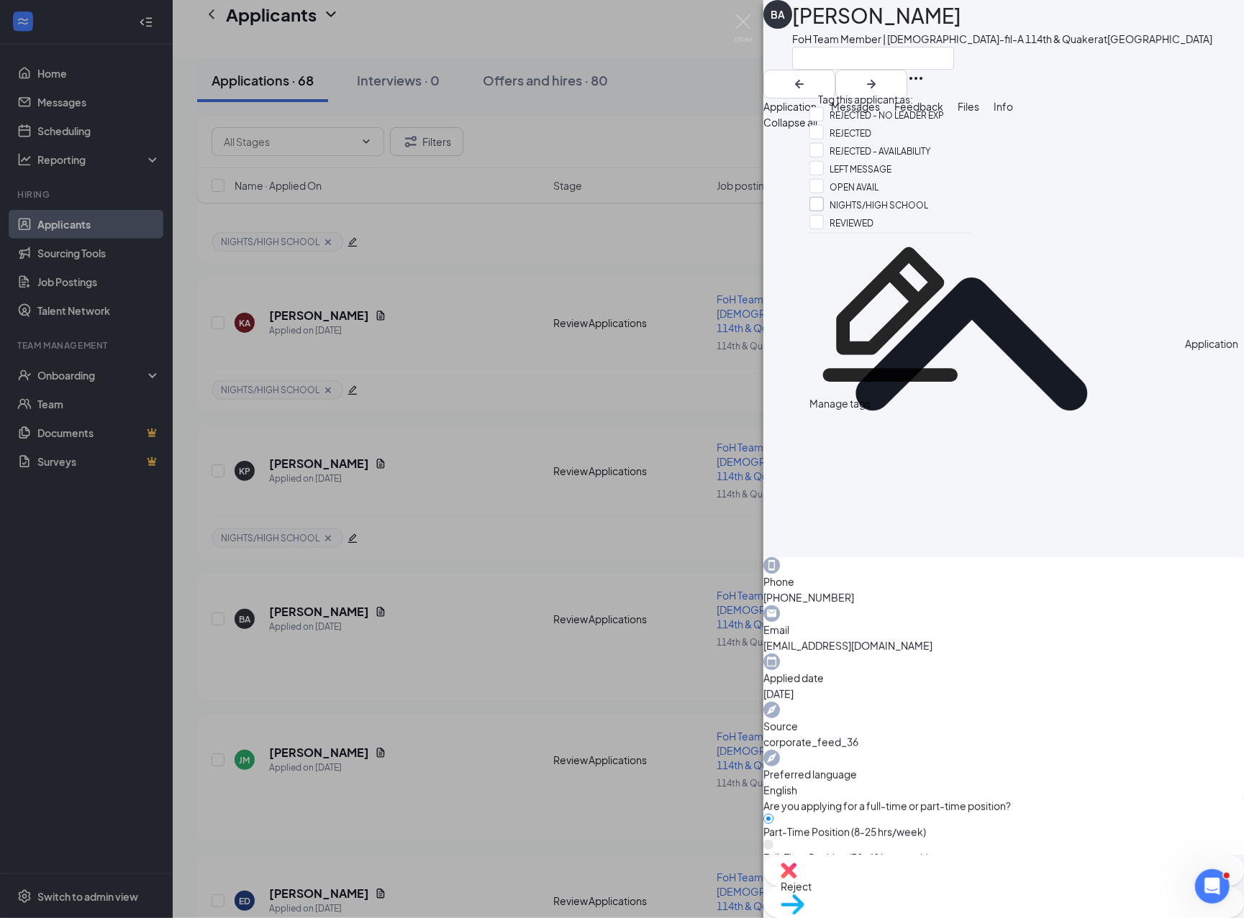
click at [872, 213] on input "NIGHTS/HIGH SCHOOL" at bounding box center [868, 205] width 119 height 16
checkbox input "true"
click at [888, 70] on div at bounding box center [1002, 58] width 420 height 24
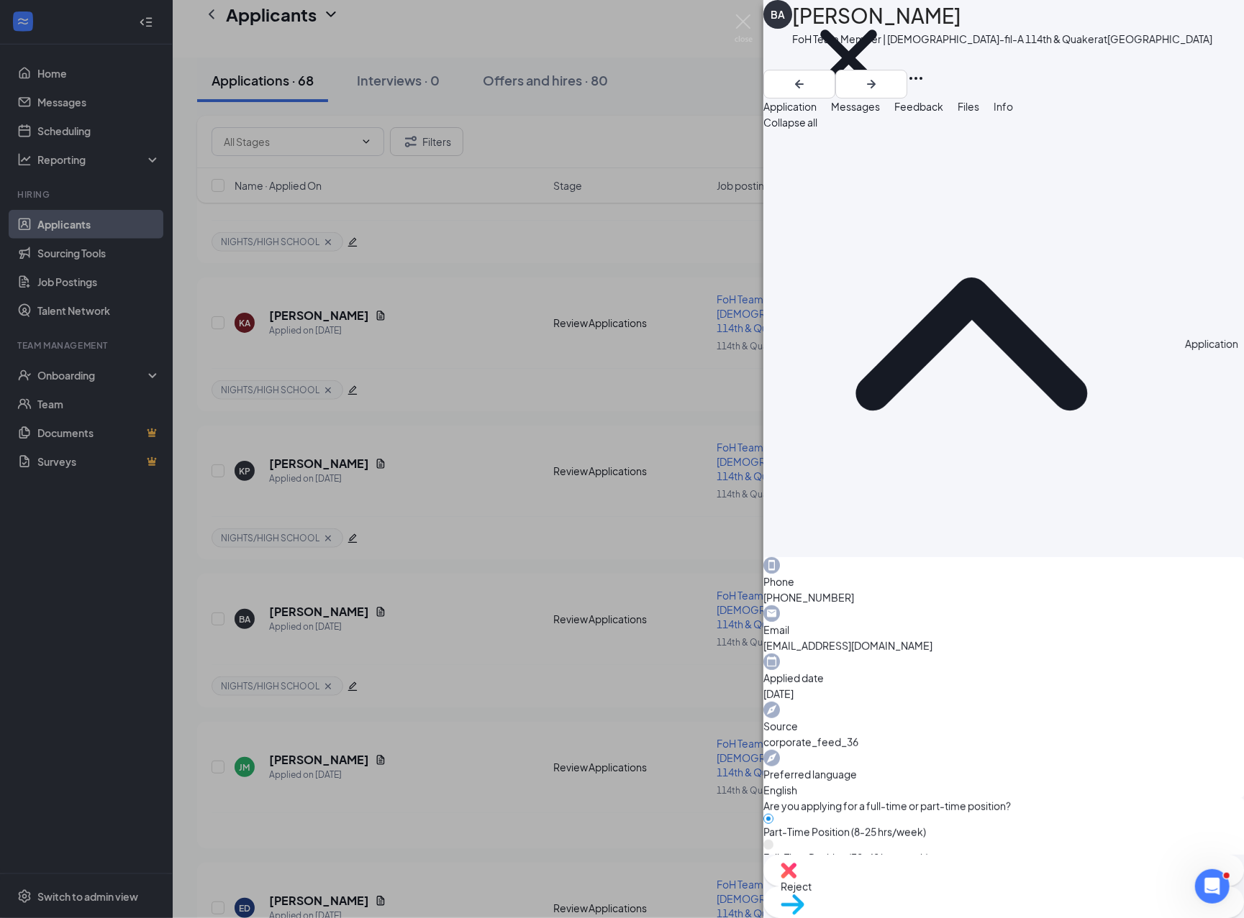
click at [433, 542] on div "BA [PERSON_NAME] FoH Team Member | [DEMOGRAPHIC_DATA]-fil-A 114th & Quaker at […" at bounding box center [622, 459] width 1244 height 918
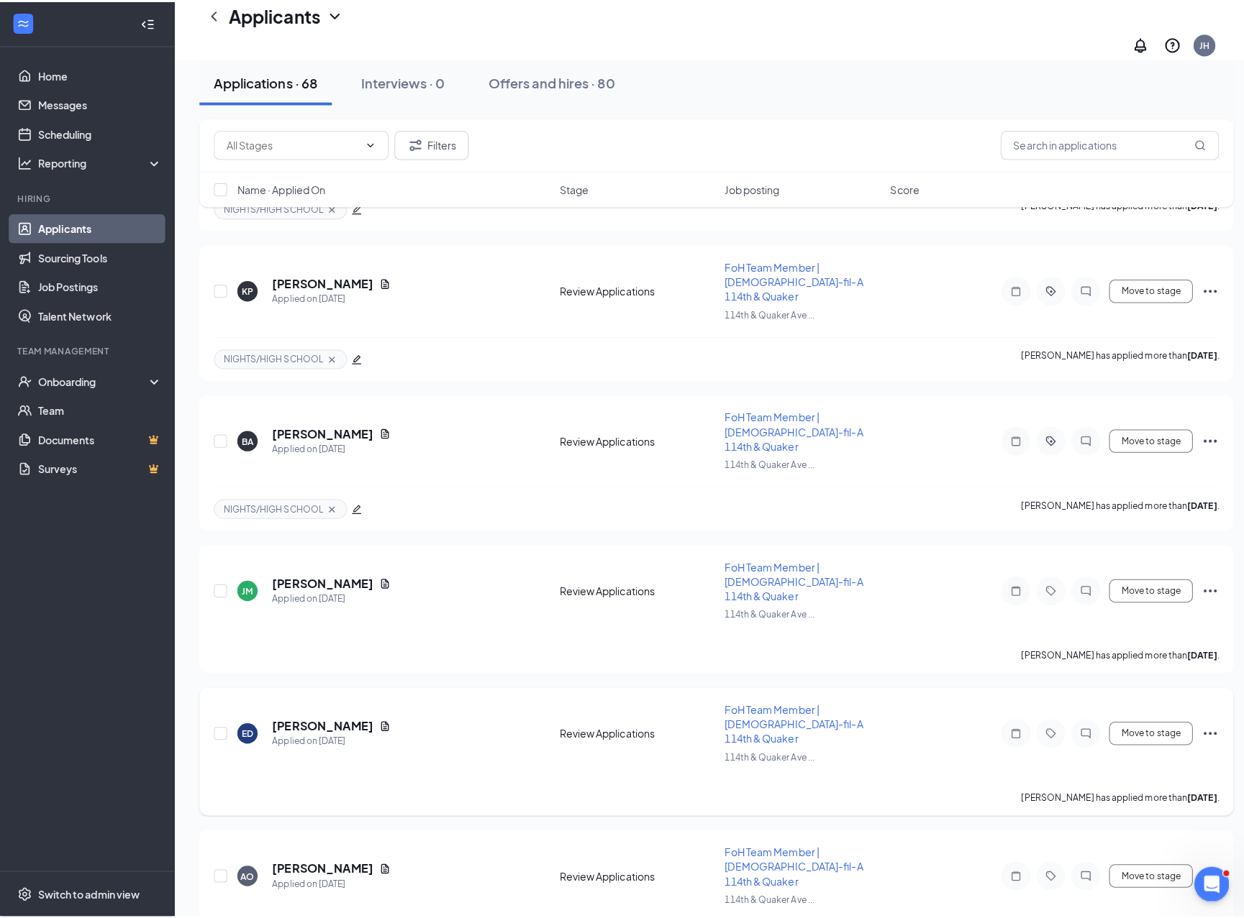
scroll to position [863, 0]
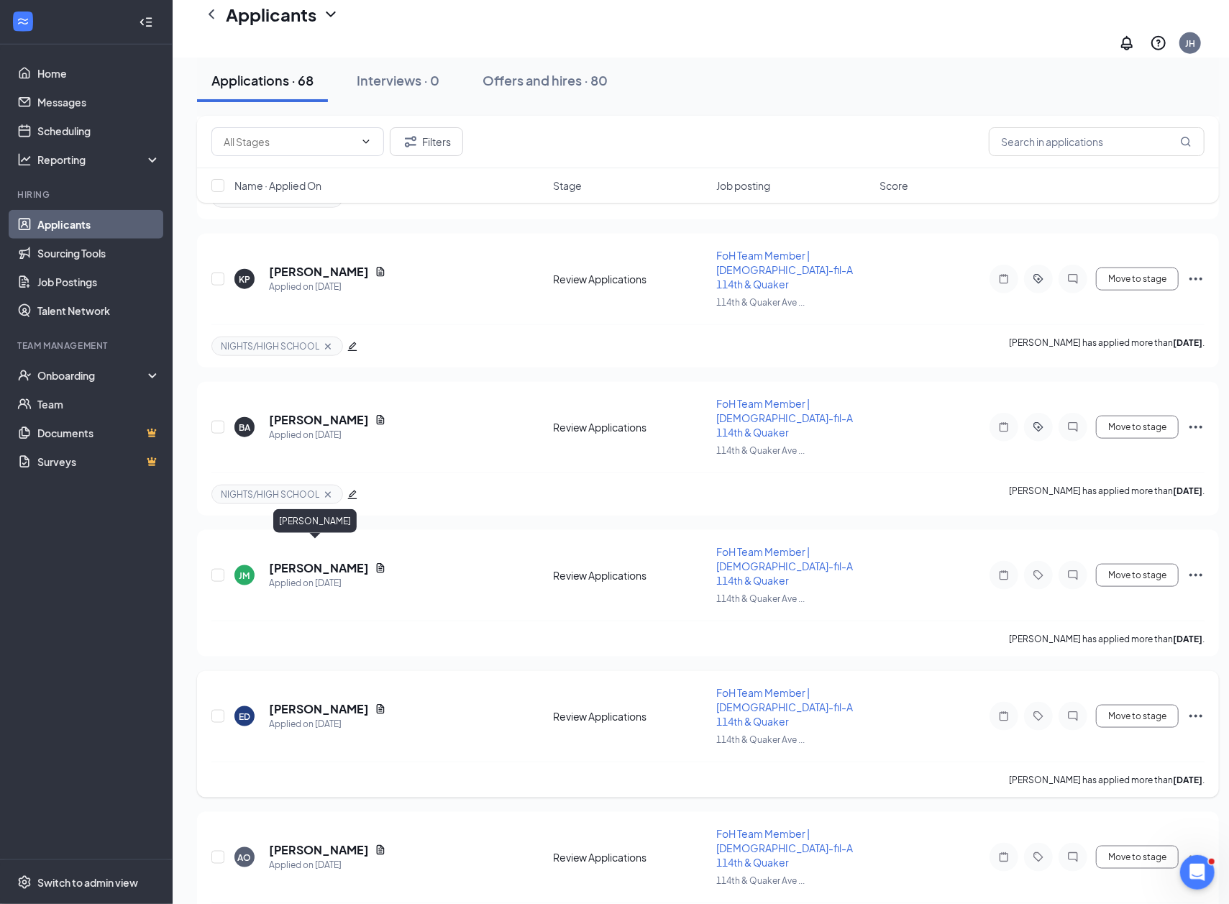
click at [291, 701] on h5 "[PERSON_NAME]" at bounding box center [319, 709] width 100 height 16
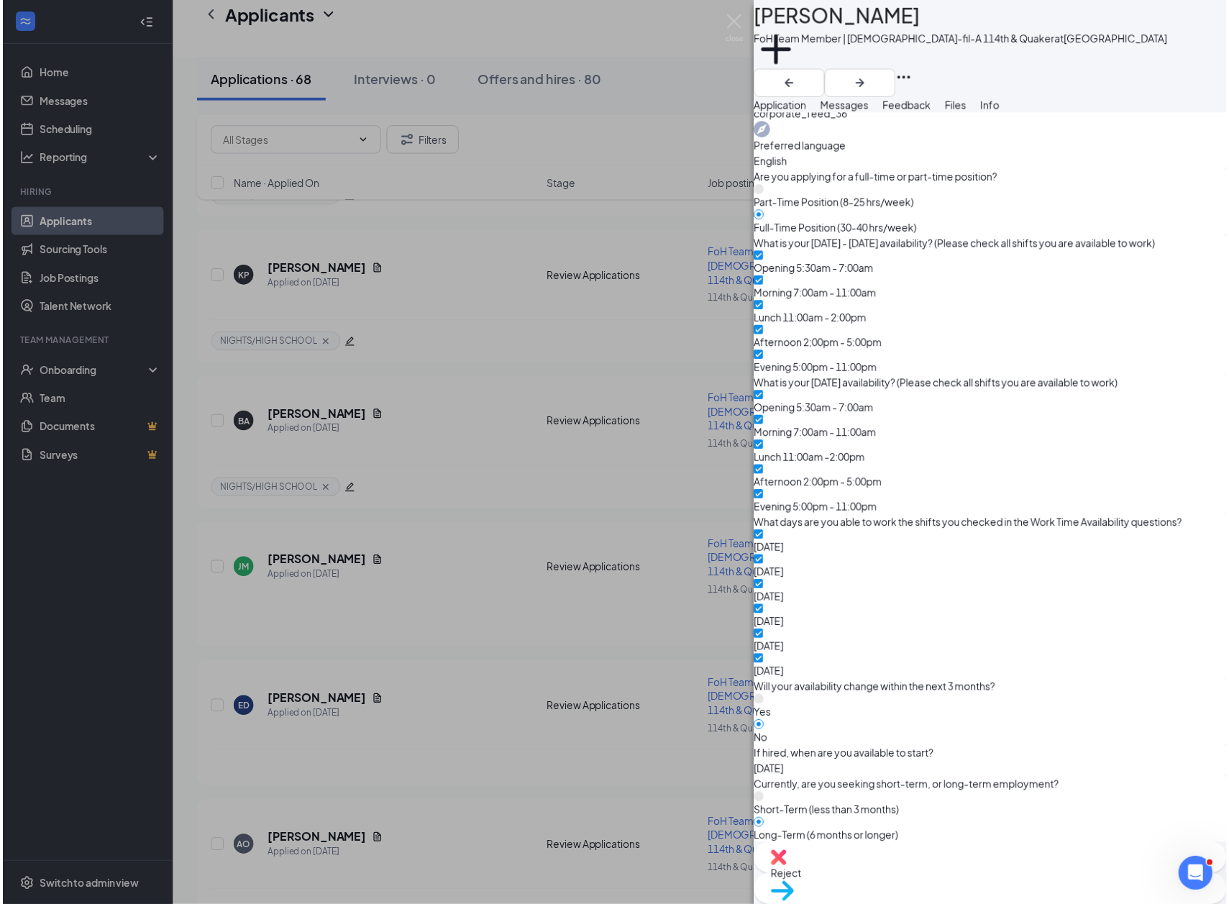
scroll to position [1151, 0]
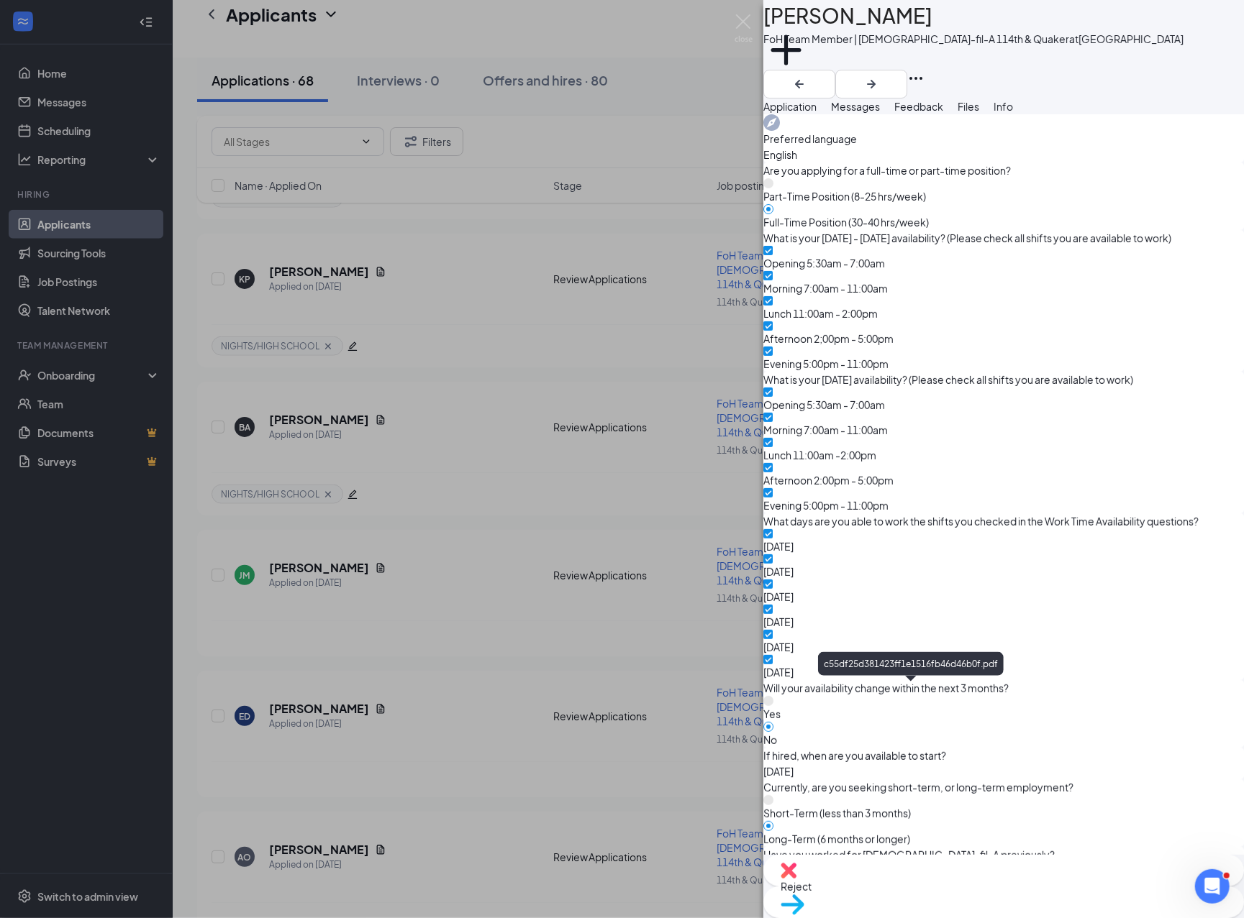
click at [491, 488] on div "ED [PERSON_NAME] FoH Team Member | [DEMOGRAPHIC_DATA]-fil-A 114th & Quaker at […" at bounding box center [622, 459] width 1244 height 918
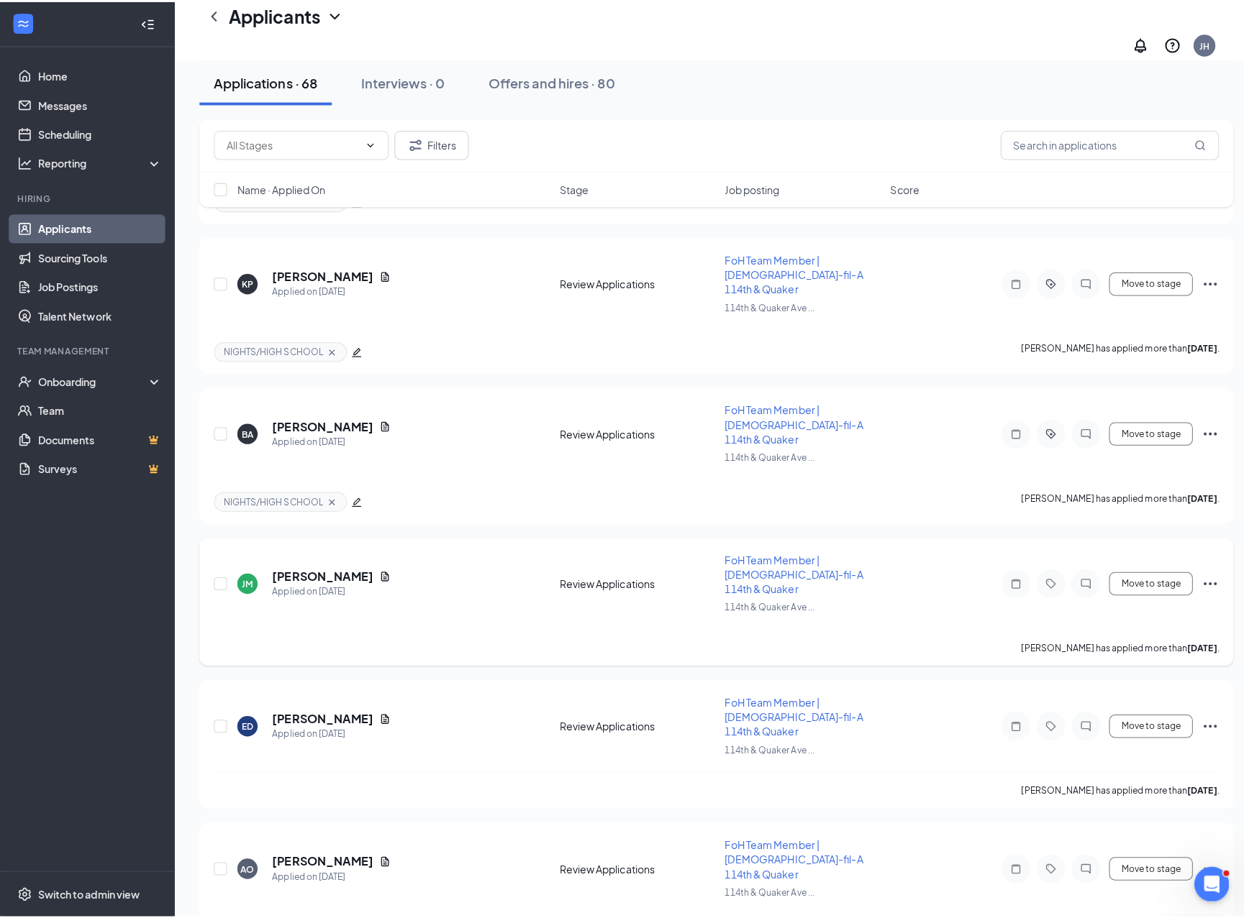
scroll to position [1151, 0]
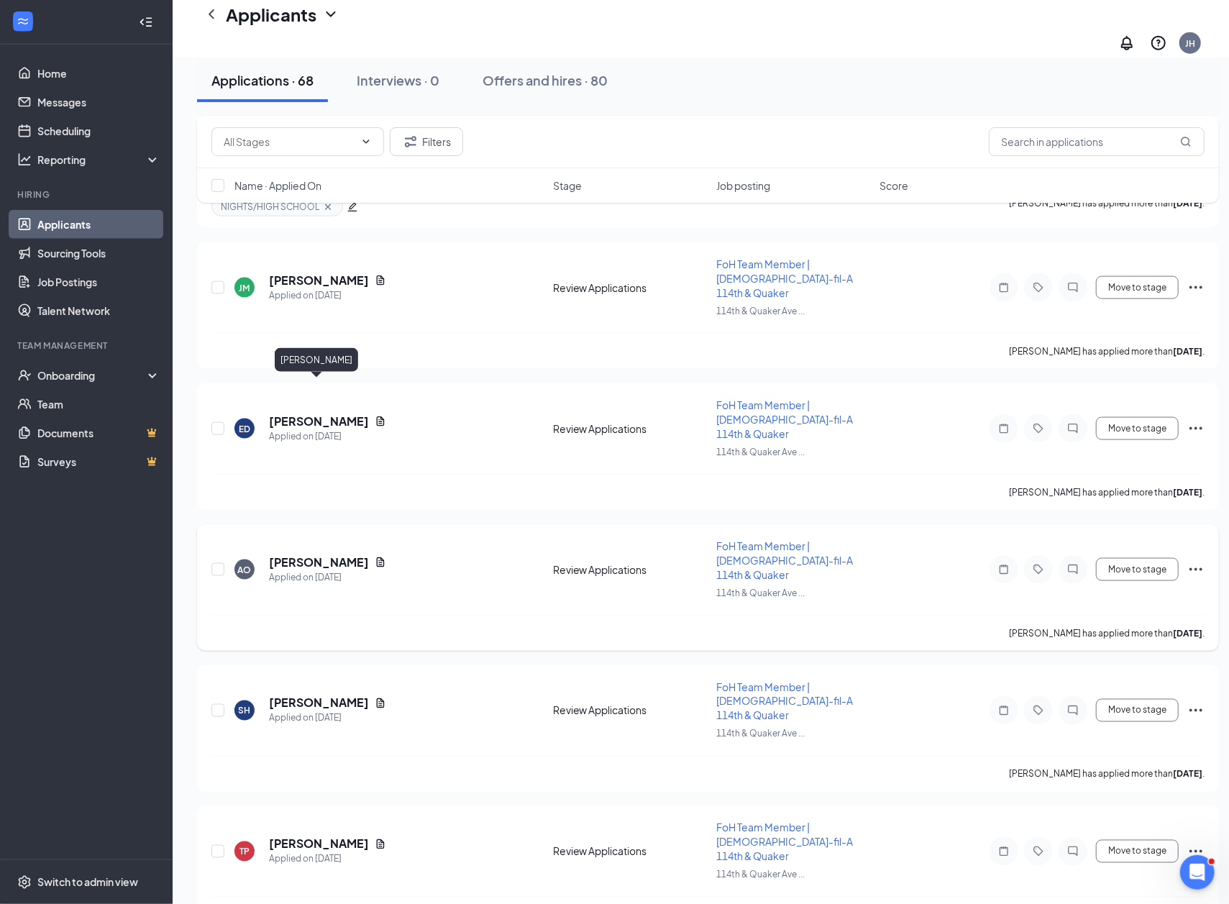
click at [306, 555] on h5 "[PERSON_NAME]" at bounding box center [319, 563] width 100 height 16
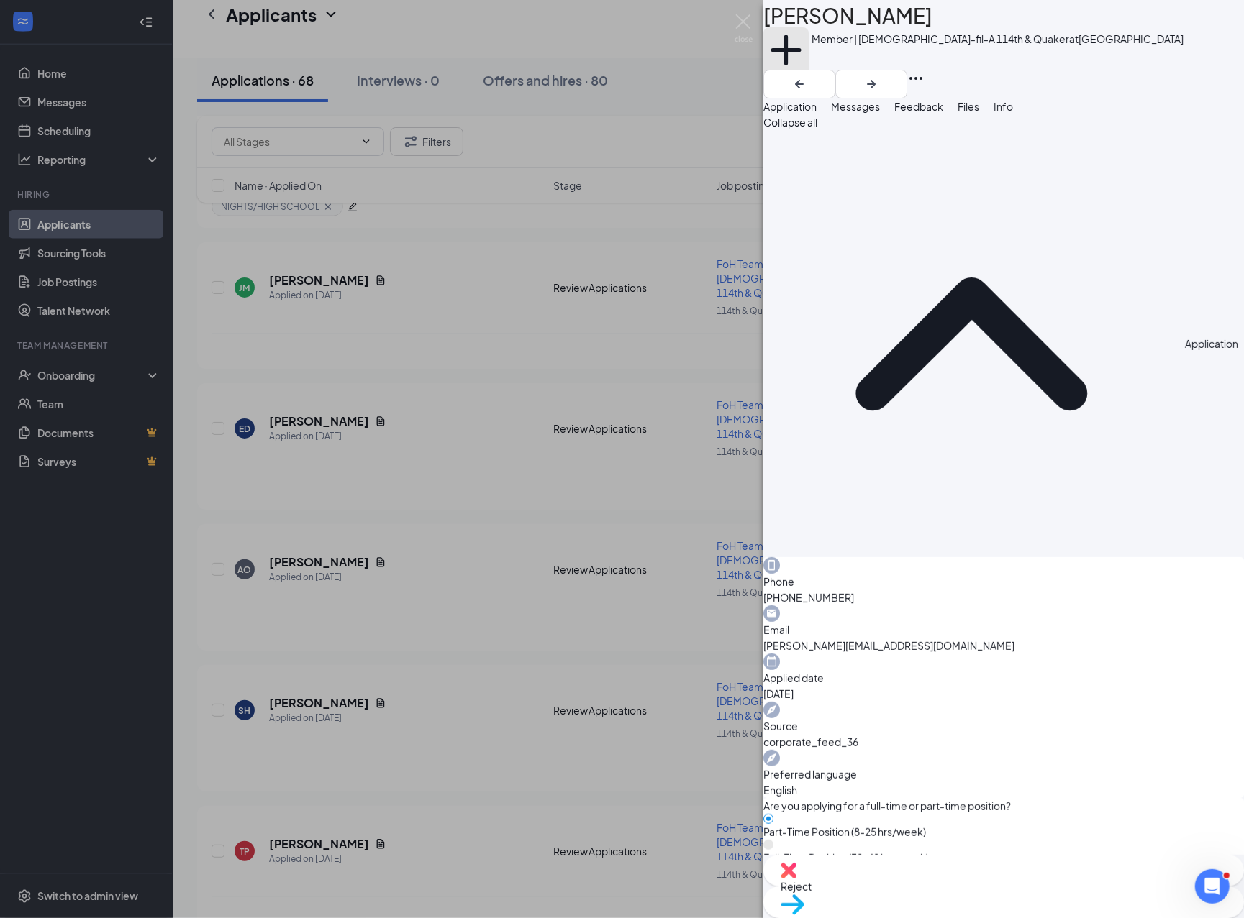
click at [808, 83] on button "Add a tag" at bounding box center [785, 57] width 45 height 61
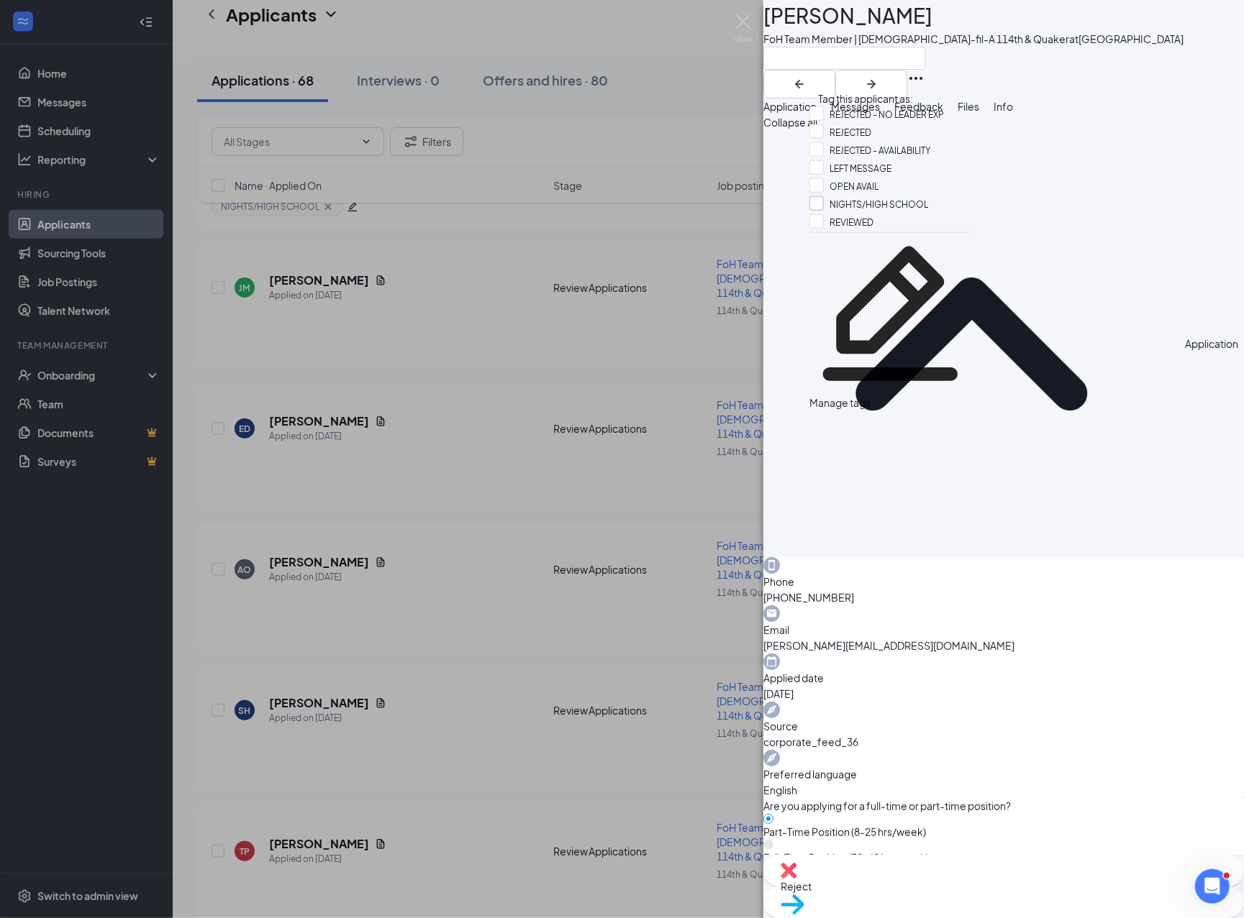
click at [881, 212] on input "NIGHTS/HIGH SCHOOL" at bounding box center [868, 204] width 119 height 16
checkbox input "true"
click at [888, 70] on div at bounding box center [973, 58] width 420 height 24
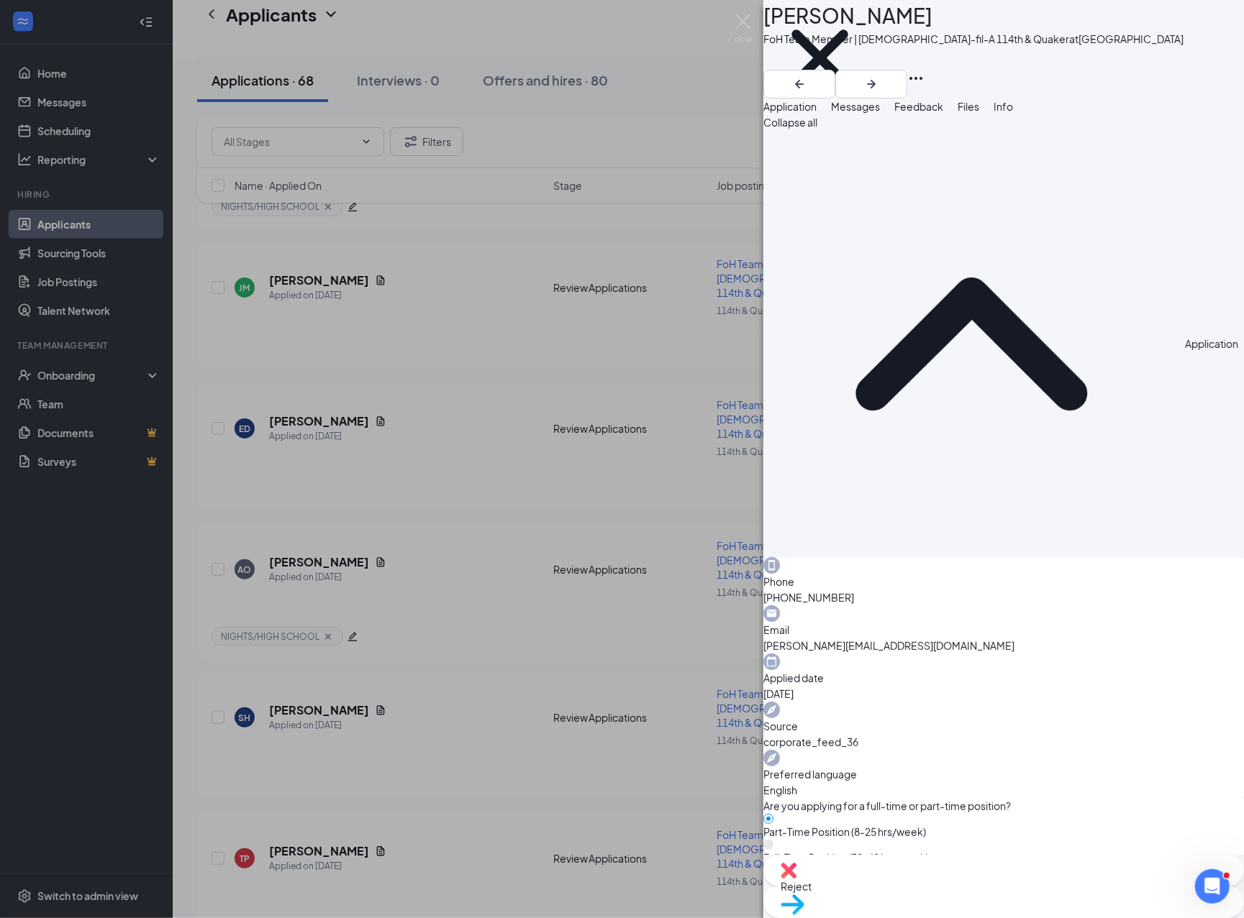
click at [335, 519] on div "AO [PERSON_NAME] FoH Team Member | [DEMOGRAPHIC_DATA]-fil-A 114th & Quaker at […" at bounding box center [622, 459] width 1244 height 918
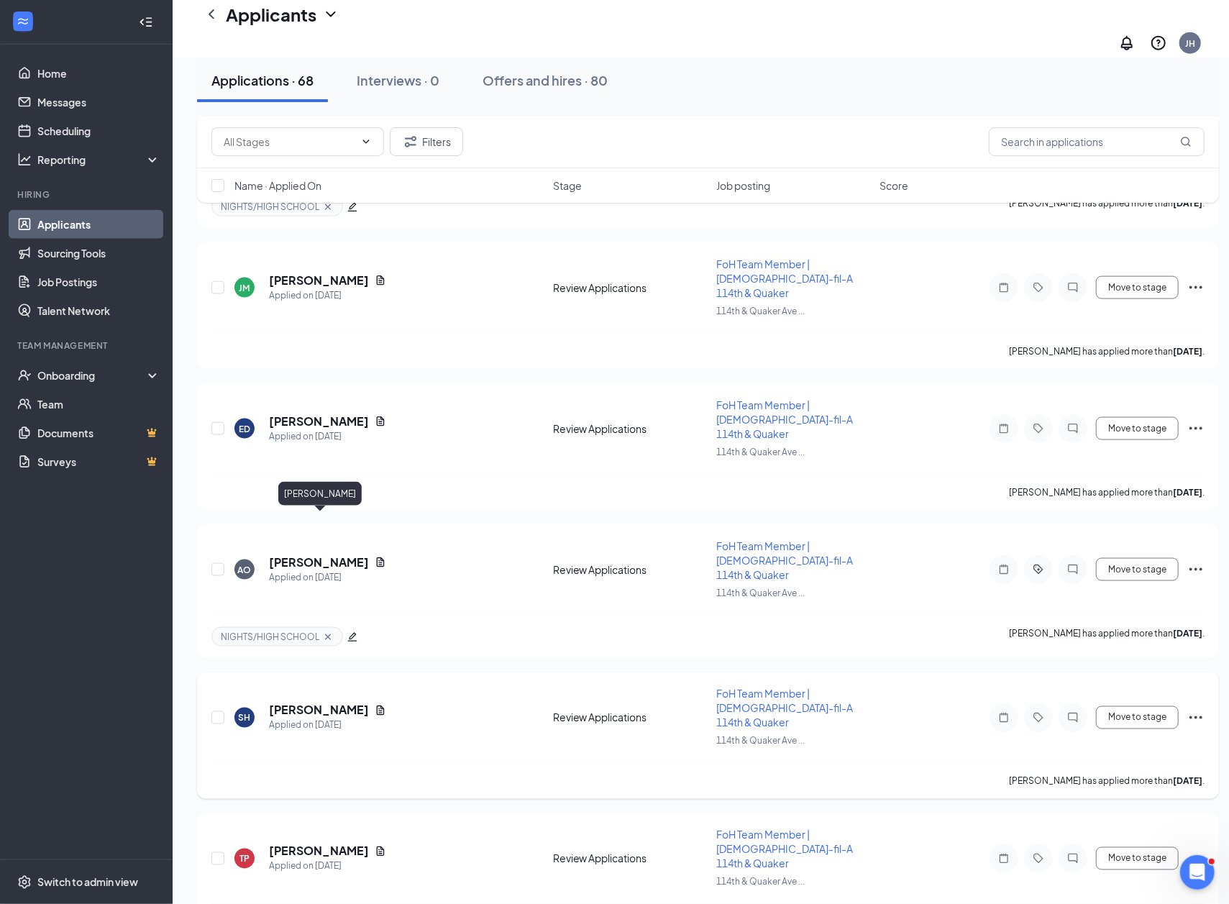
click at [334, 703] on h5 "[PERSON_NAME]" at bounding box center [319, 711] width 100 height 16
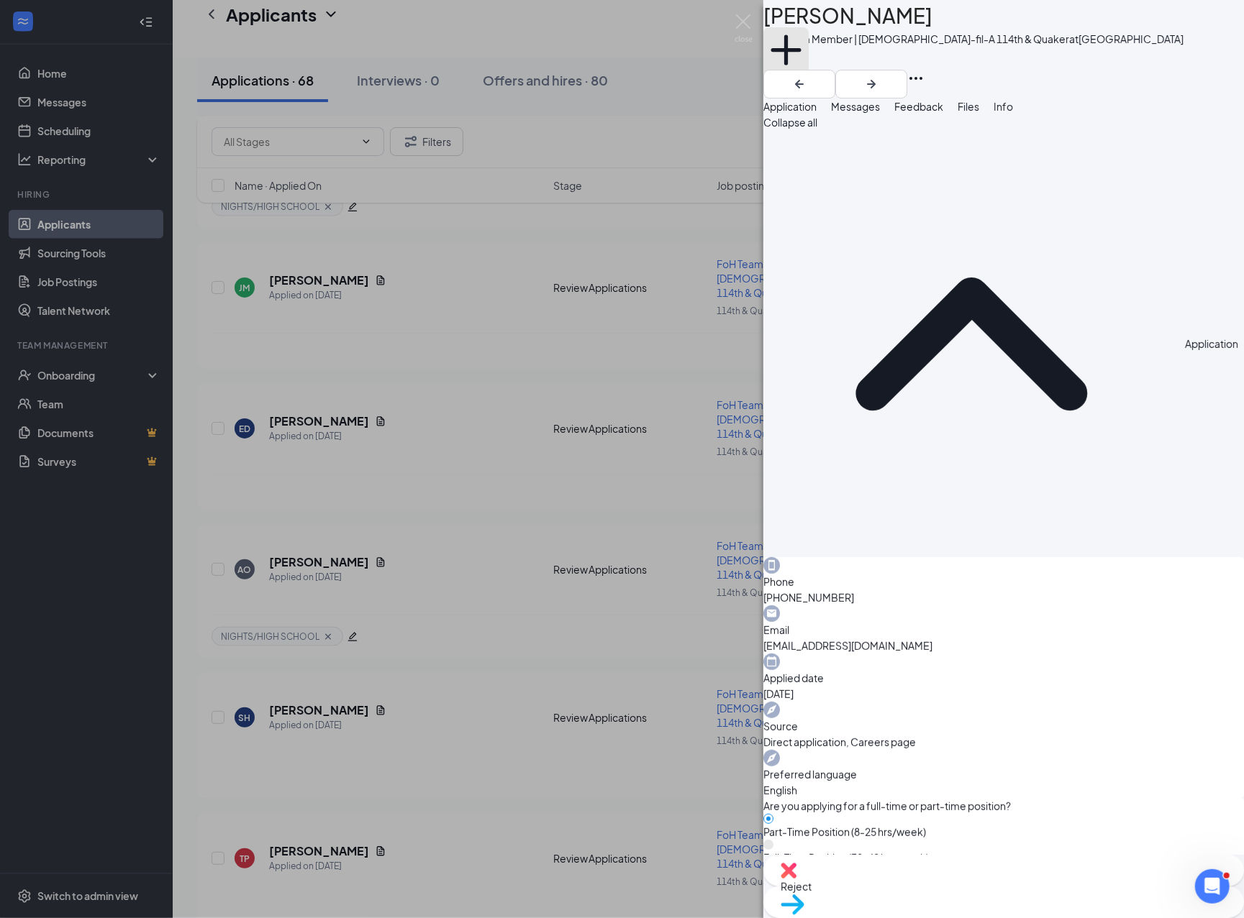
click at [808, 79] on button "Add a tag" at bounding box center [785, 57] width 45 height 61
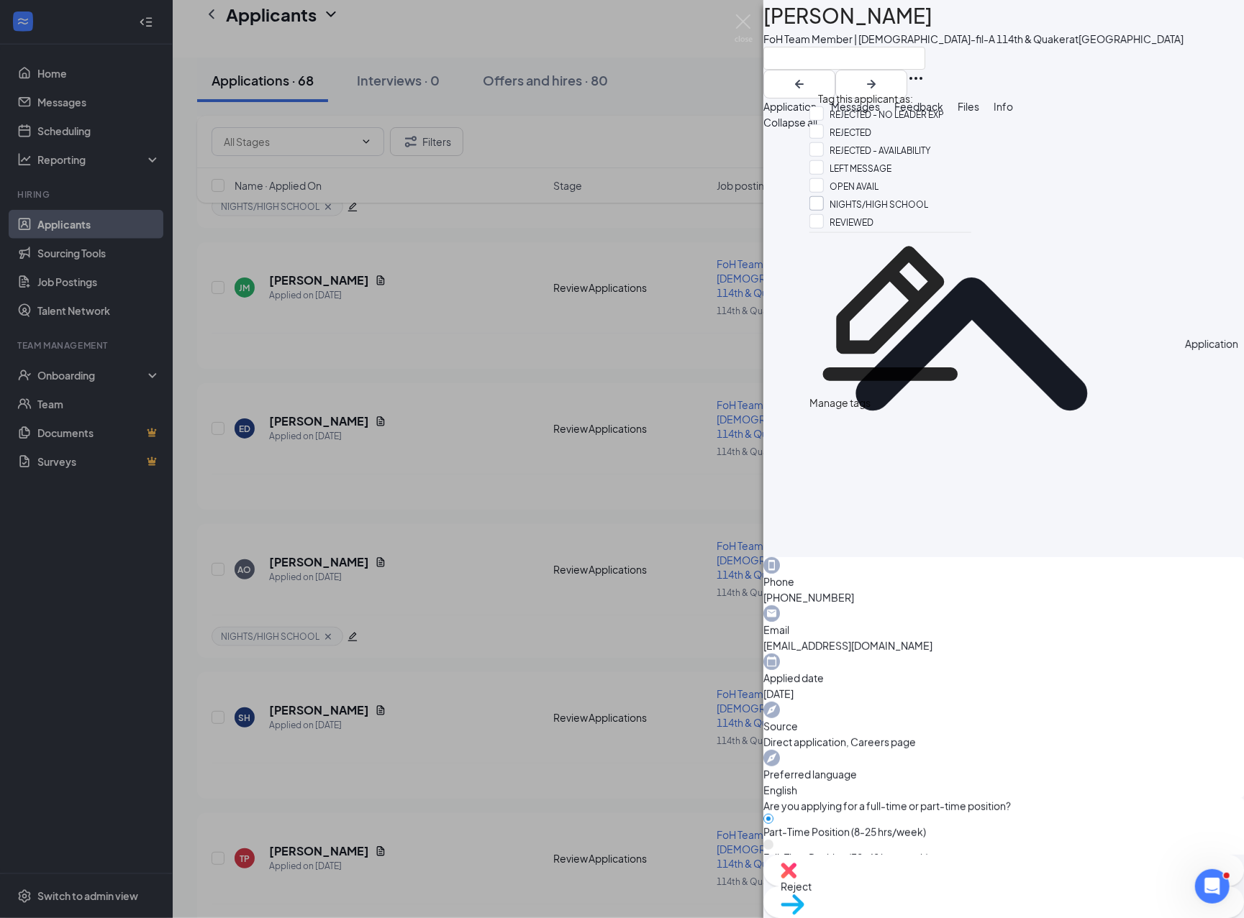
click at [867, 212] on input "NIGHTS/HIGH SCHOOL" at bounding box center [868, 204] width 119 height 16
checkbox input "true"
click at [888, 46] on div "FoH Team Member | [DEMOGRAPHIC_DATA]-fil-A 114th & Quaker at [GEOGRAPHIC_DATA]" at bounding box center [973, 39] width 420 height 14
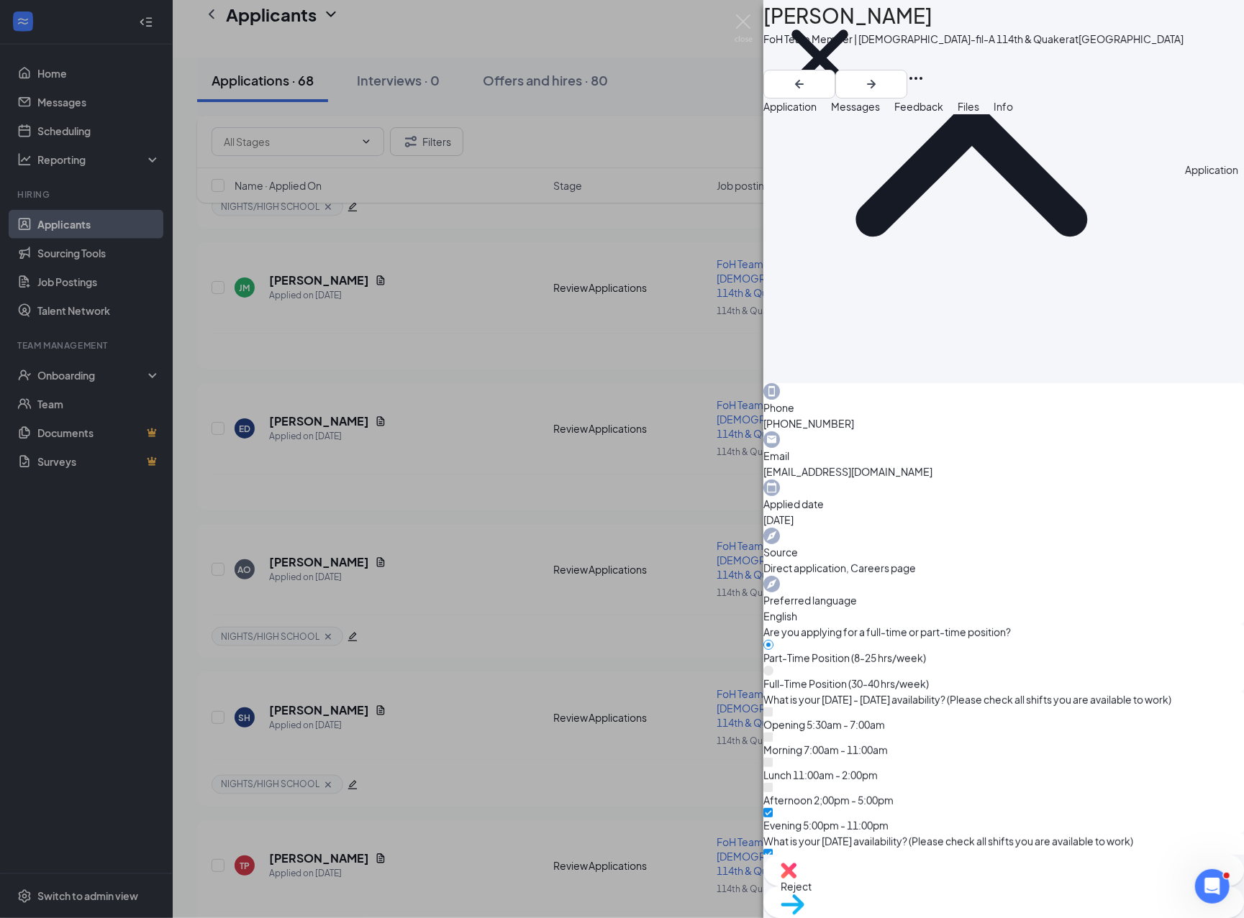
scroll to position [288, 0]
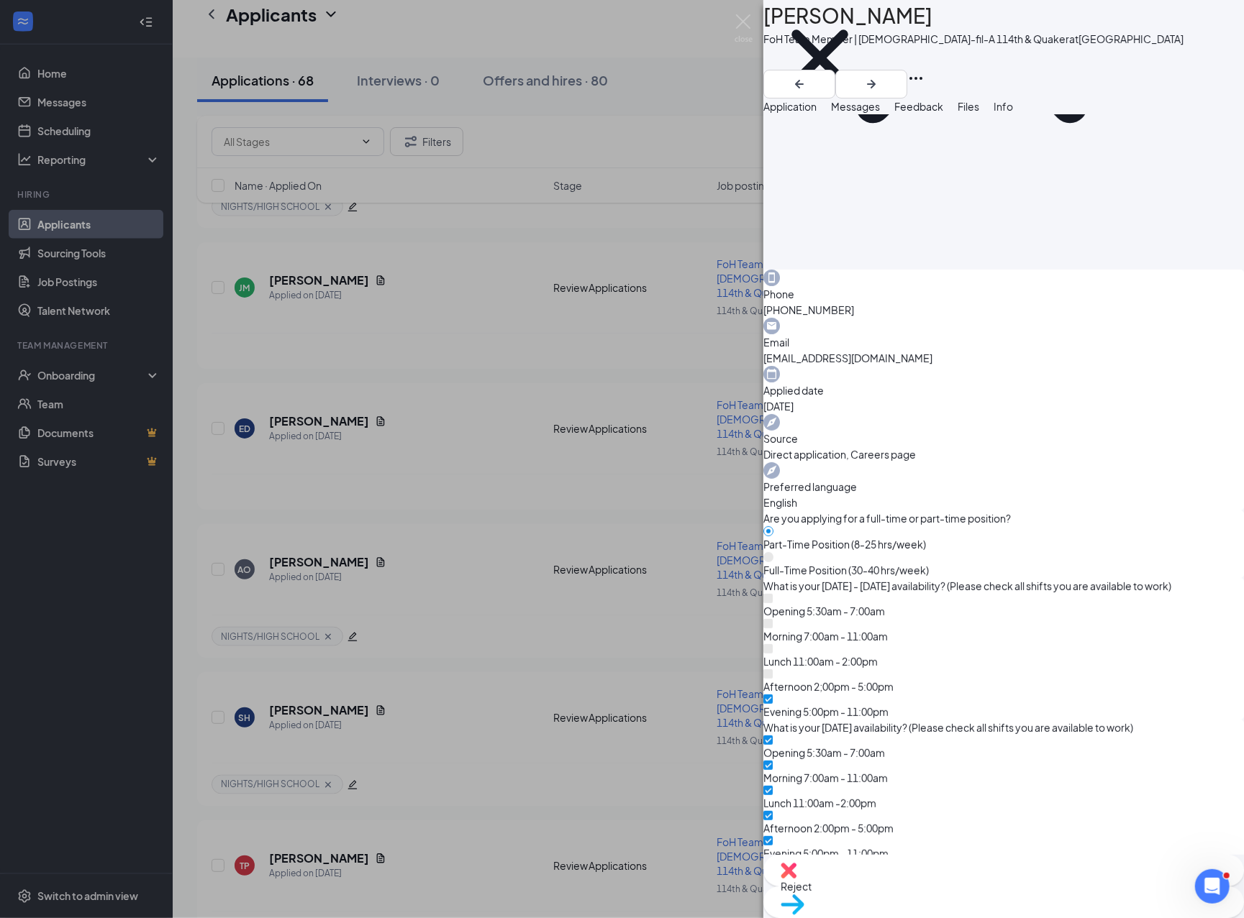
click at [414, 542] on div "SH [PERSON_NAME] FoH Team Member | [DEMOGRAPHIC_DATA]-fil-A 114th & Quaker at […" at bounding box center [622, 459] width 1244 height 918
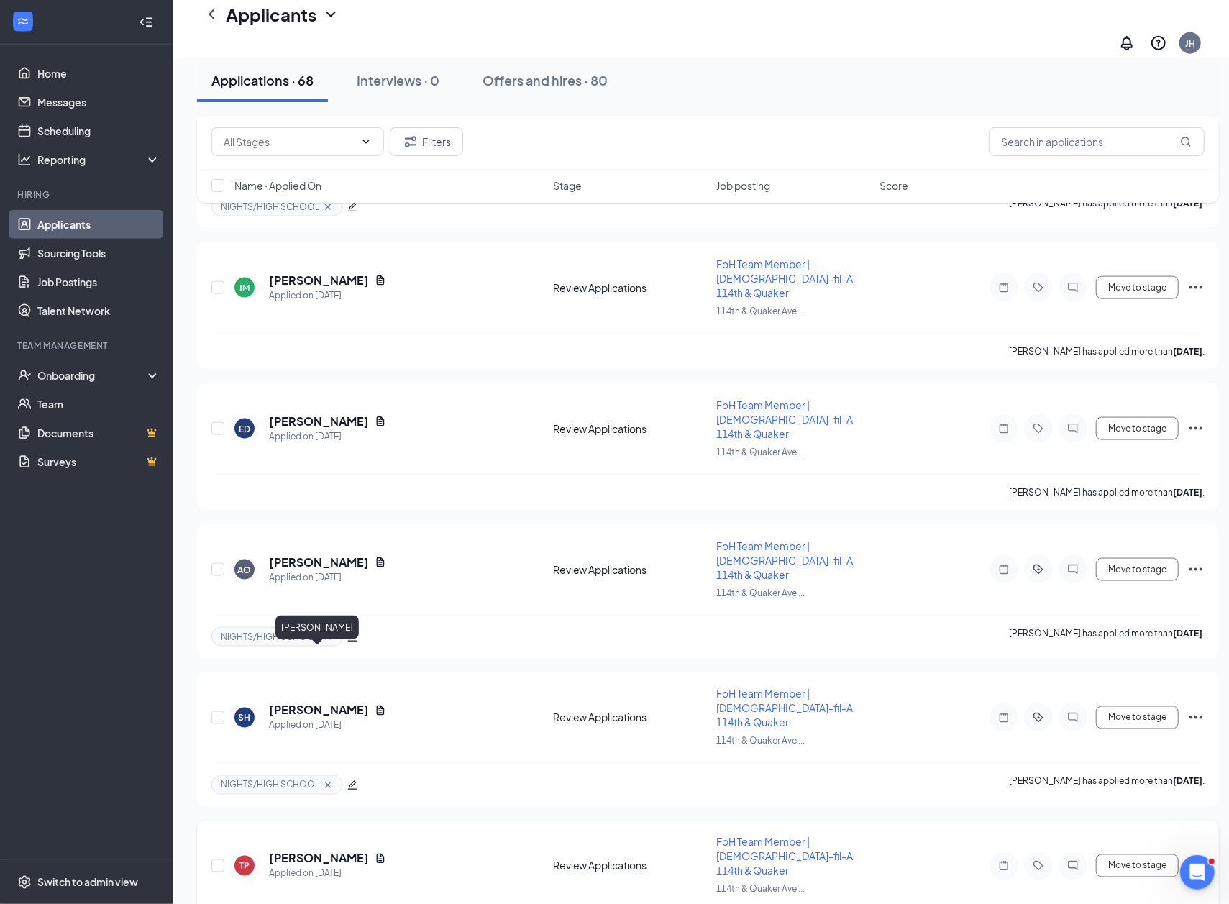
click at [316, 851] on h5 "[PERSON_NAME]" at bounding box center [319, 859] width 100 height 16
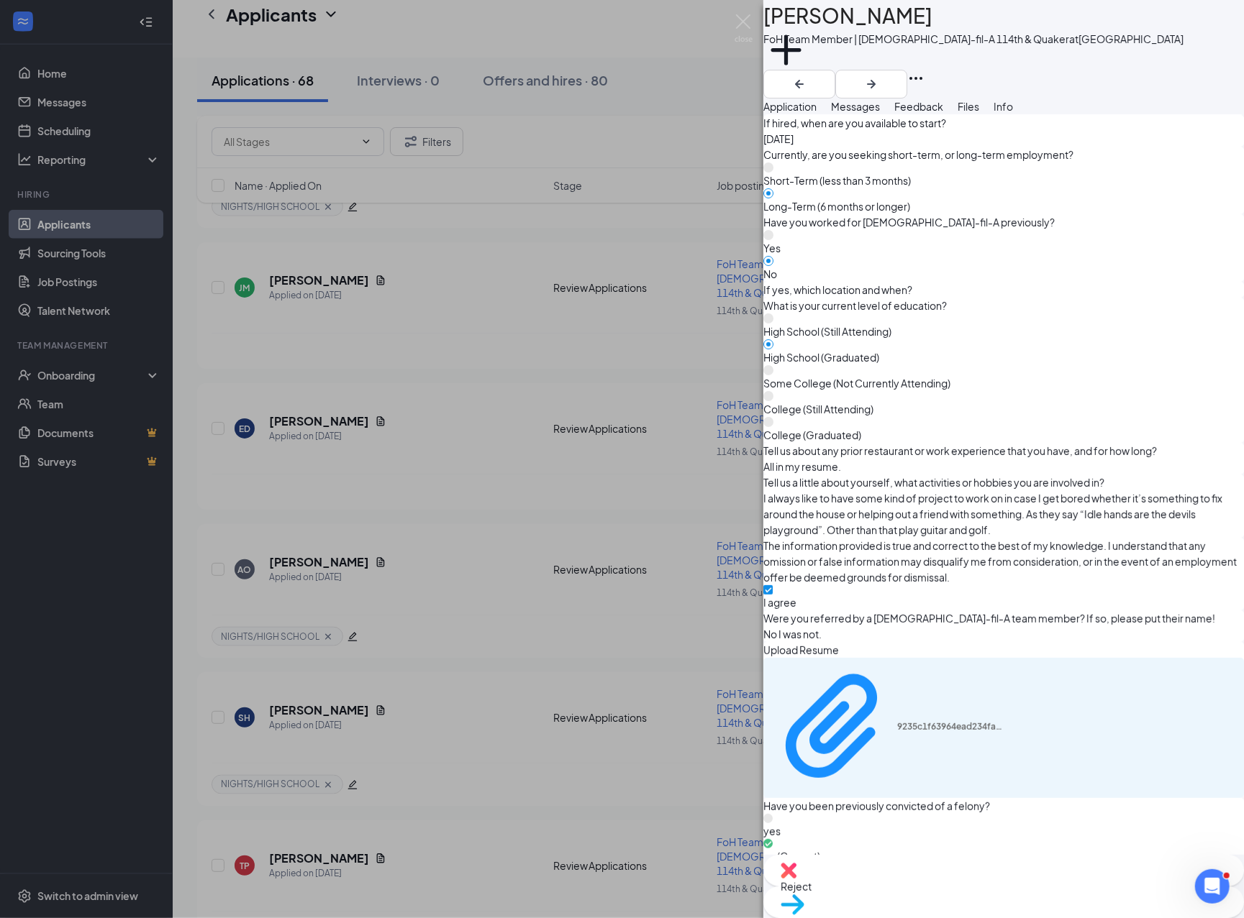
scroll to position [1272, 0]
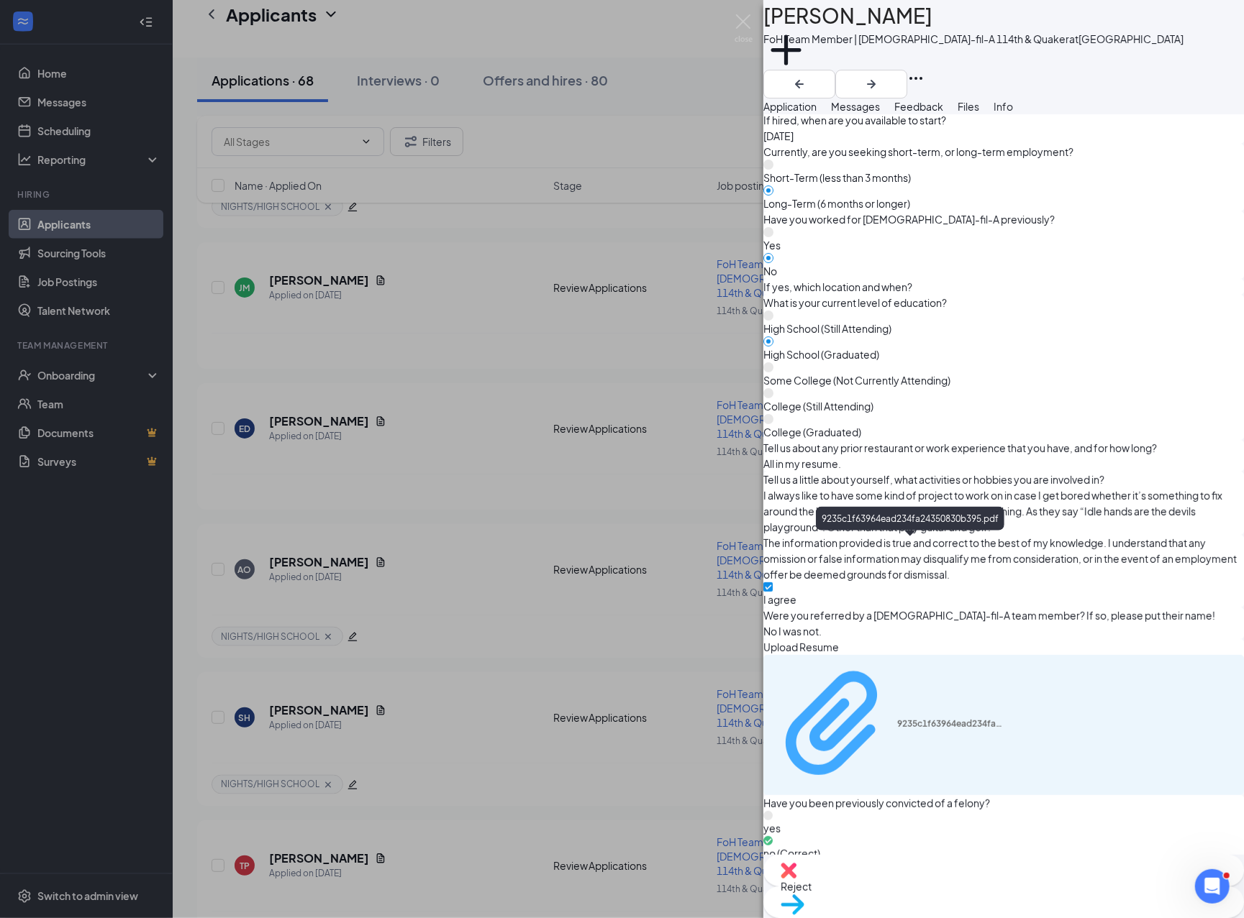
click at [854, 662] on div "9235c1f63964ead234fa24350830b395.pdf" at bounding box center [888, 725] width 233 height 127
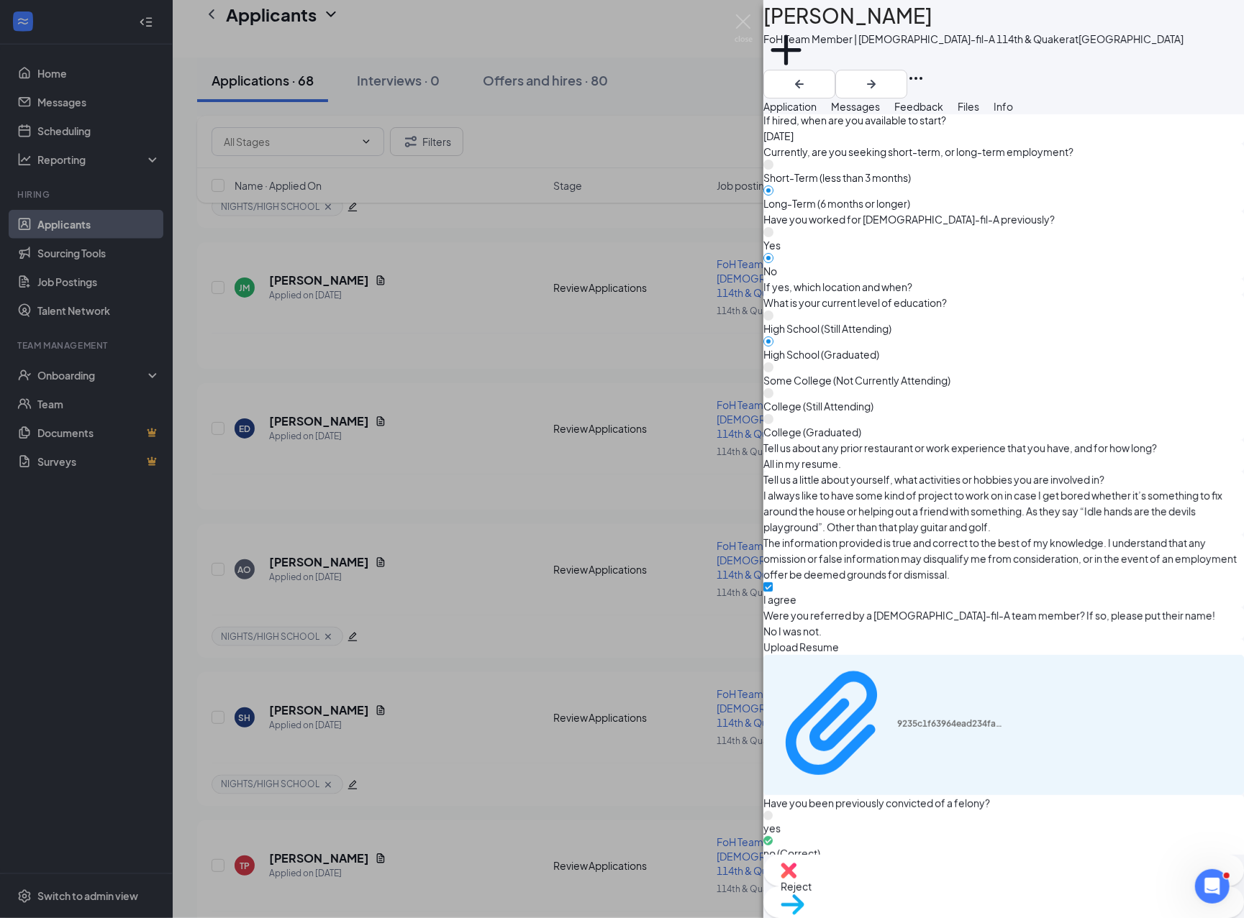
click at [527, 572] on div "TP [PERSON_NAME] FoH Team Member | [DEMOGRAPHIC_DATA]-fil-A 114th & Quaker at […" at bounding box center [622, 459] width 1244 height 918
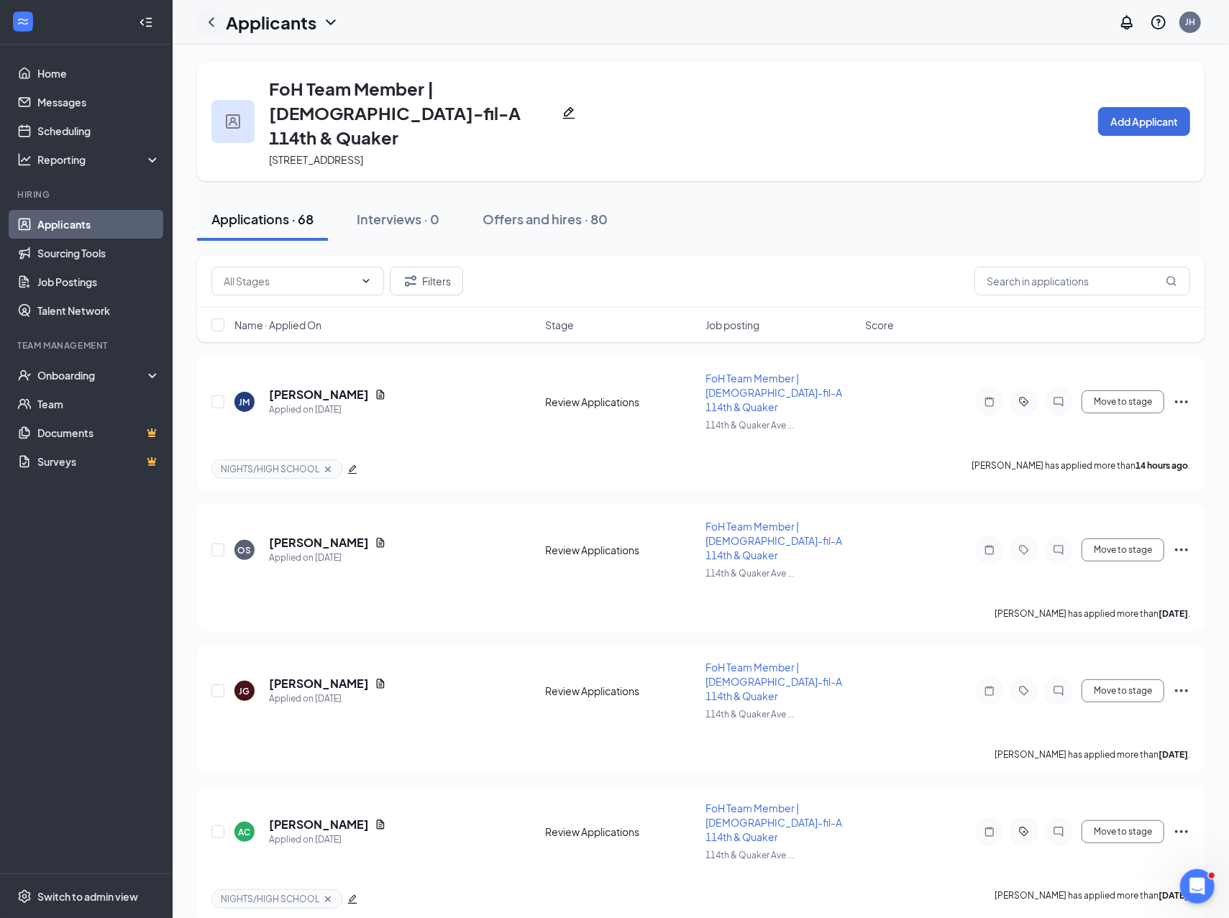
click at [211, 29] on icon "ChevronLeft" at bounding box center [211, 22] width 17 height 17
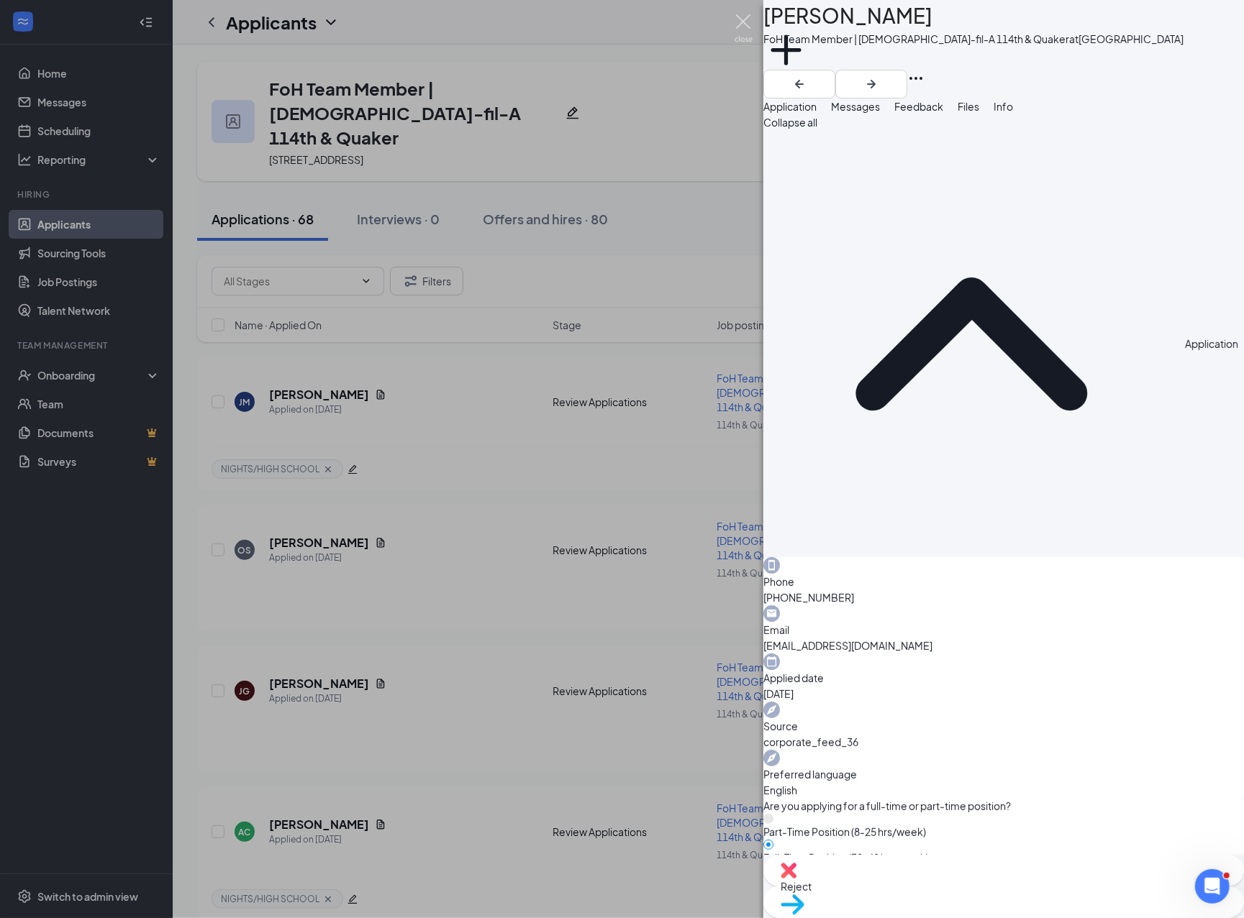
click at [736, 21] on img at bounding box center [743, 28] width 18 height 28
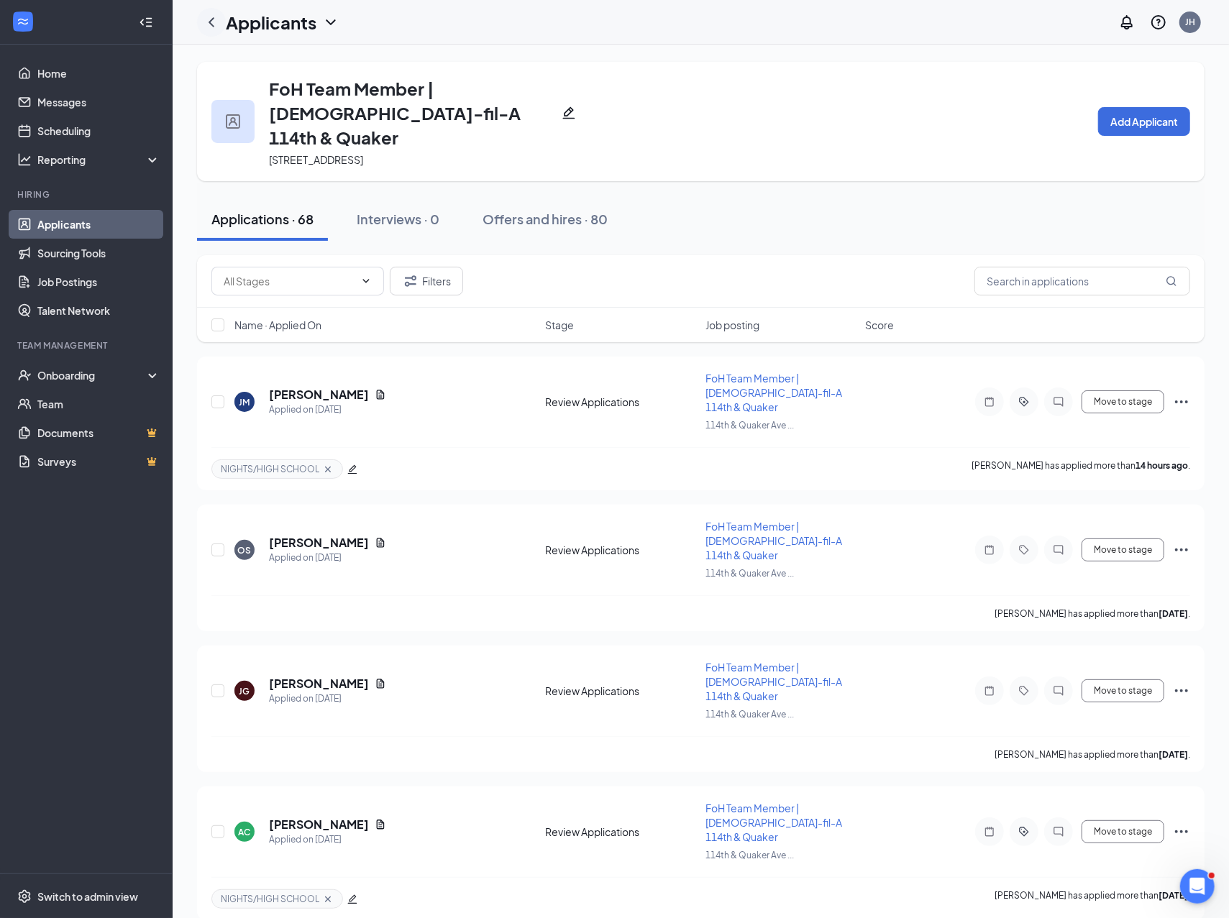
click at [208, 24] on icon "ChevronLeft" at bounding box center [211, 22] width 17 height 17
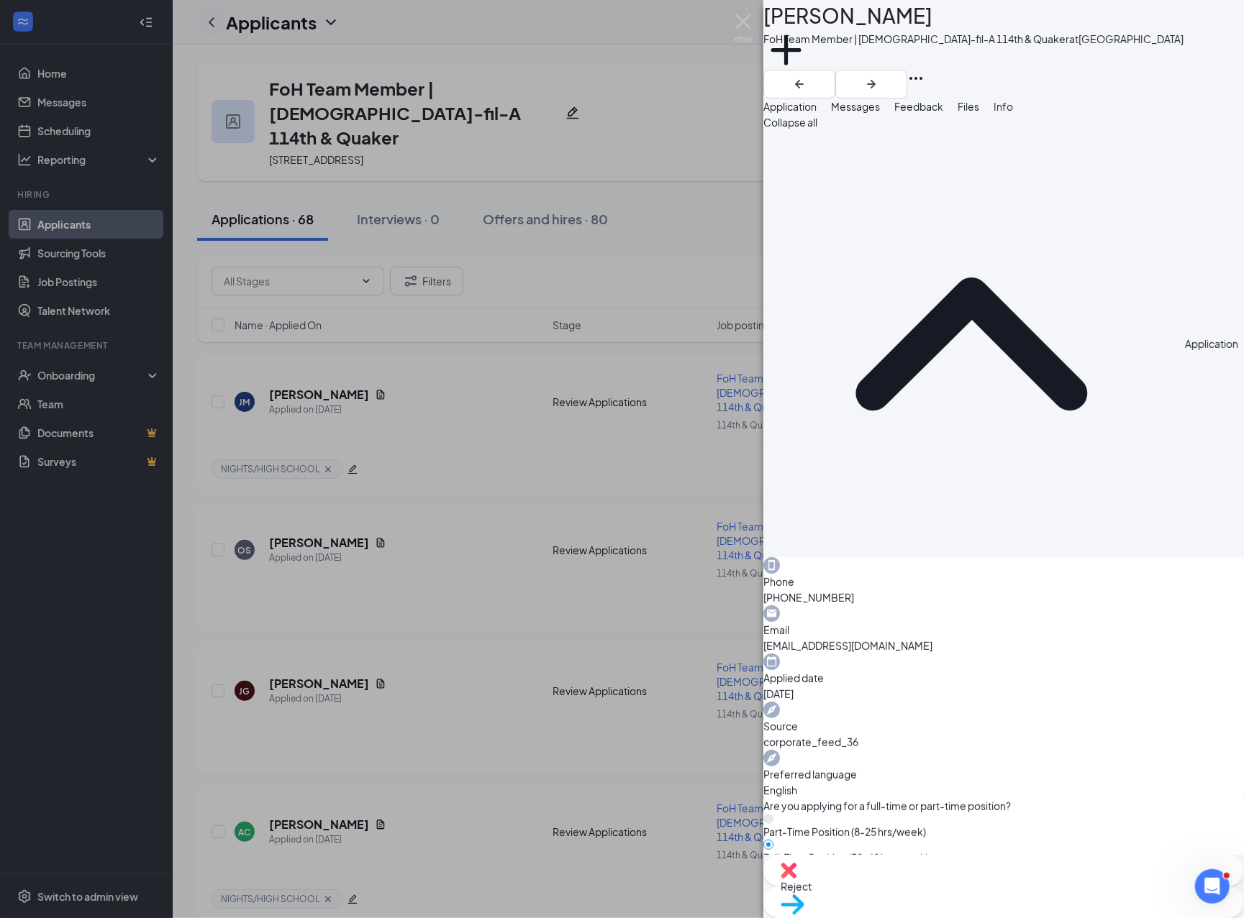
click at [208, 24] on div "TP [PERSON_NAME] FoH Team Member | [DEMOGRAPHIC_DATA]-fil-A 114th & Quaker at […" at bounding box center [622, 459] width 1244 height 918
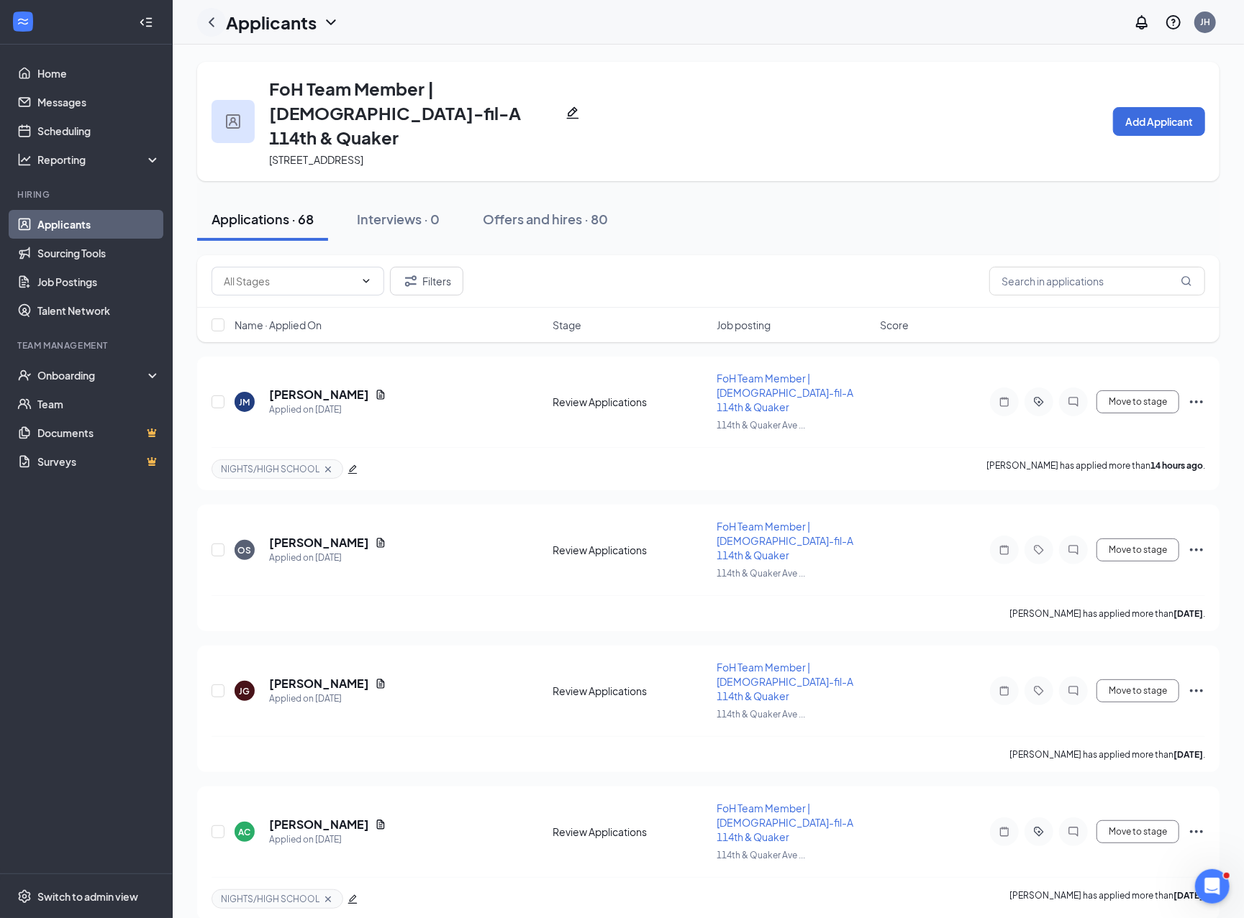
click at [214, 15] on icon "ChevronLeft" at bounding box center [211, 22] width 17 height 17
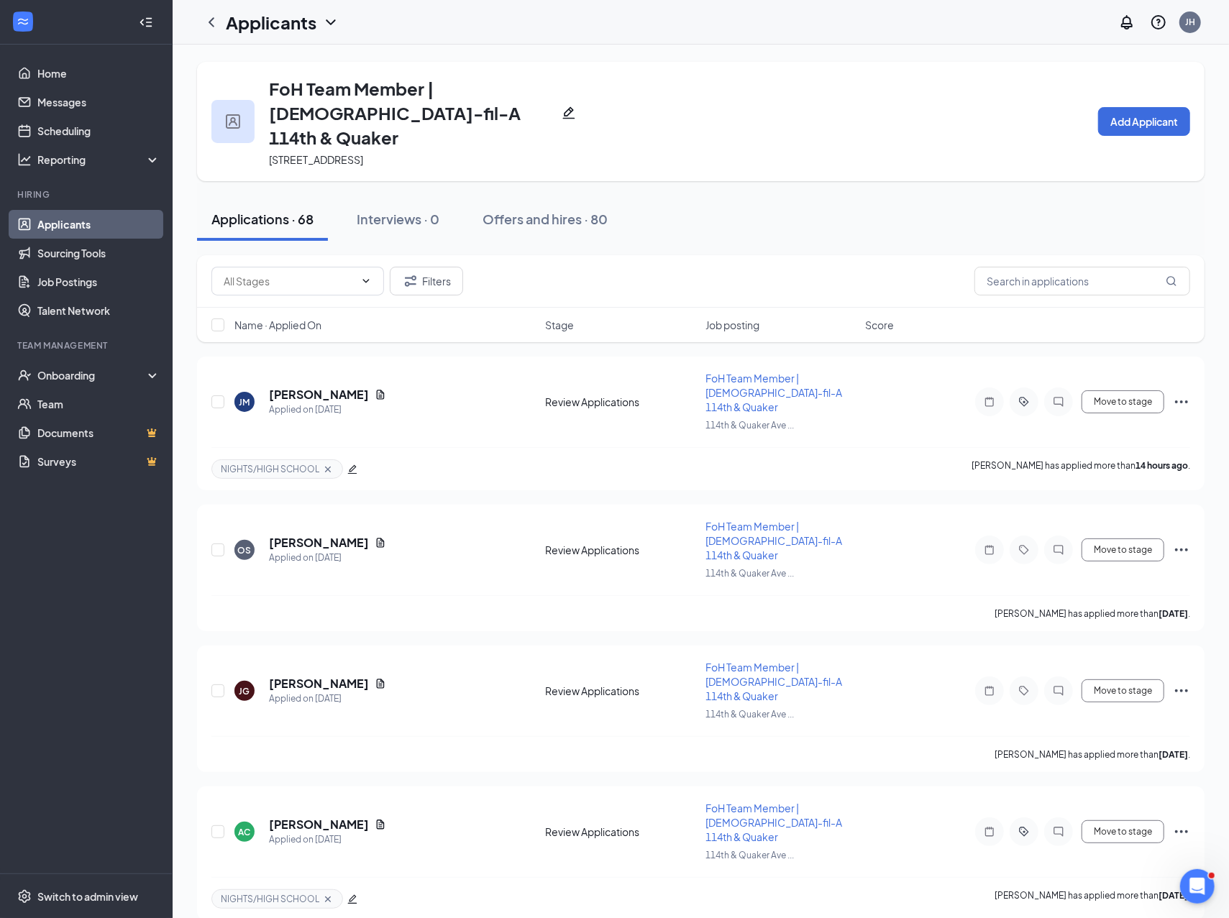
click at [73, 225] on link "Applicants" at bounding box center [98, 224] width 123 height 29
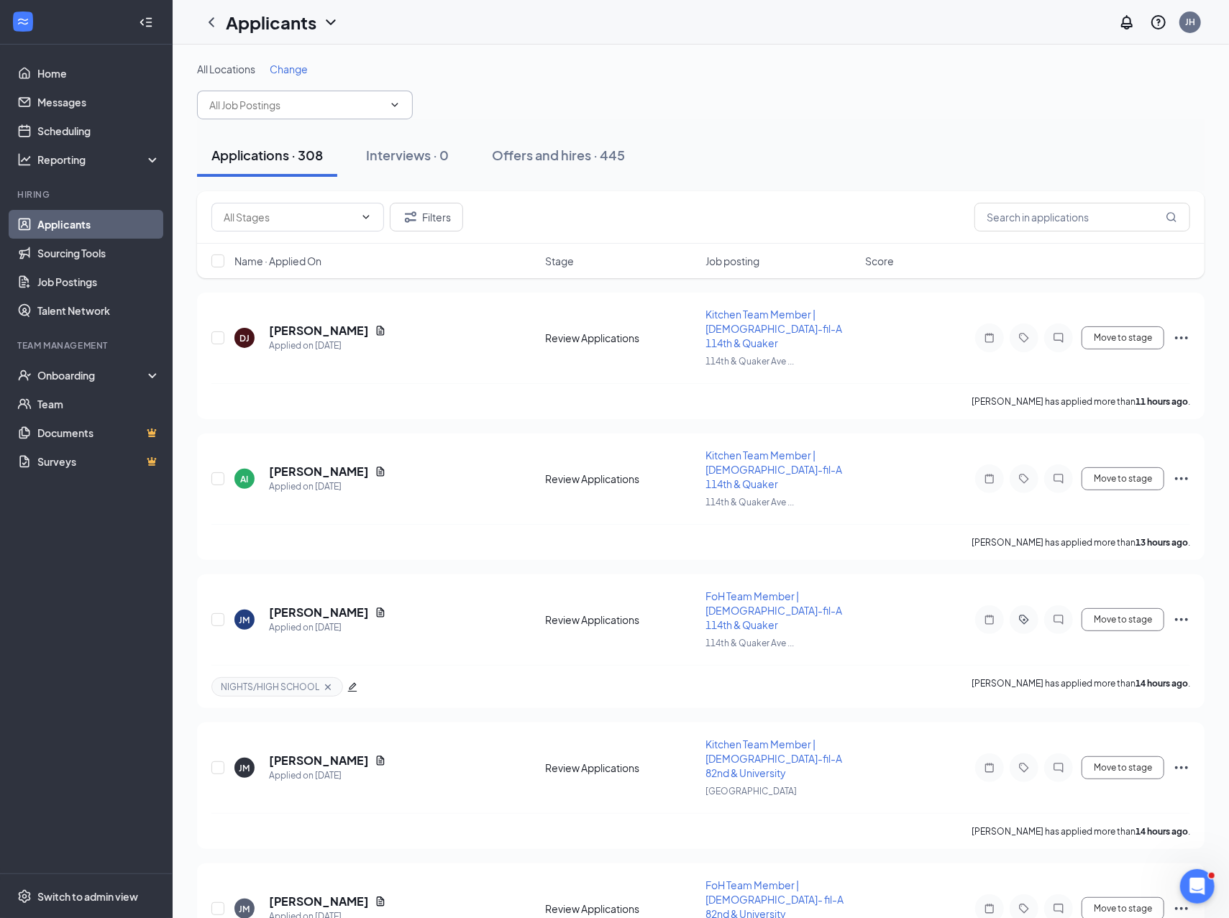
click at [296, 106] on input "text" at bounding box center [296, 105] width 174 height 16
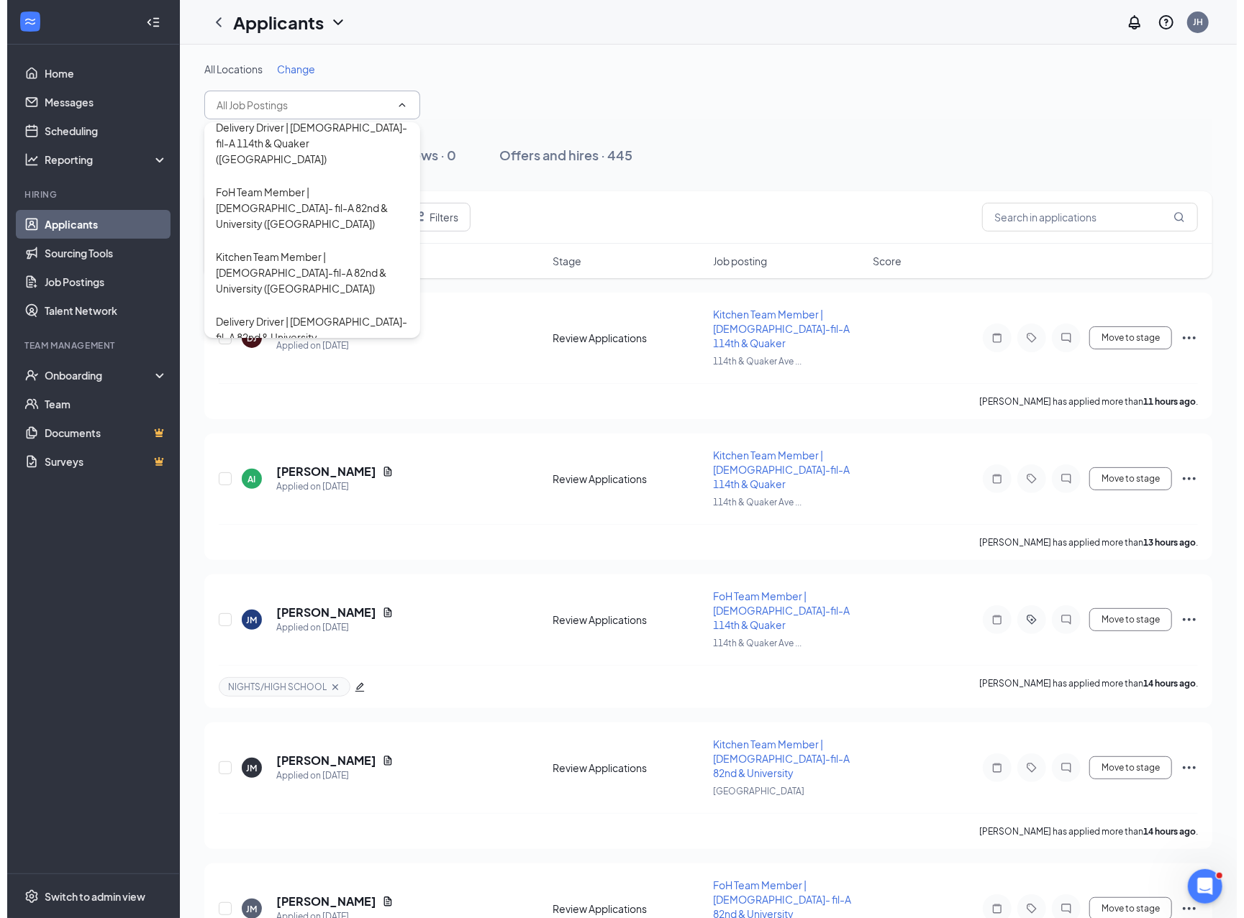
scroll to position [158, 0]
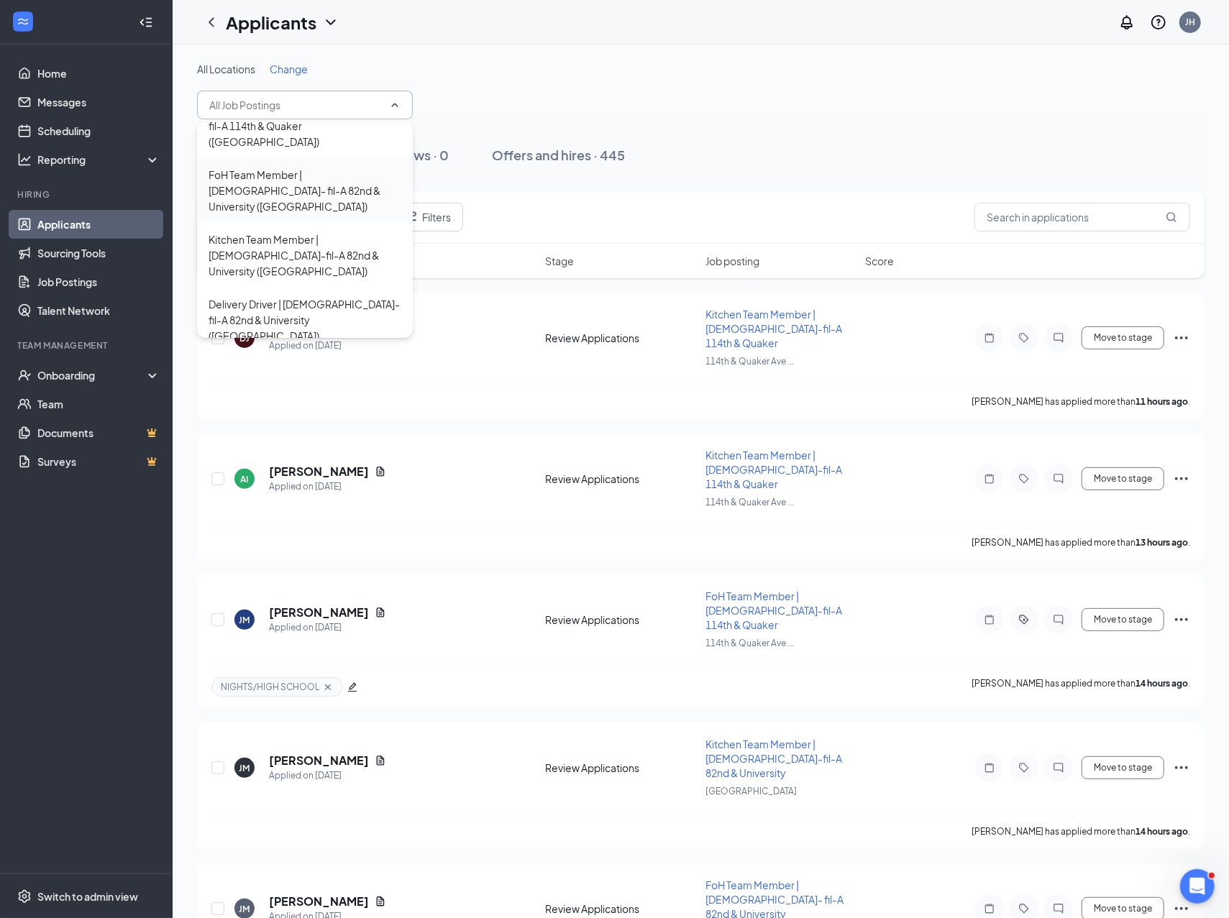
click at [294, 167] on div "FoH Team Member | [DEMOGRAPHIC_DATA]- fil-A 82nd & University ([GEOGRAPHIC_DATA…" at bounding box center [305, 190] width 193 height 47
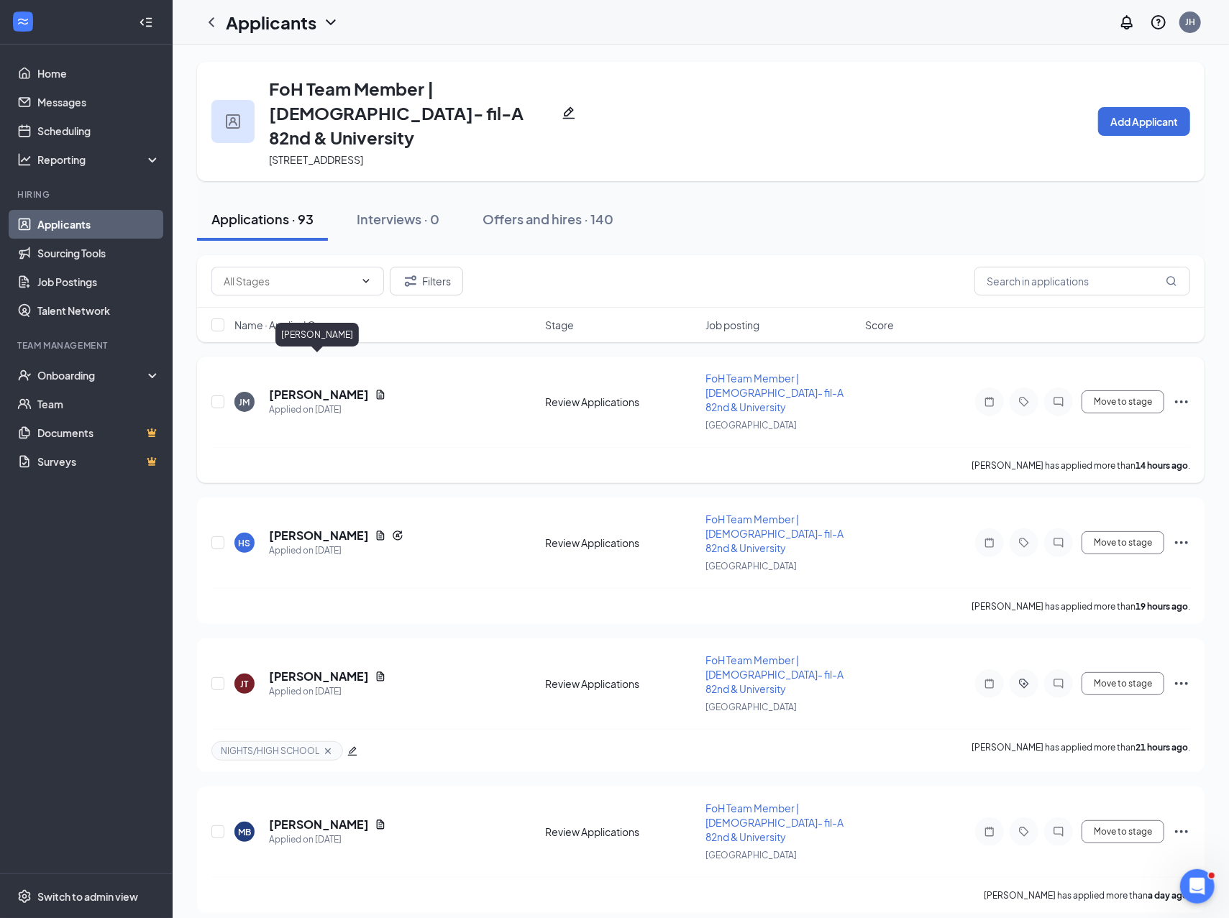
click at [291, 387] on h5 "[PERSON_NAME]" at bounding box center [319, 395] width 100 height 16
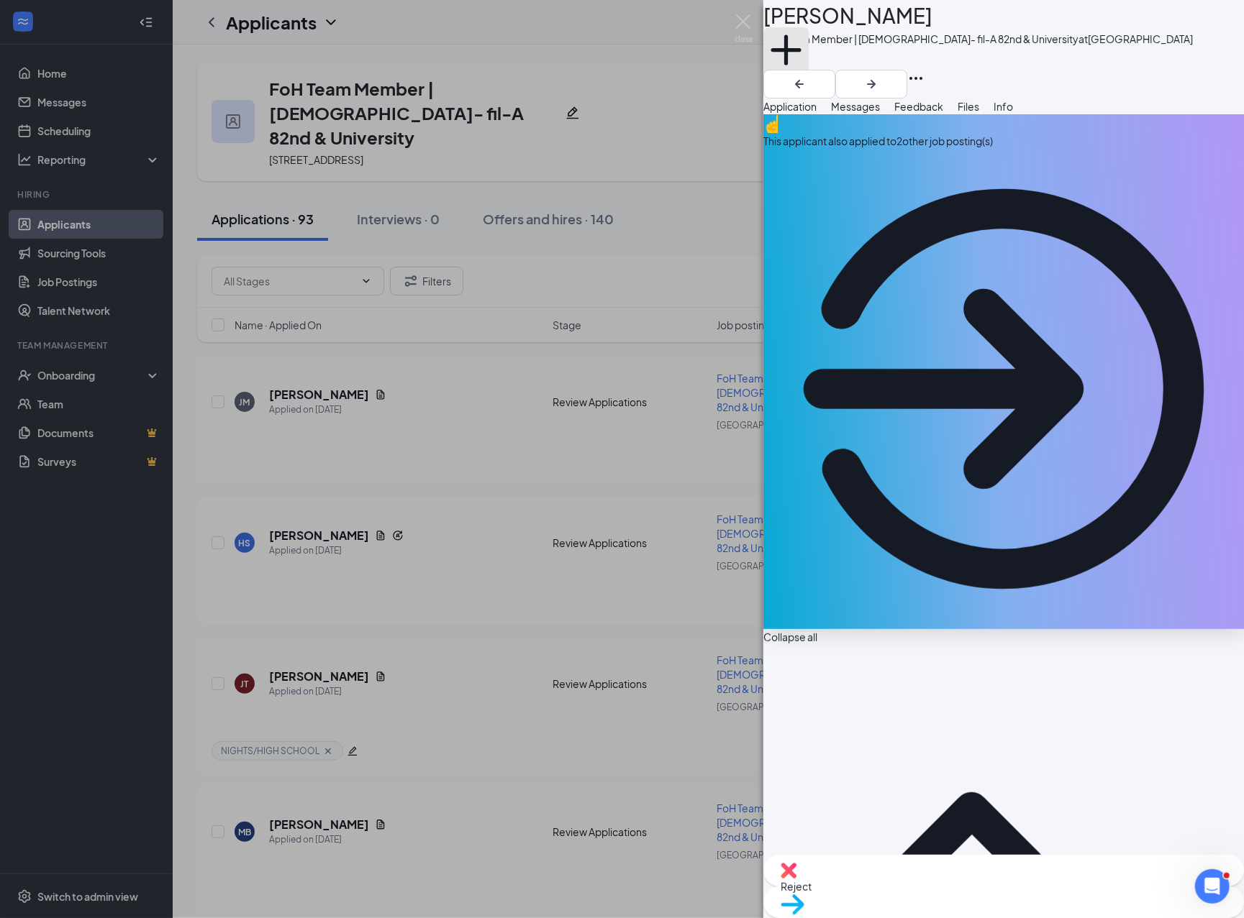
click at [847, 70] on div "Add a tag" at bounding box center [977, 58] width 429 height 24
click at [808, 61] on button "Add a tag" at bounding box center [785, 57] width 45 height 61
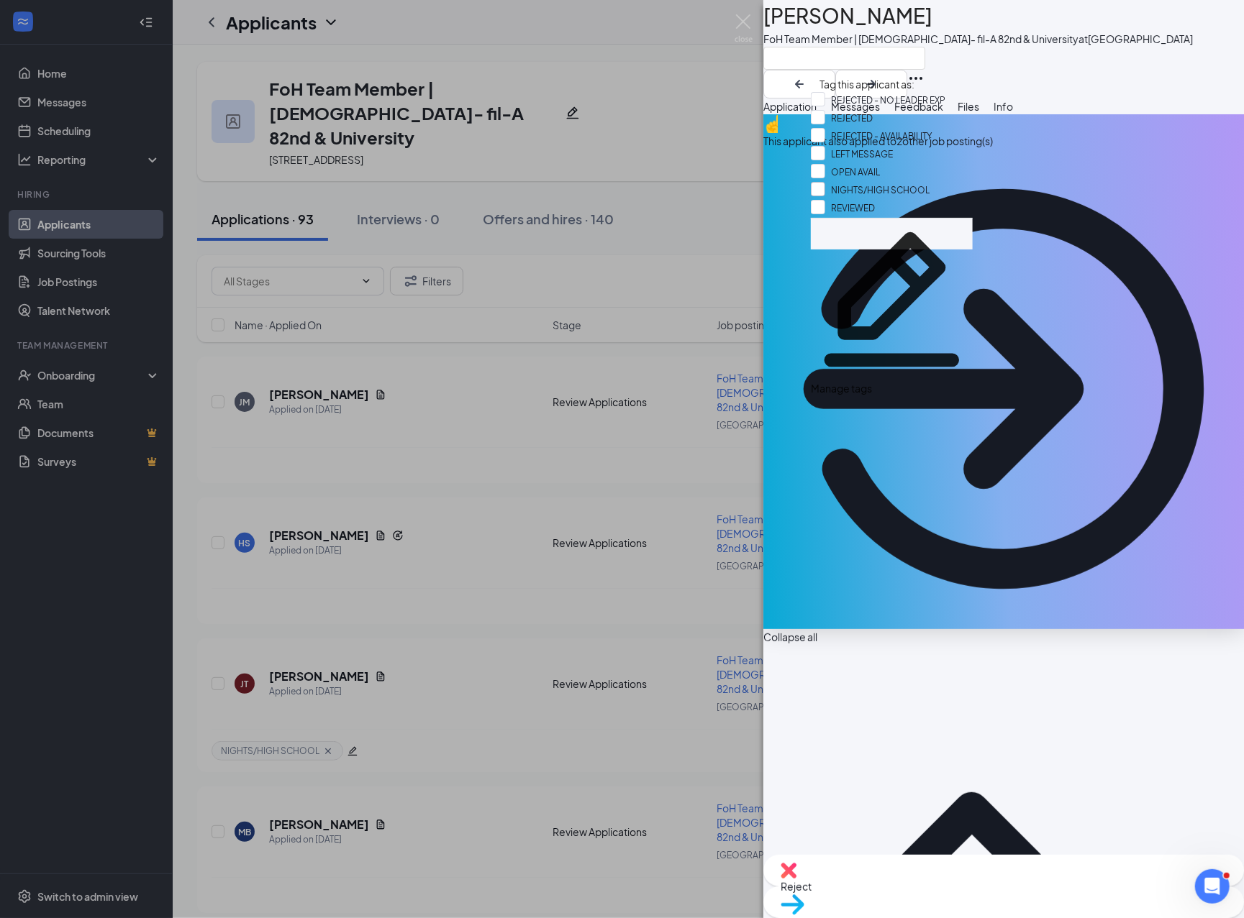
click at [888, 198] on input "NIGHTS/HIGH SCHOOL" at bounding box center [870, 190] width 119 height 16
checkbox input "true"
click at [888, 64] on div at bounding box center [977, 58] width 429 height 24
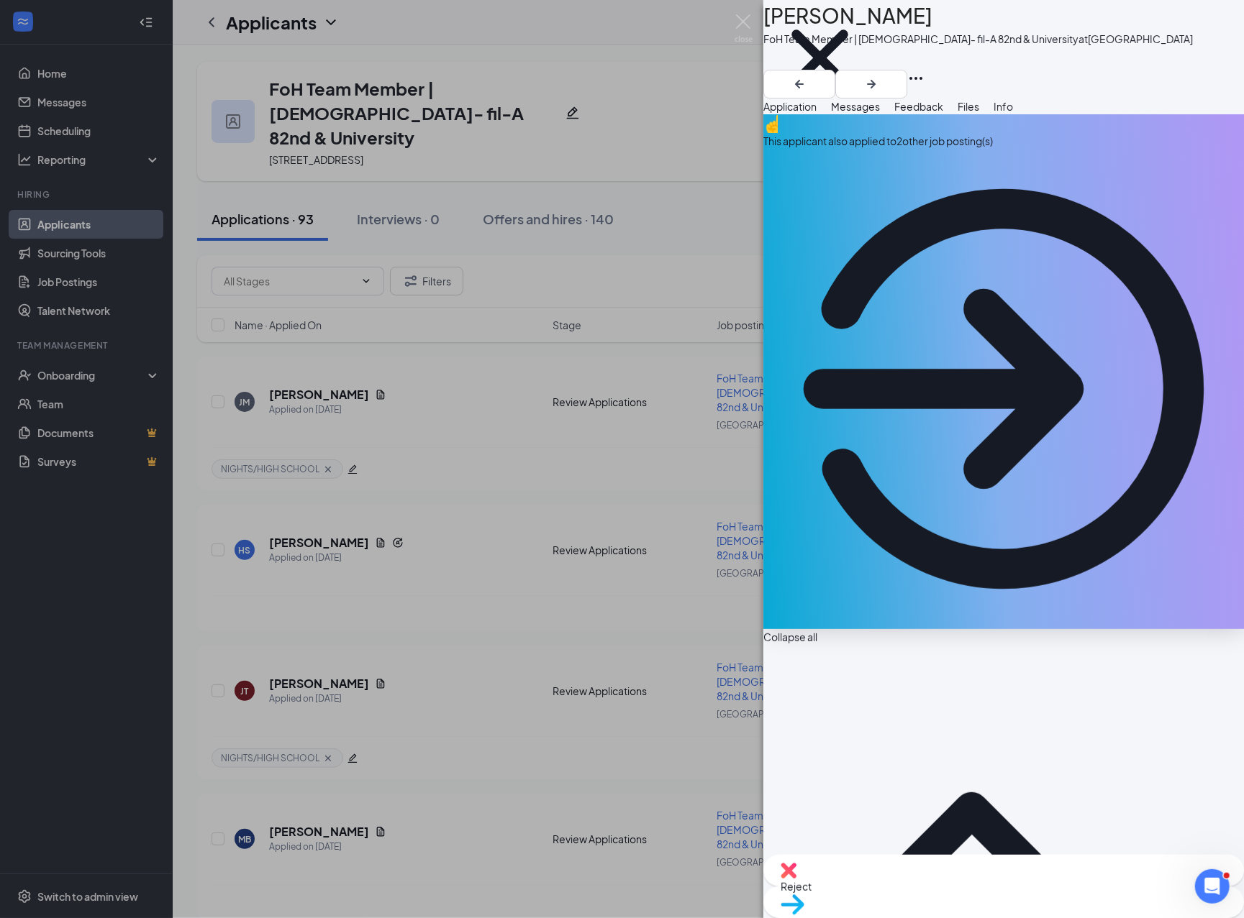
click at [440, 404] on div "[PERSON_NAME] [PERSON_NAME] FoH Team Member | [DEMOGRAPHIC_DATA]- fil-A 82nd & …" at bounding box center [622, 459] width 1244 height 918
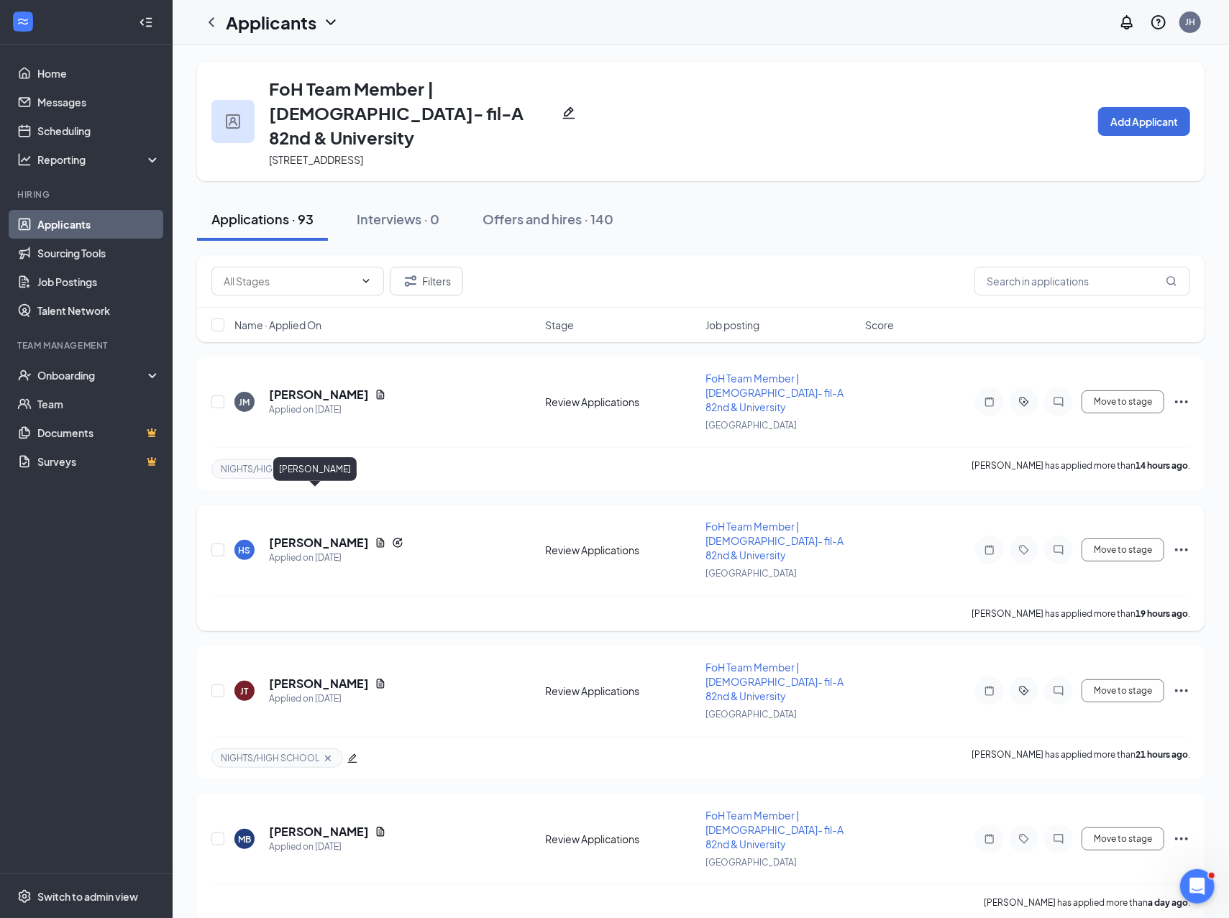
click at [311, 535] on h5 "[PERSON_NAME]" at bounding box center [319, 543] width 100 height 16
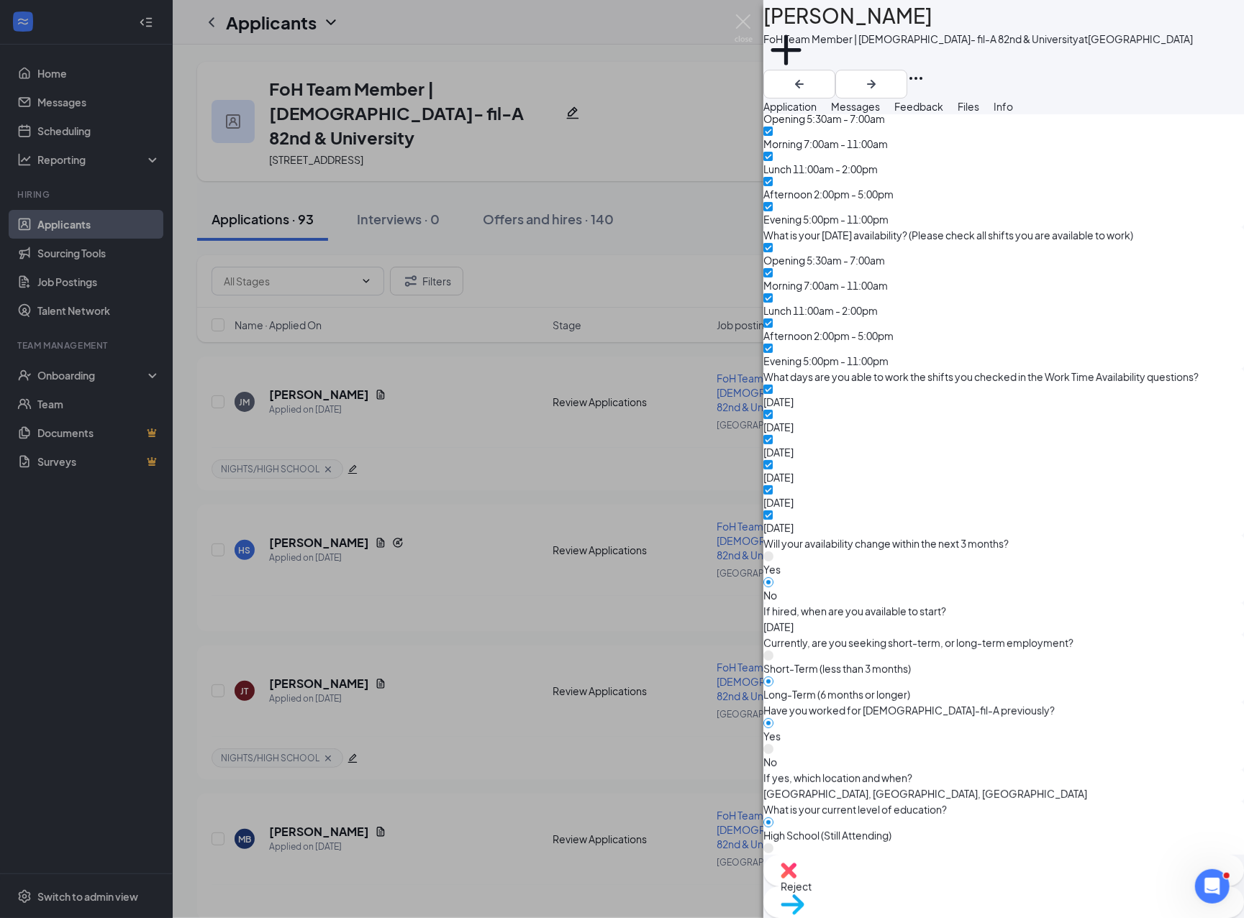
scroll to position [1313, 0]
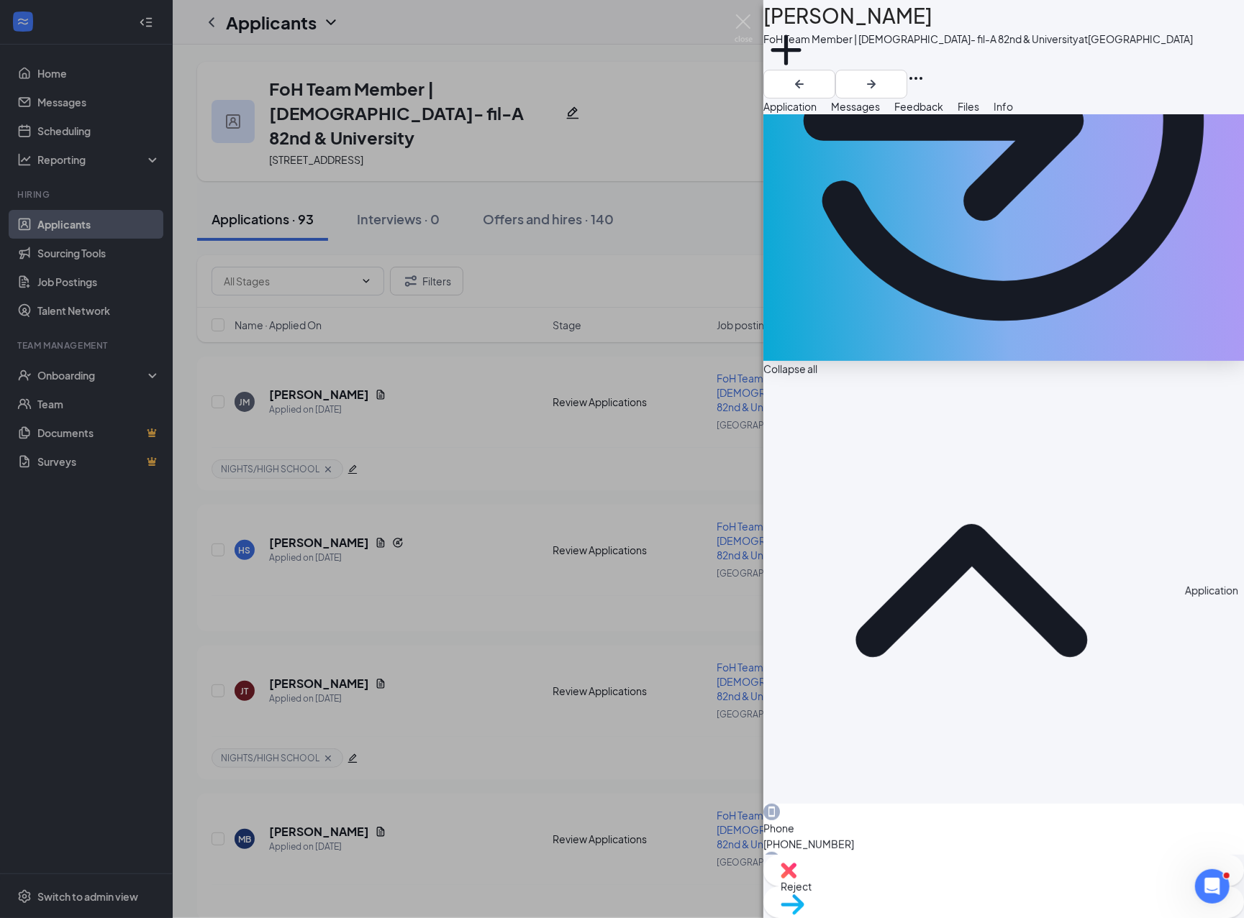
scroll to position [253, 0]
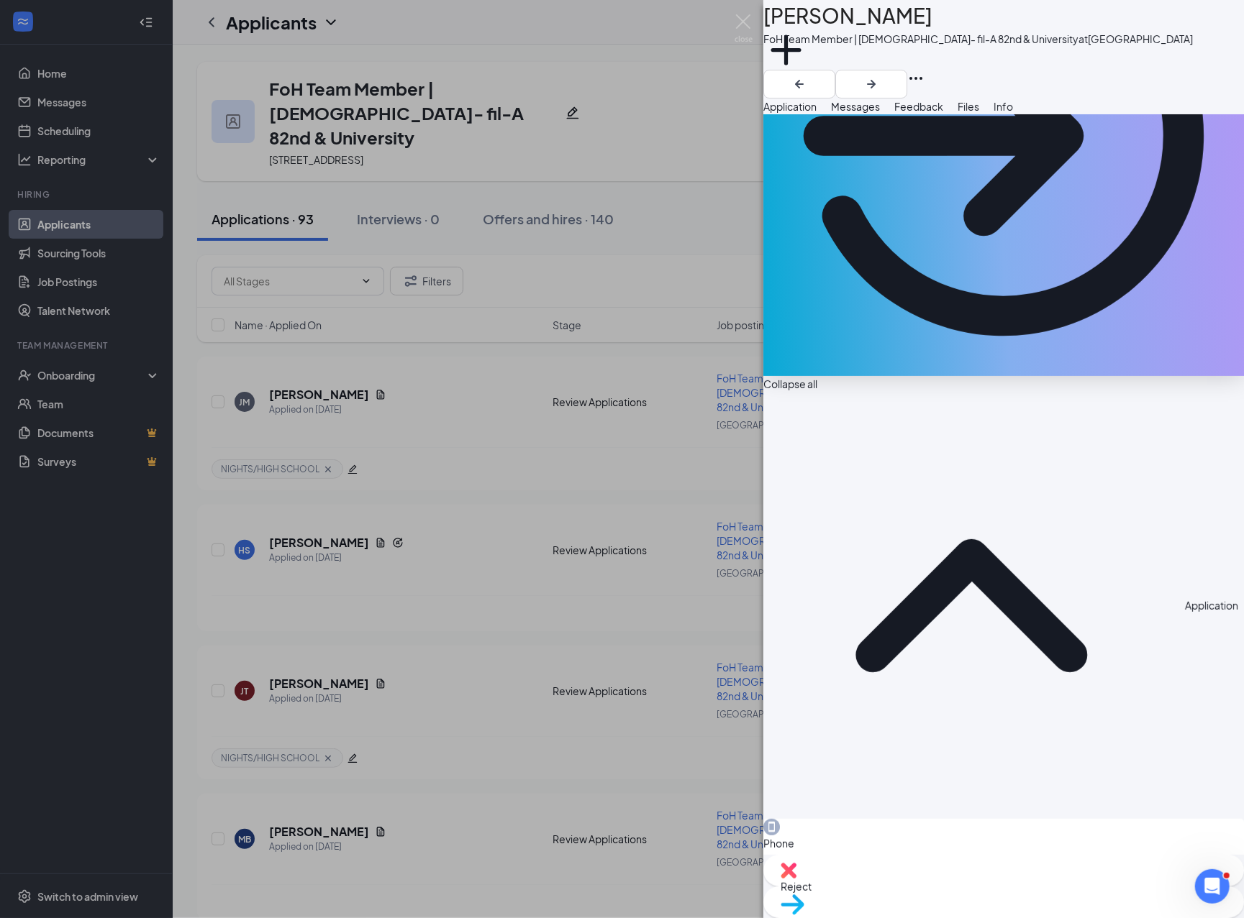
click at [880, 114] on button "Messages" at bounding box center [855, 107] width 49 height 16
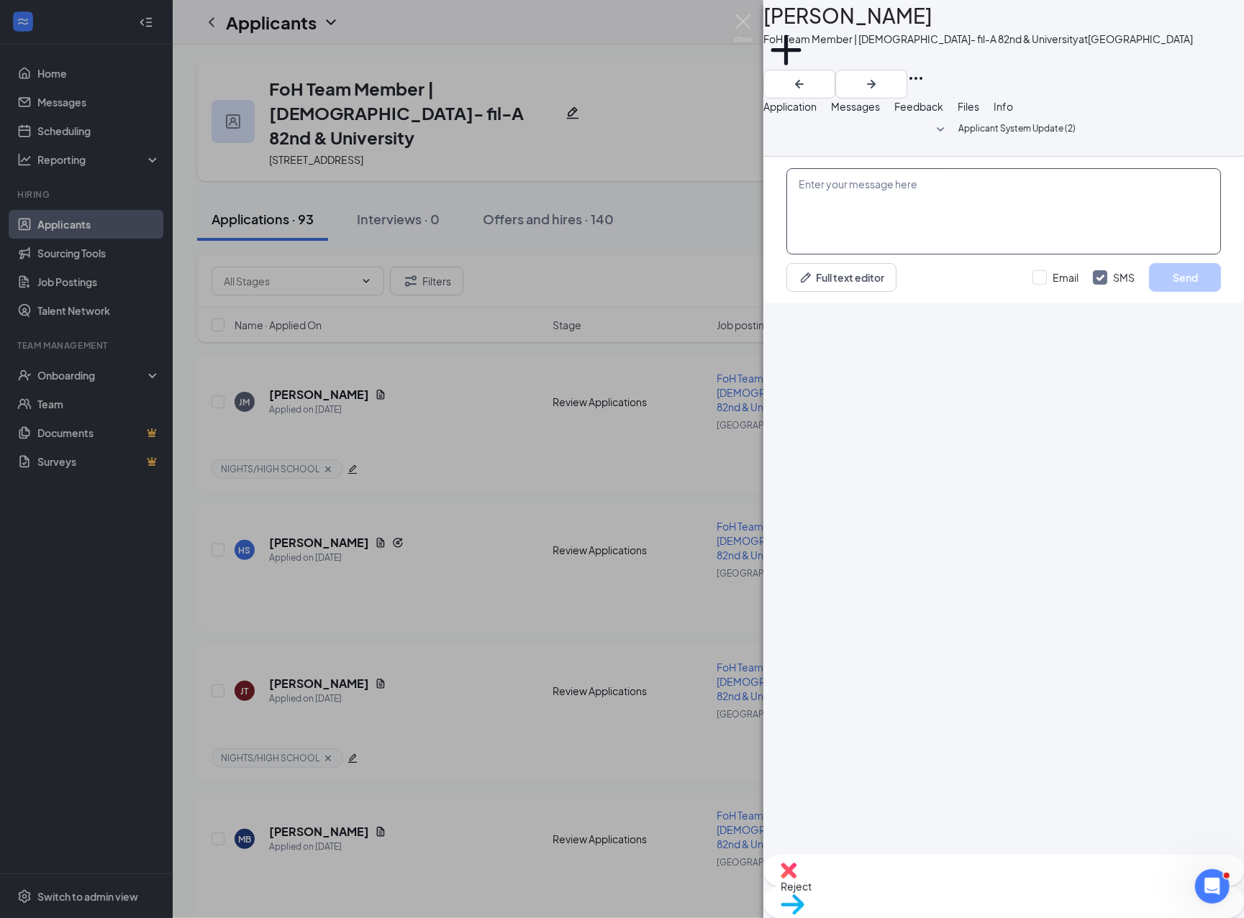
click at [888, 255] on textarea at bounding box center [1003, 211] width 434 height 86
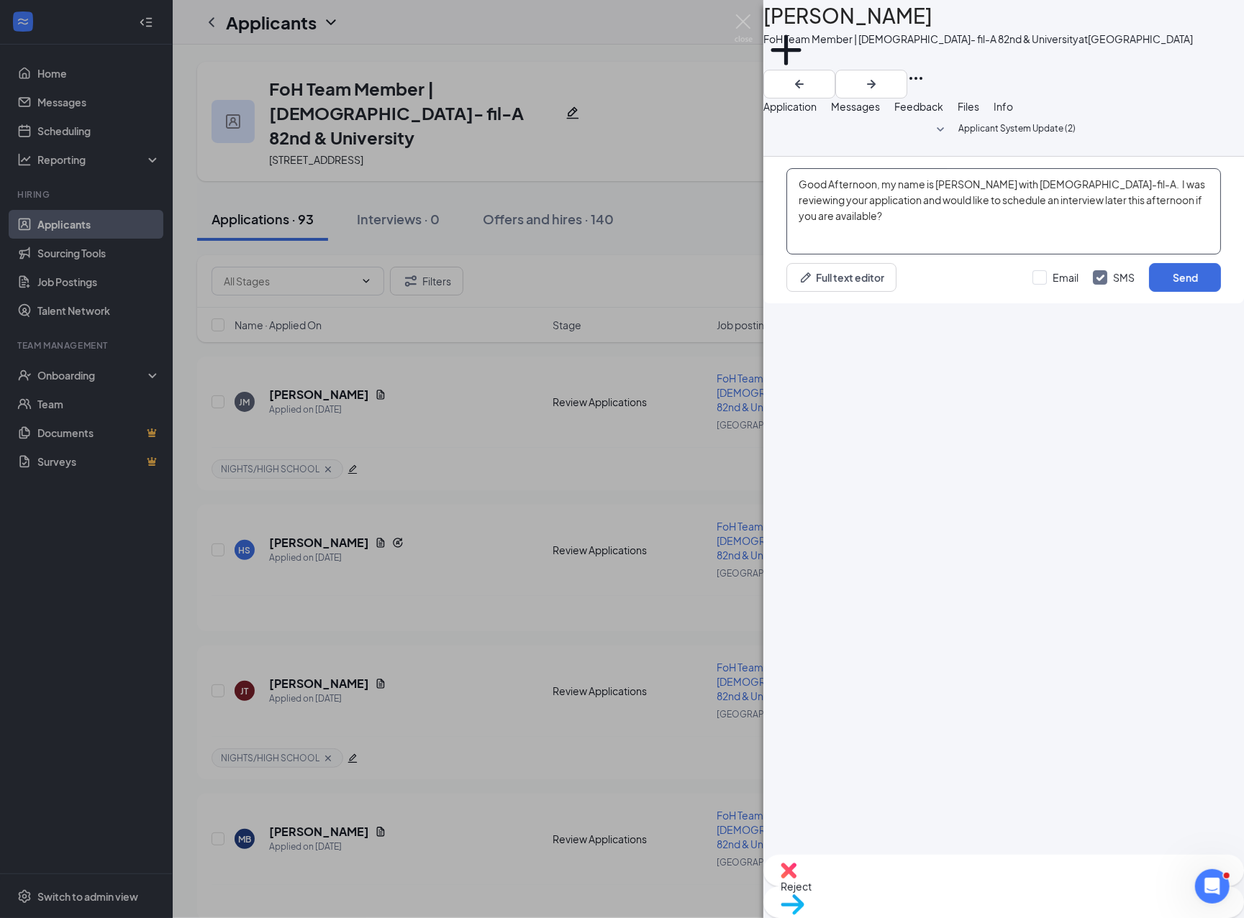
click at [886, 255] on textarea "Good Afternoon, my name is [PERSON_NAME] with [DEMOGRAPHIC_DATA]-fil-A. I was r…" at bounding box center [1003, 211] width 434 height 86
click at [888, 255] on textarea "Good Afternoon, my name is [PERSON_NAME] with [DEMOGRAPHIC_DATA]-fil-A. I was r…" at bounding box center [1003, 211] width 434 height 86
type textarea "Good Afternoon, my name is [PERSON_NAME] with [DEMOGRAPHIC_DATA]-fil-A. I was r…"
click at [888, 292] on button "Send" at bounding box center [1185, 277] width 72 height 29
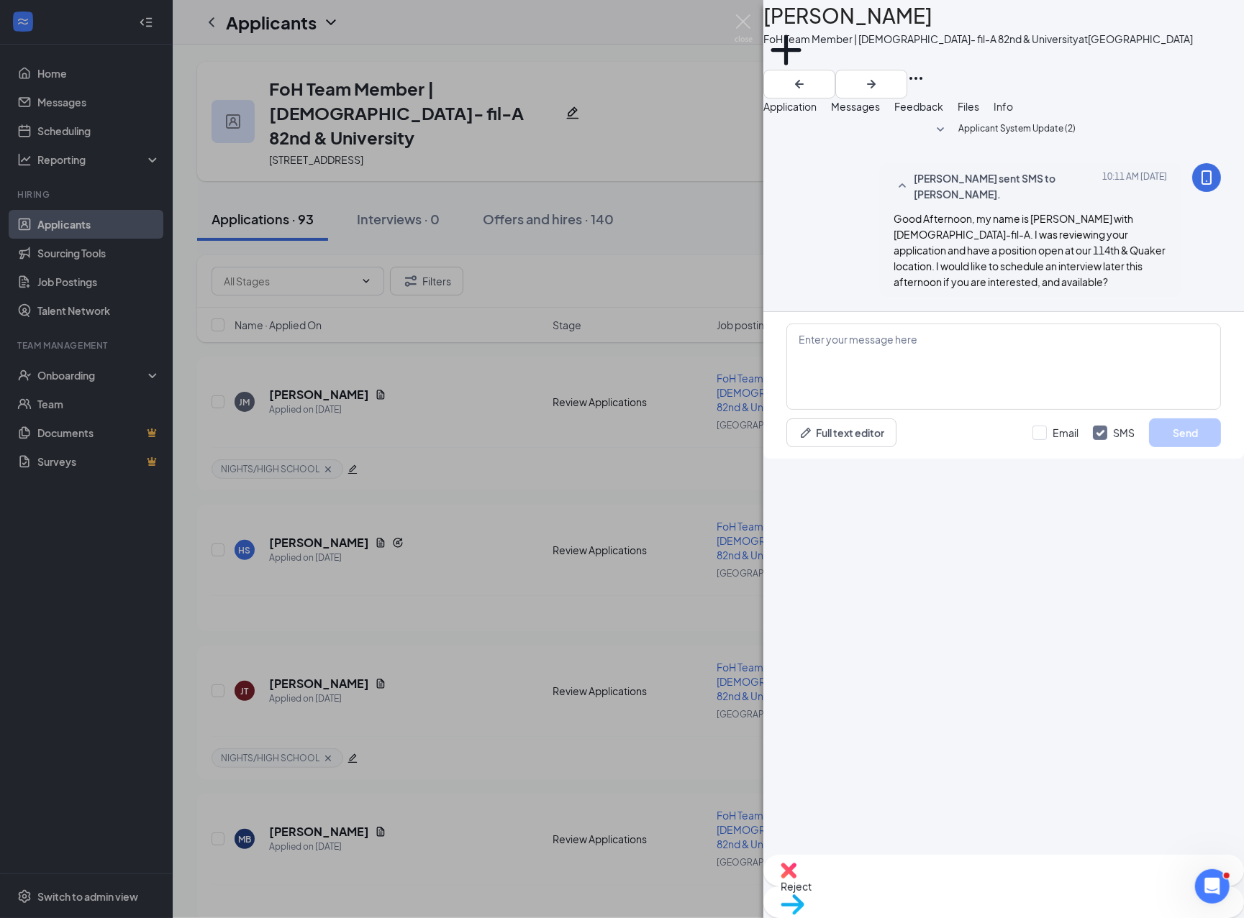
click at [811, 113] on span "Application" at bounding box center [789, 106] width 53 height 13
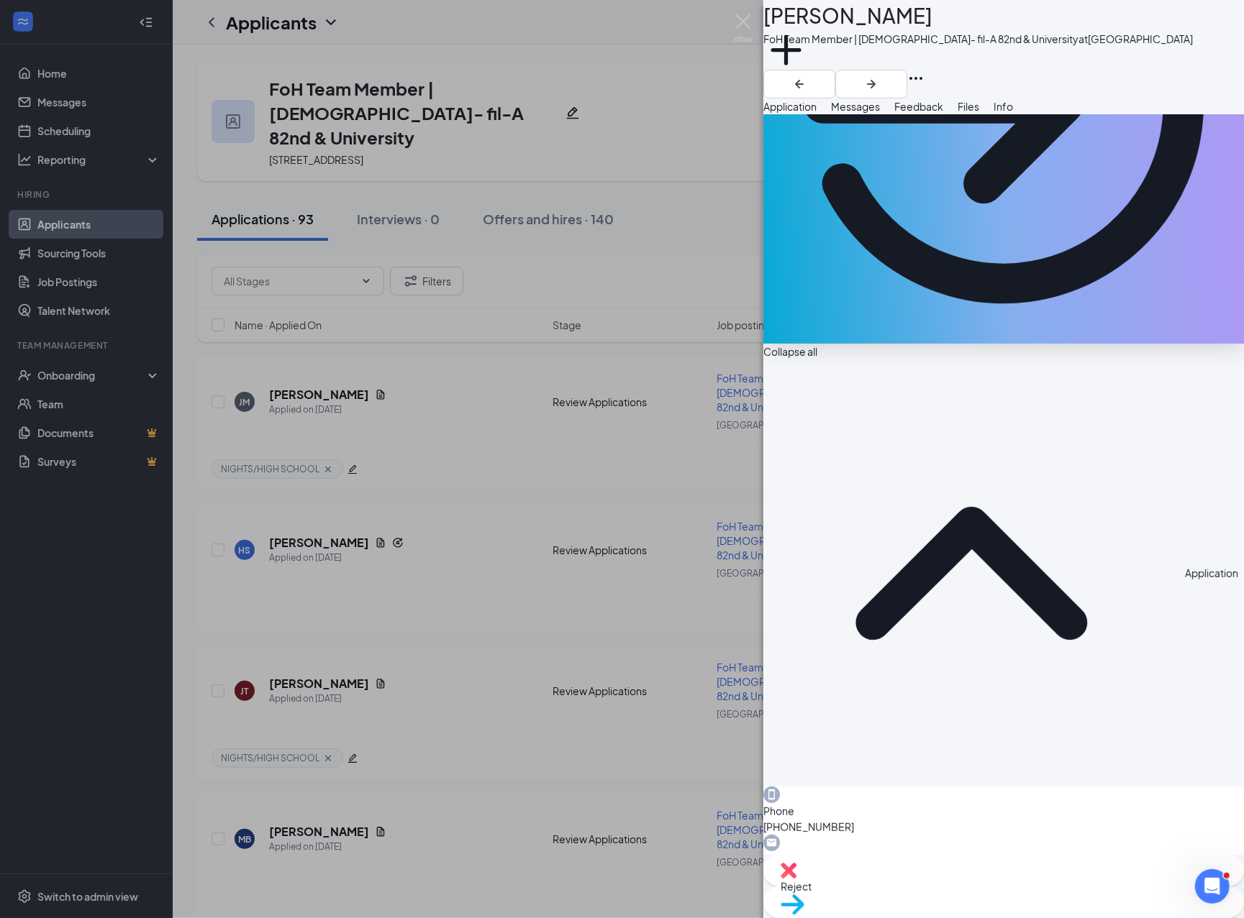
scroll to position [288, 0]
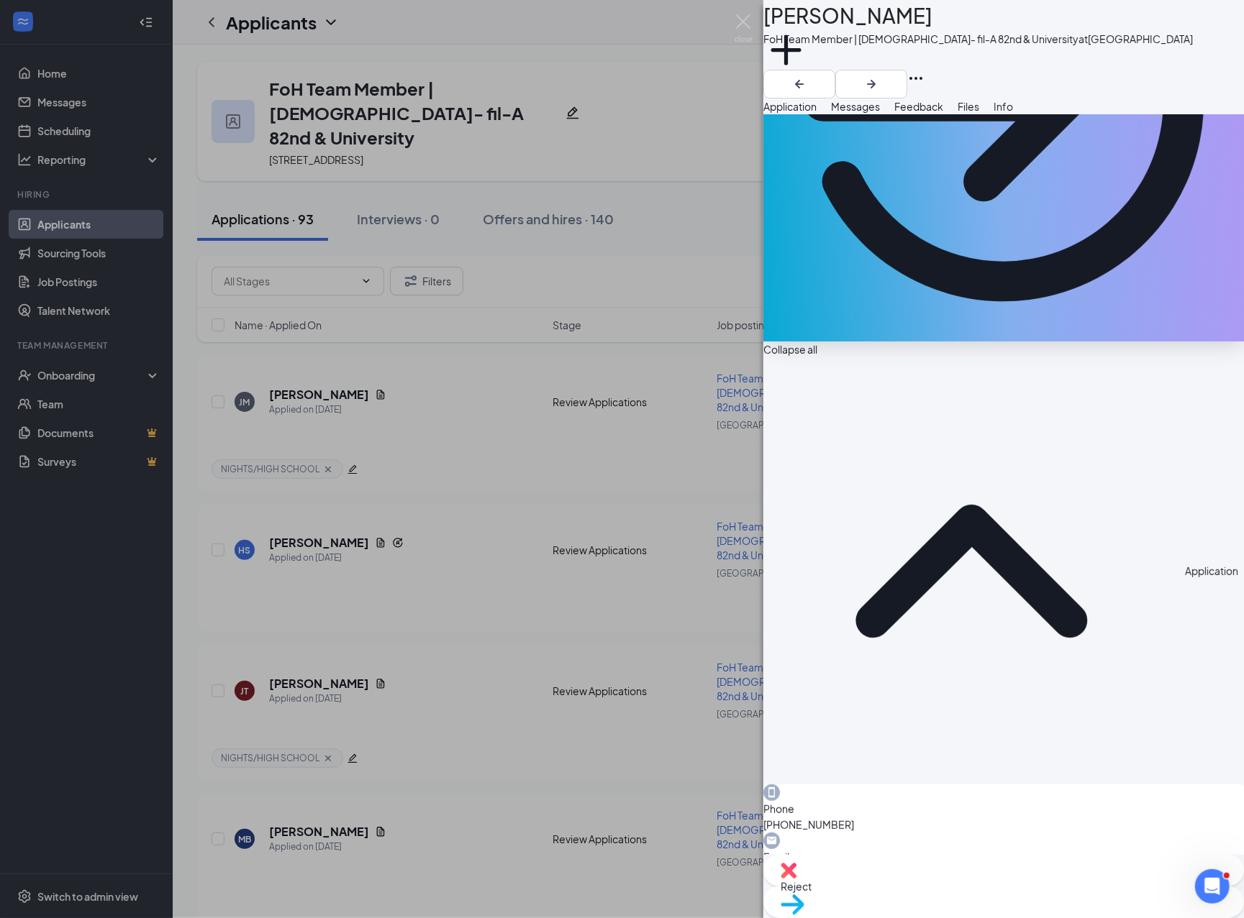
click at [64, 96] on div "[PERSON_NAME] [PERSON_NAME] FoH Team Member | [DEMOGRAPHIC_DATA]- fil-A 82nd & …" at bounding box center [622, 459] width 1244 height 918
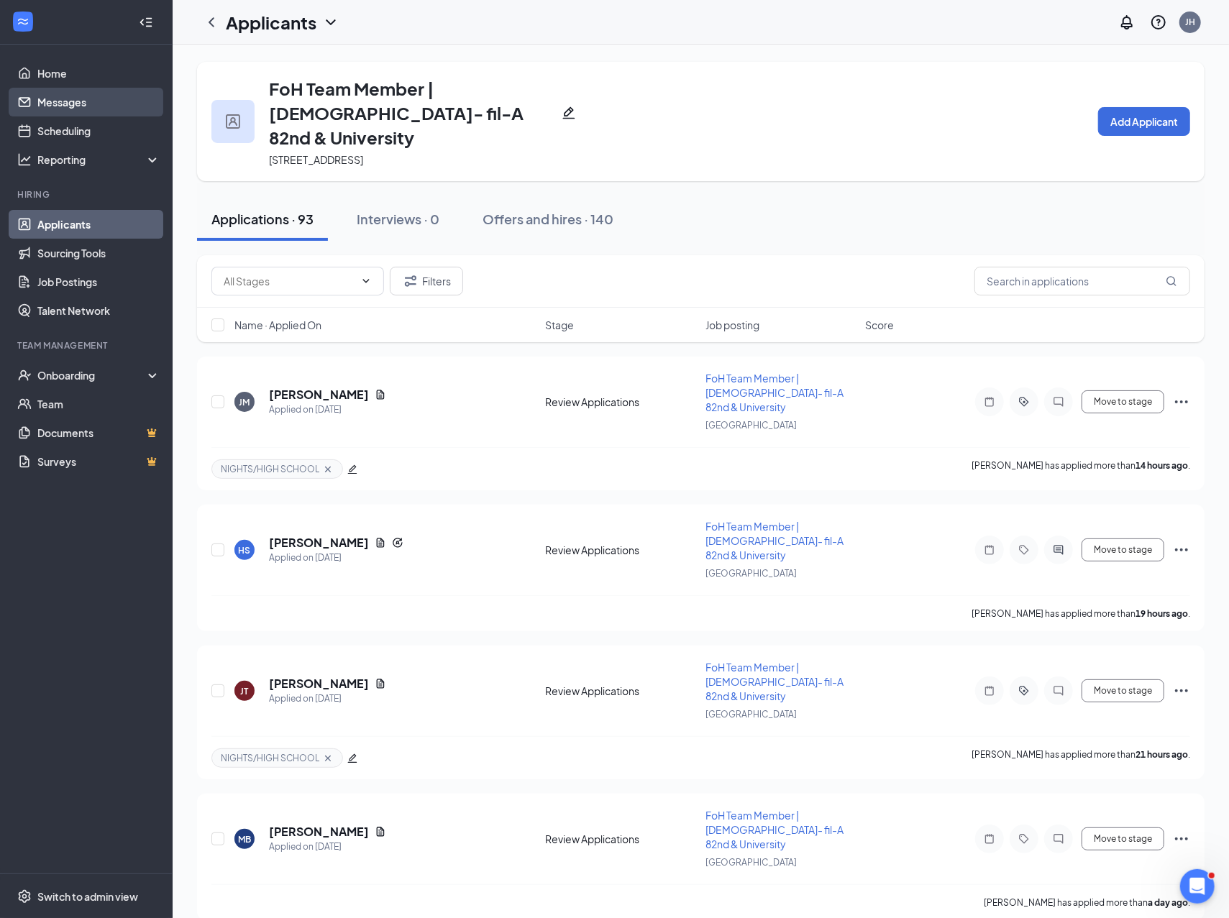
click at [67, 106] on link "Messages" at bounding box center [98, 102] width 123 height 29
